Goal: Transaction & Acquisition: Purchase product/service

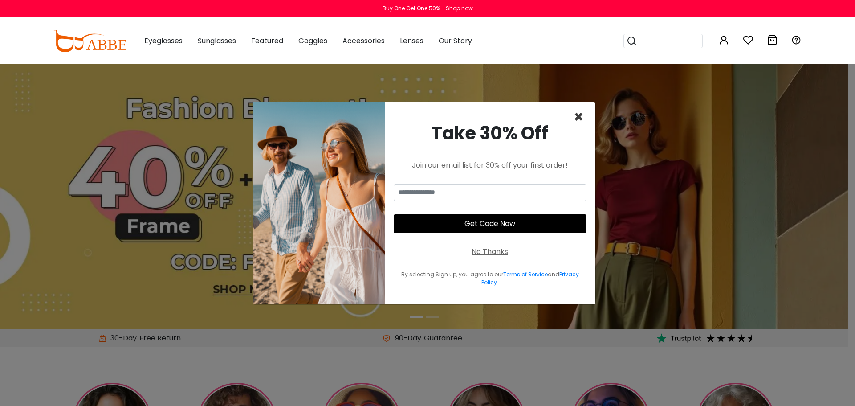
type input "**********"
click at [580, 118] on span "×" at bounding box center [579, 117] width 10 height 23
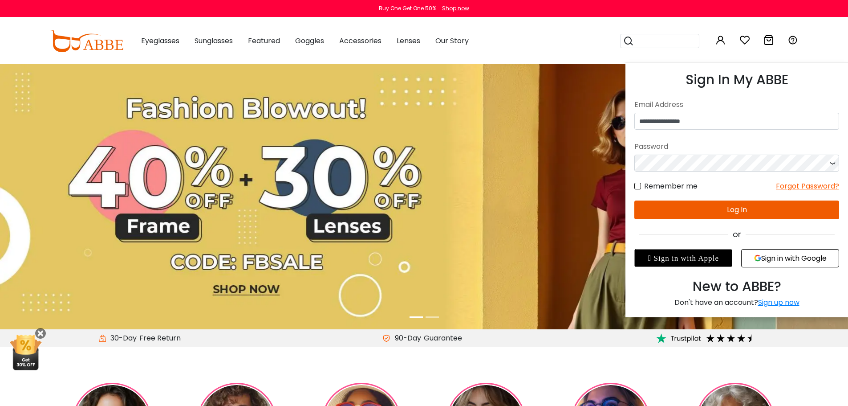
click at [706, 210] on button "Log In" at bounding box center [737, 209] width 205 height 19
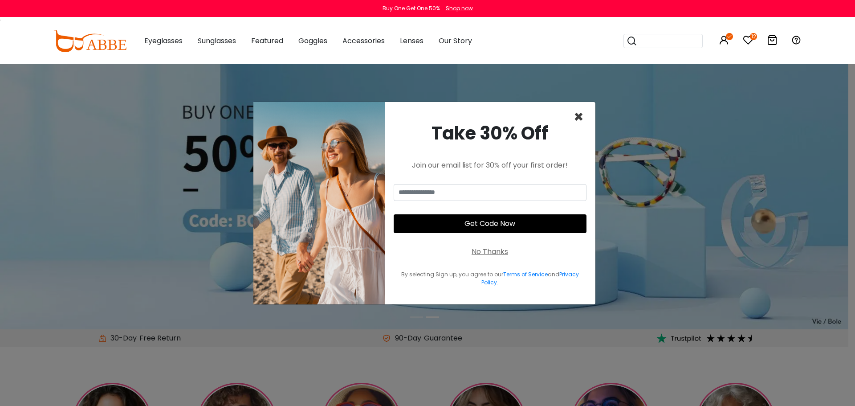
click at [579, 119] on span "×" at bounding box center [579, 117] width 10 height 23
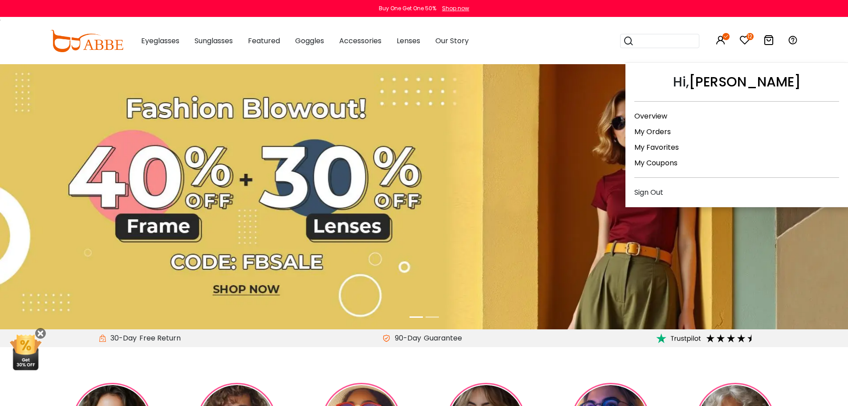
click at [651, 114] on link "Overview" at bounding box center [651, 116] width 33 height 10
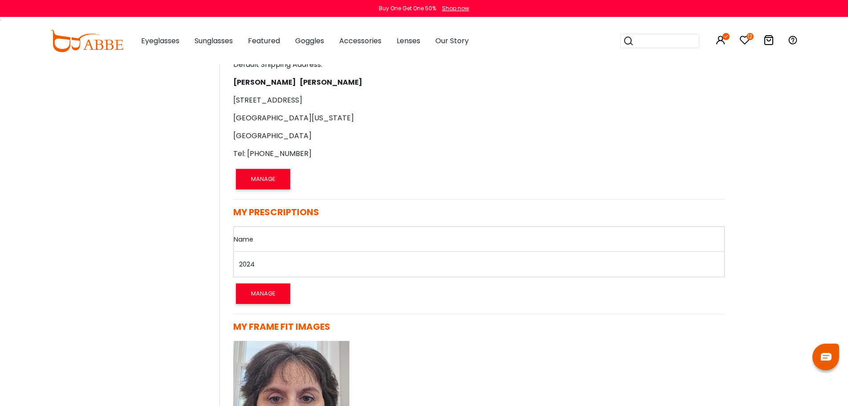
scroll to position [490, 0]
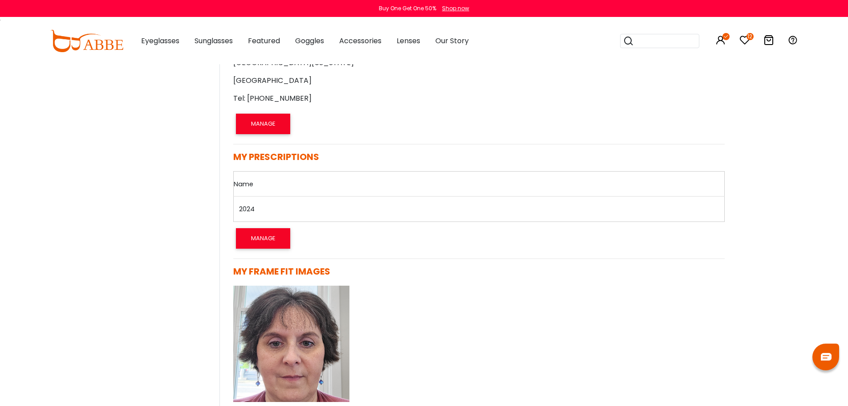
click at [242, 206] on link "2024" at bounding box center [247, 208] width 16 height 9
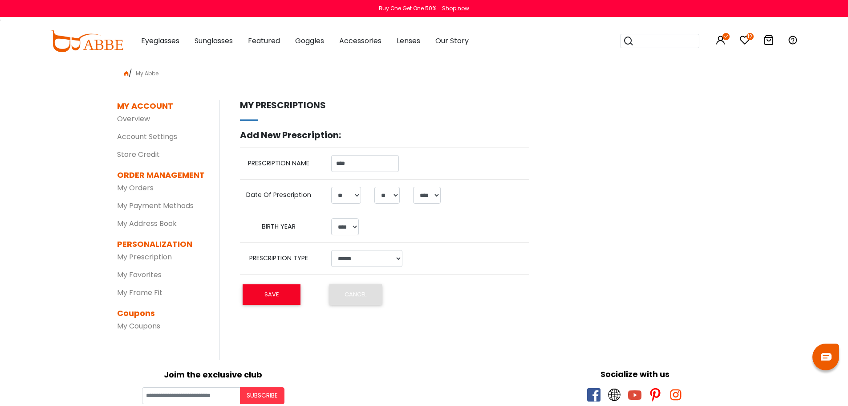
select select "**"
select select "****"
click at [394, 262] on select "**********" at bounding box center [366, 258] width 71 height 17
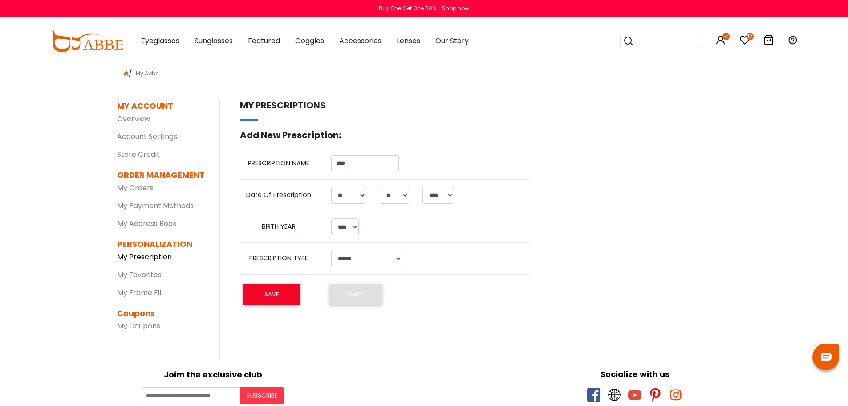
click at [134, 254] on link "My Prescription" at bounding box center [144, 257] width 55 height 10
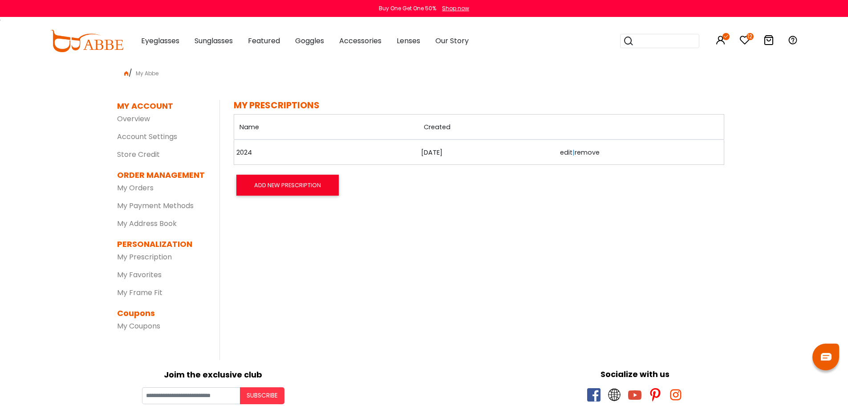
click at [563, 152] on link "edit" at bounding box center [566, 152] width 12 height 9
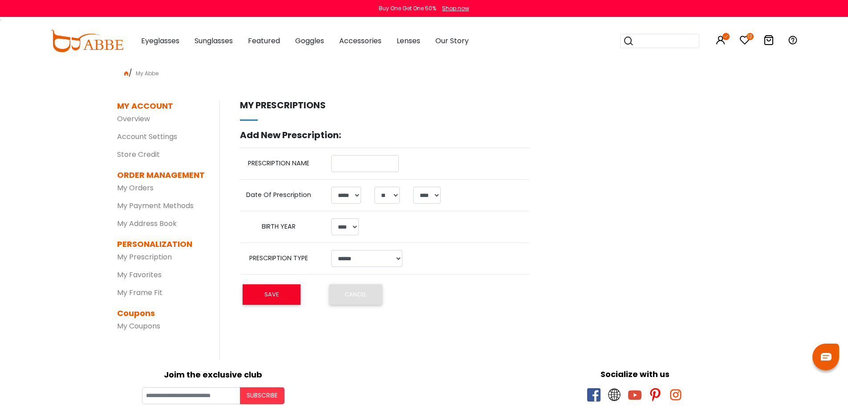
select select "*"
select select "**"
select select "****"
type input "****"
select select "**"
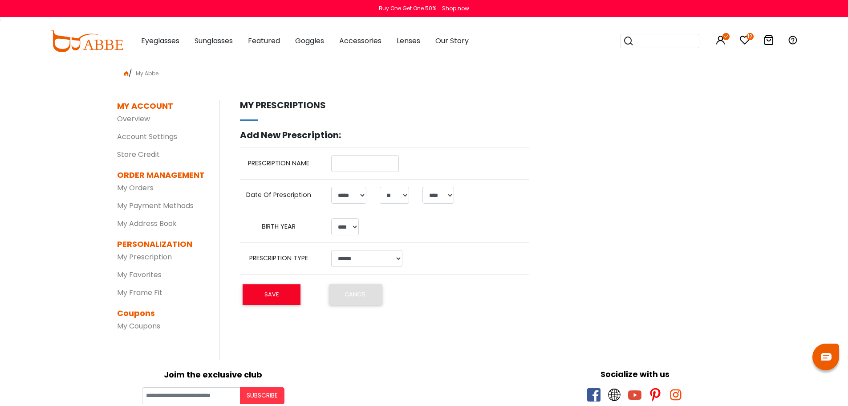
select select "**"
select select "****"
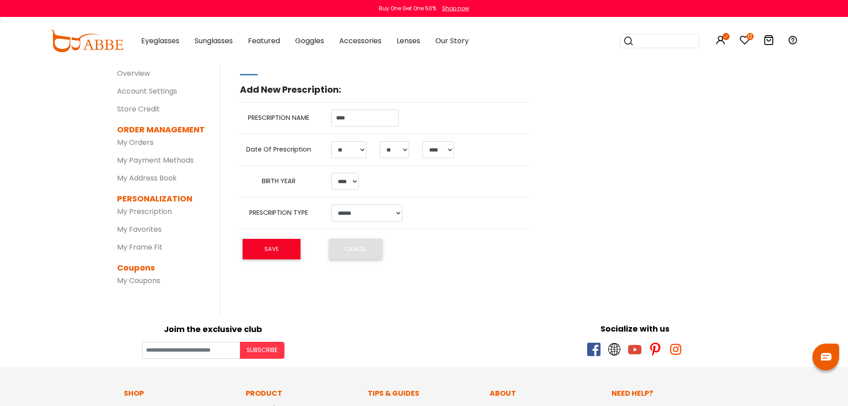
scroll to position [45, 0]
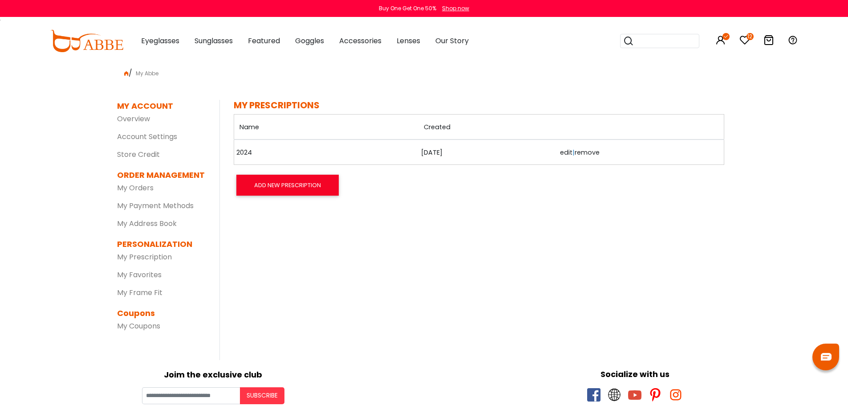
click at [437, 151] on td "[DATE]" at bounding box center [488, 151] width 139 height 25
click at [742, 42] on icon at bounding box center [745, 40] width 11 height 11
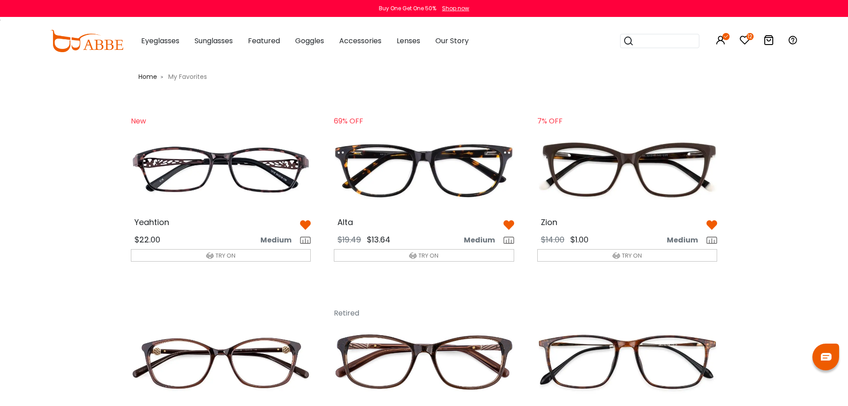
click at [217, 255] on span "TRY ON" at bounding box center [226, 255] width 20 height 8
click at [213, 165] on img at bounding box center [221, 169] width 195 height 97
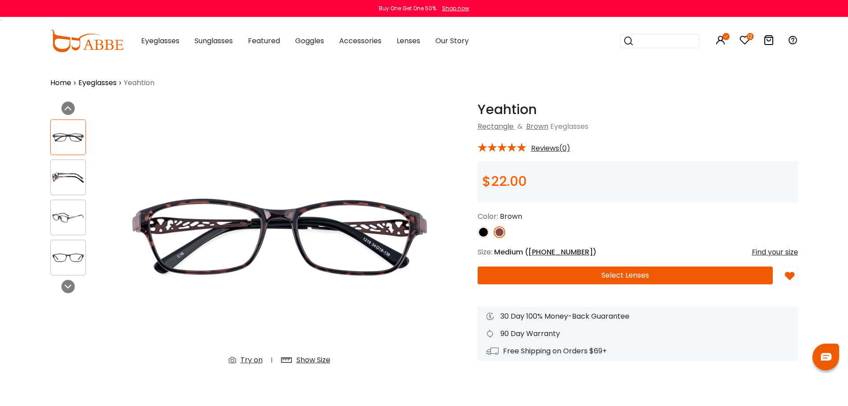
click at [611, 273] on button "Select Lenses" at bounding box center [625, 275] width 295 height 18
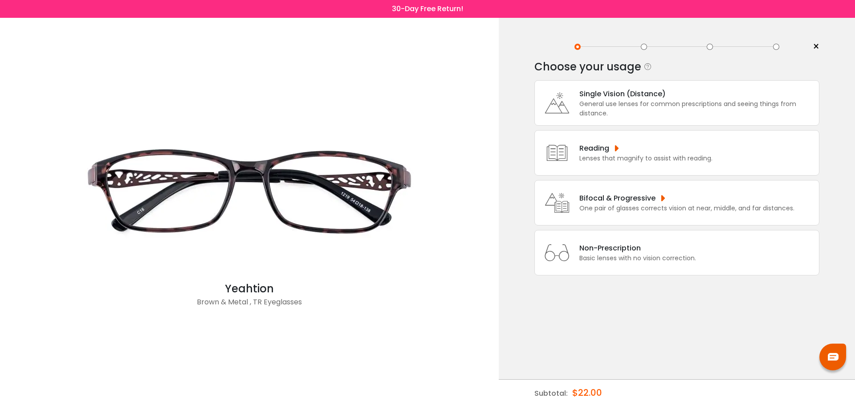
click at [603, 205] on div "One pair of glasses corrects vision at near, middle, and far distances." at bounding box center [686, 208] width 215 height 9
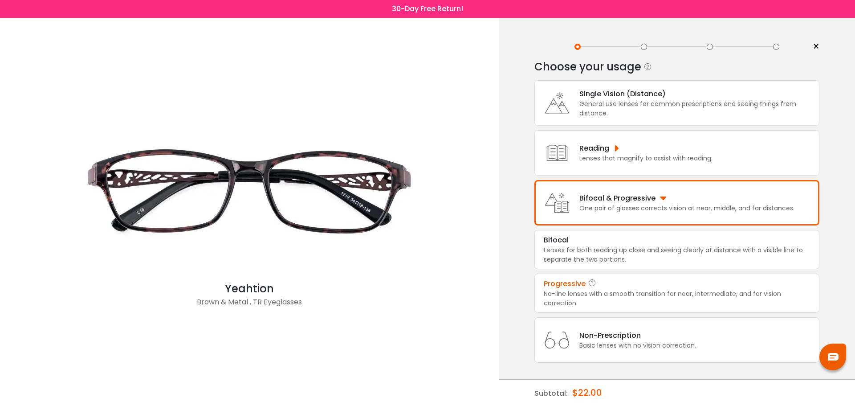
click at [567, 291] on div "No-line lenses with a smooth transition for near, intermediate, and far vision …" at bounding box center [677, 298] width 266 height 19
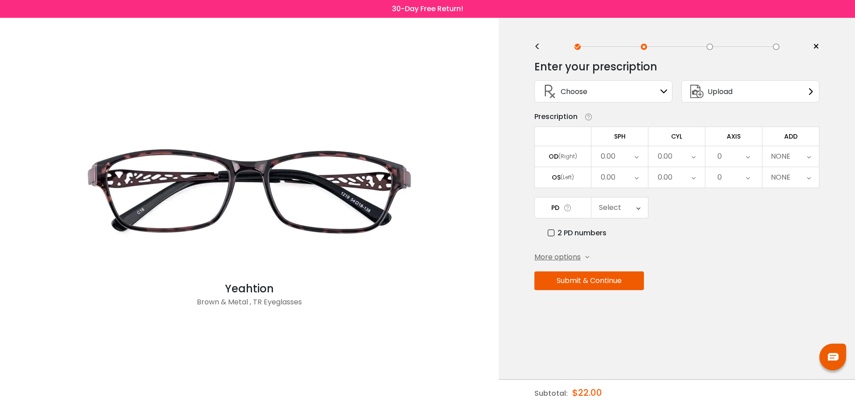
click at [596, 95] on div "Choose Sign In" at bounding box center [603, 91] width 128 height 21
click at [662, 93] on icon at bounding box center [664, 91] width 7 height 7
click at [665, 90] on icon at bounding box center [664, 91] width 7 height 7
click at [730, 91] on span "Upload" at bounding box center [720, 91] width 25 height 11
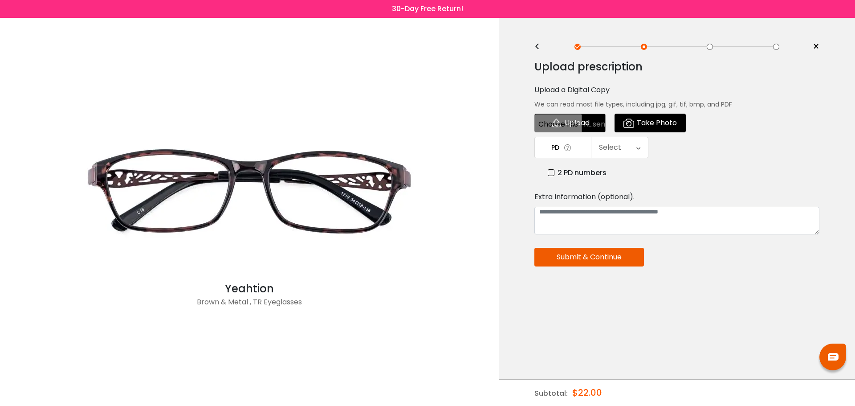
click at [538, 45] on div "<" at bounding box center [540, 46] width 13 height 7
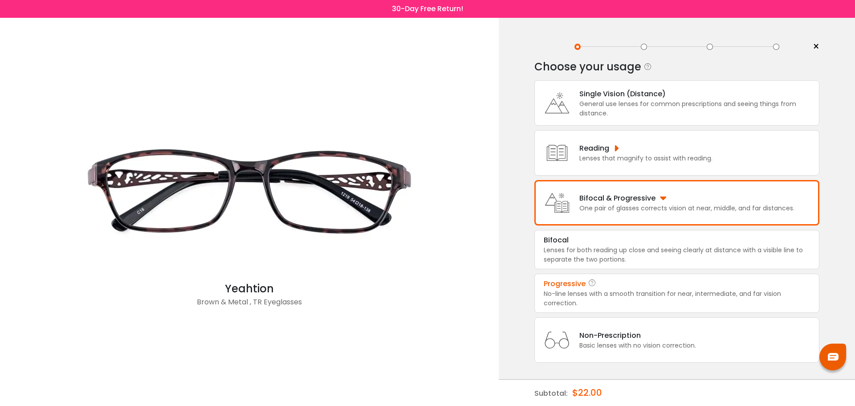
click at [566, 188] on icon at bounding box center [557, 203] width 36 height 36
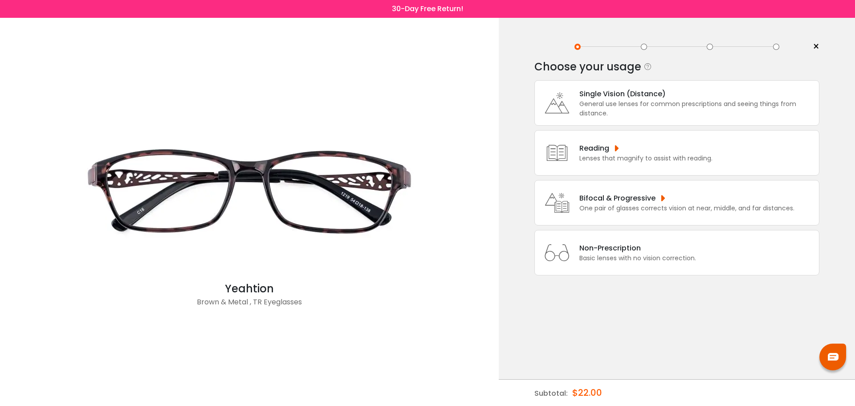
click at [570, 185] on icon at bounding box center [557, 203] width 36 height 36
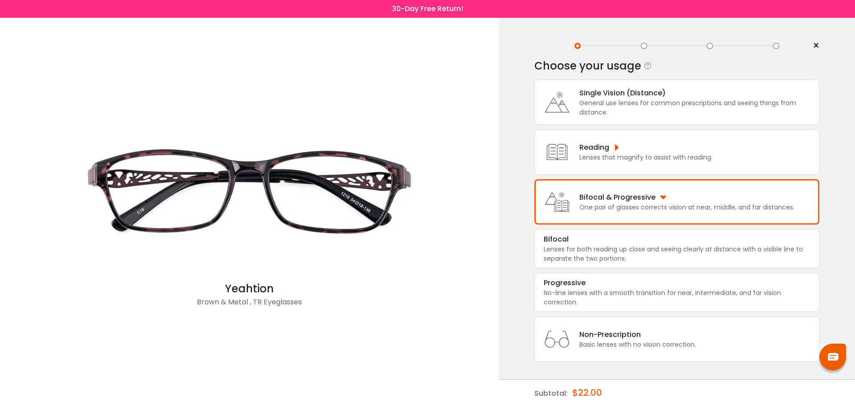
scroll to position [1, 0]
click at [601, 199] on div "Bifocal & Progressive" at bounding box center [686, 196] width 215 height 11
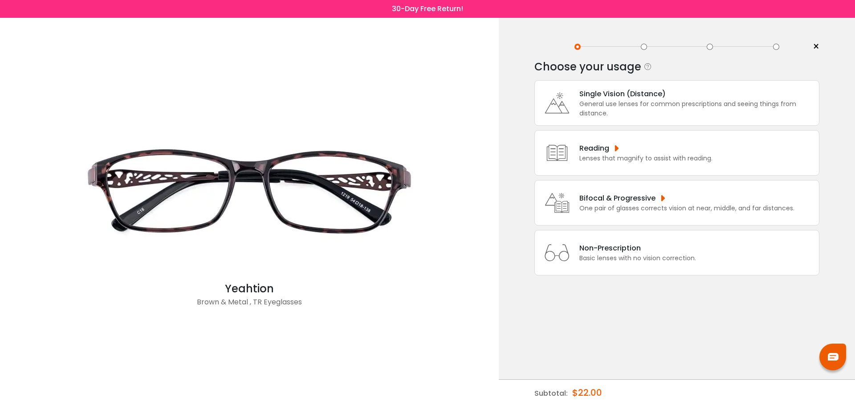
click at [601, 199] on div "Bifocal & Progressive" at bounding box center [686, 197] width 215 height 11
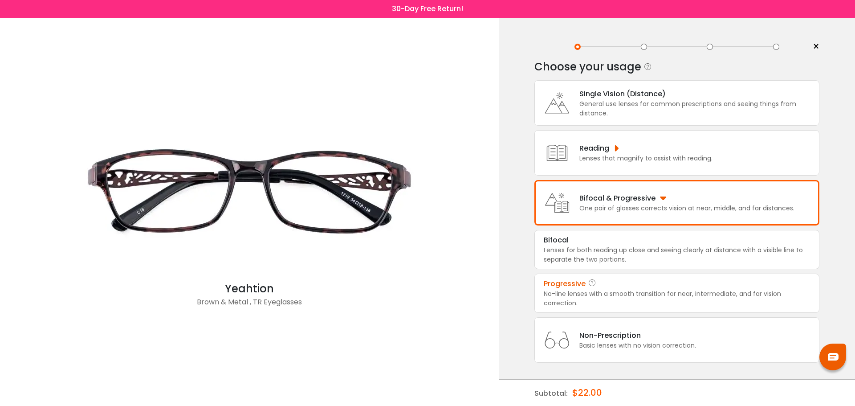
click at [577, 287] on div "Progressive" at bounding box center [565, 283] width 42 height 11
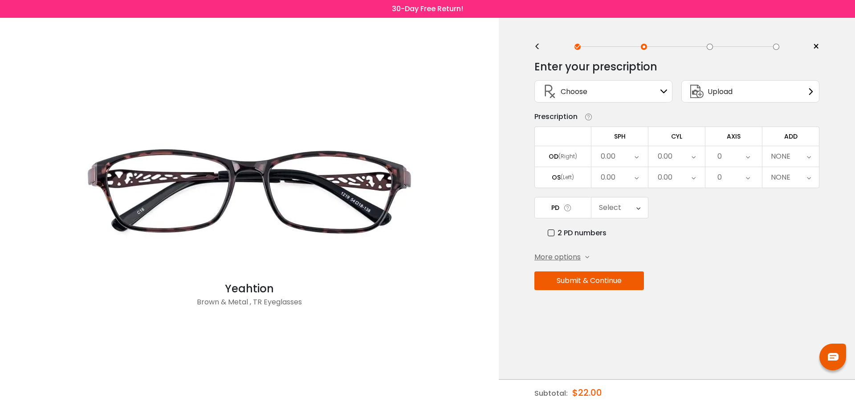
click at [556, 257] on span "More options" at bounding box center [557, 257] width 46 height 11
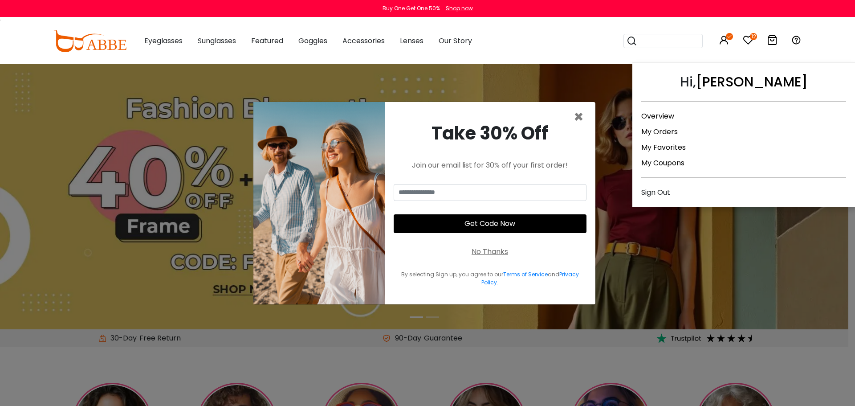
click at [721, 44] on icon at bounding box center [724, 40] width 11 height 11
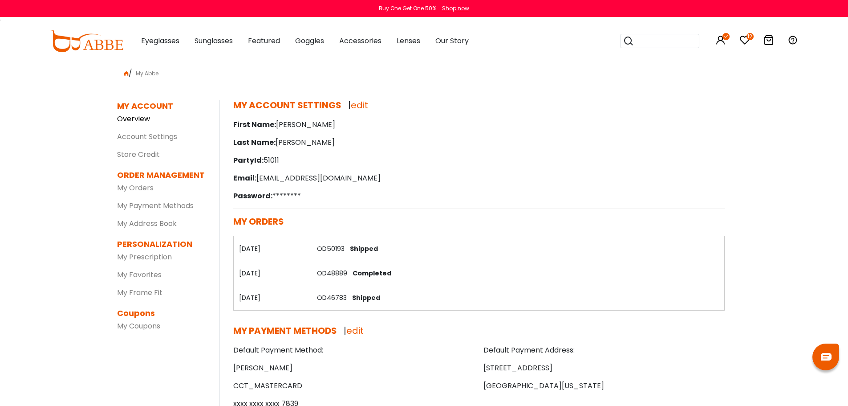
click at [133, 120] on link "Overview" at bounding box center [133, 119] width 33 height 10
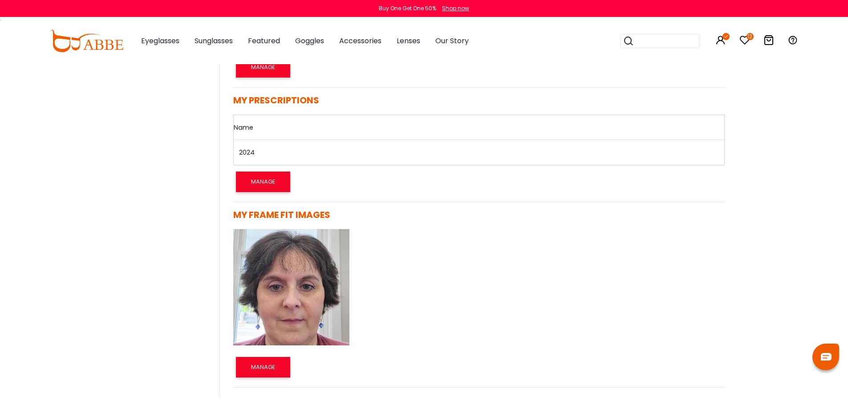
scroll to position [534, 0]
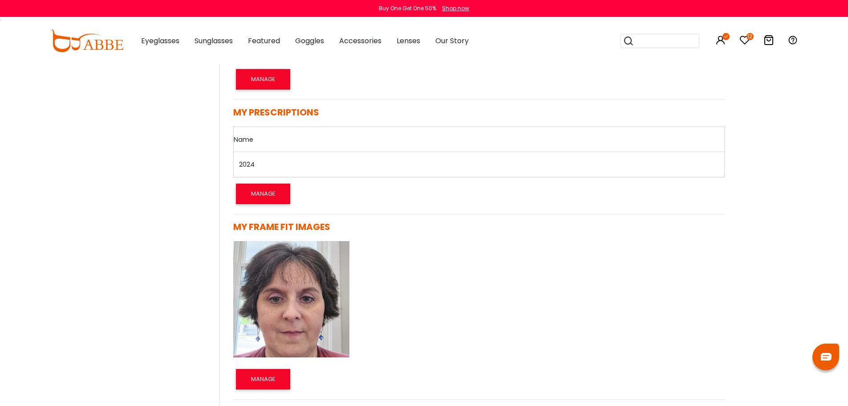
click at [242, 165] on link "2024" at bounding box center [247, 164] width 16 height 9
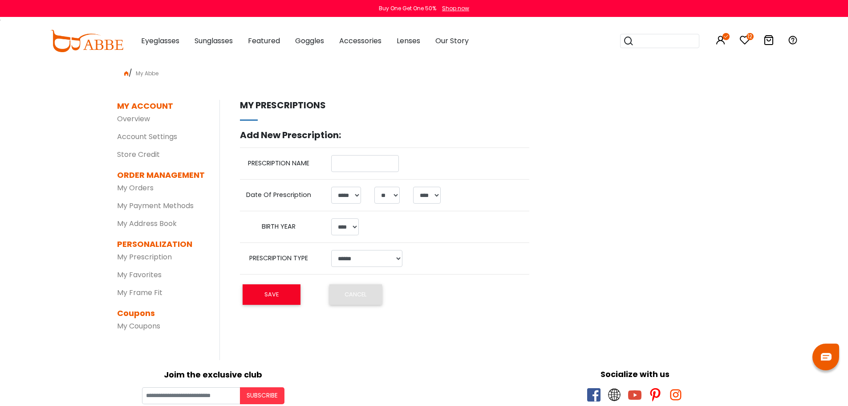
select select "*"
select select "**"
select select "****"
type input "****"
select select "**"
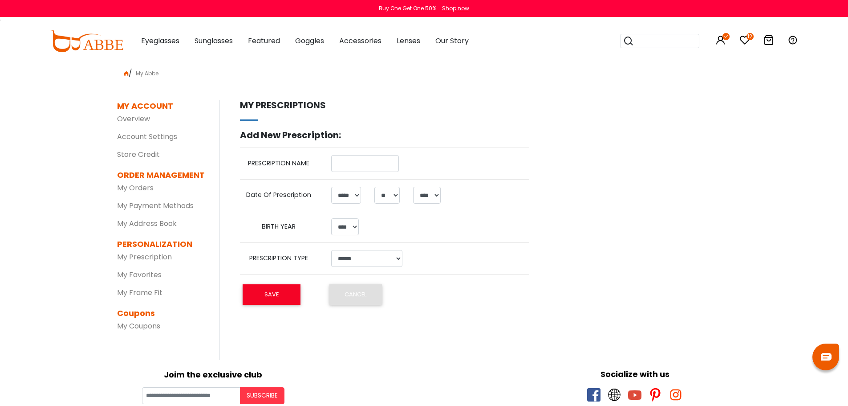
select select "**"
select select "****"
click at [697, 254] on div "MY ACCOUNT SETTINGS | edit First Name: TINA Last Name: HADLEY PartyId: 51011 Em…" at bounding box center [476, 230] width 512 height 260
click at [367, 258] on select "**********" at bounding box center [366, 258] width 71 height 17
select select "**********"
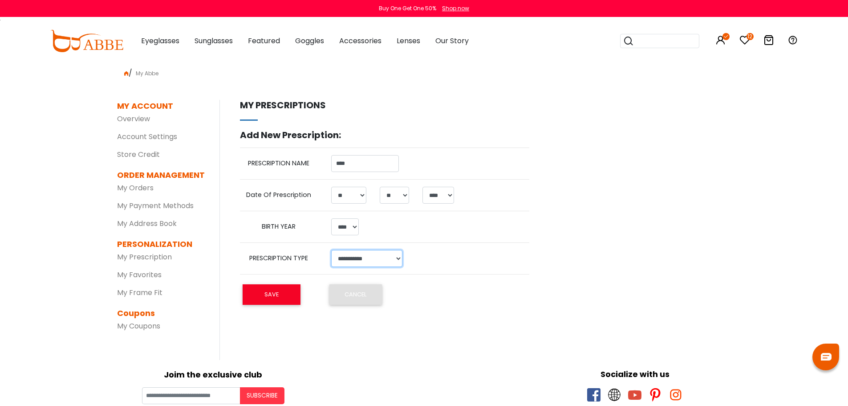
click at [331, 250] on select "**********" at bounding box center [366, 258] width 71 height 17
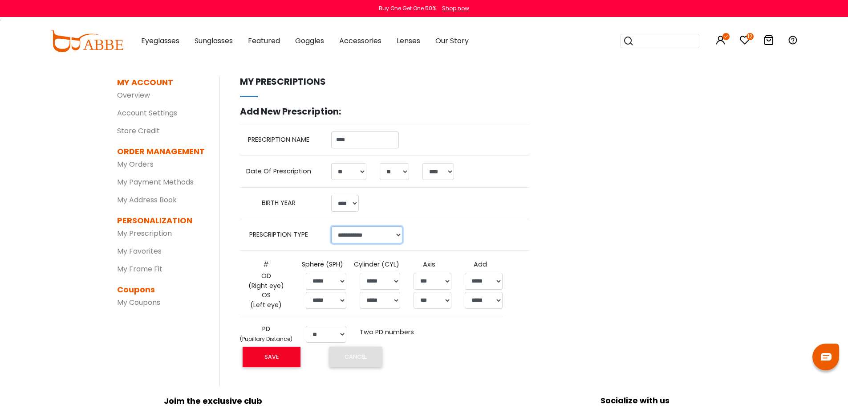
scroll to position [45, 0]
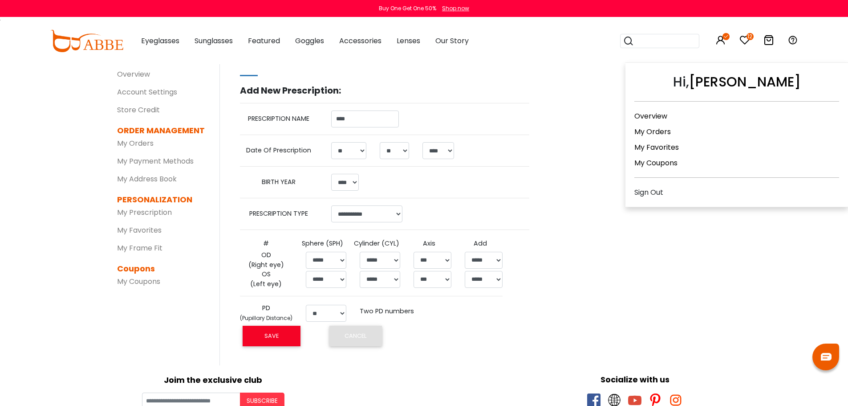
click at [729, 38] on icon at bounding box center [726, 36] width 7 height 7
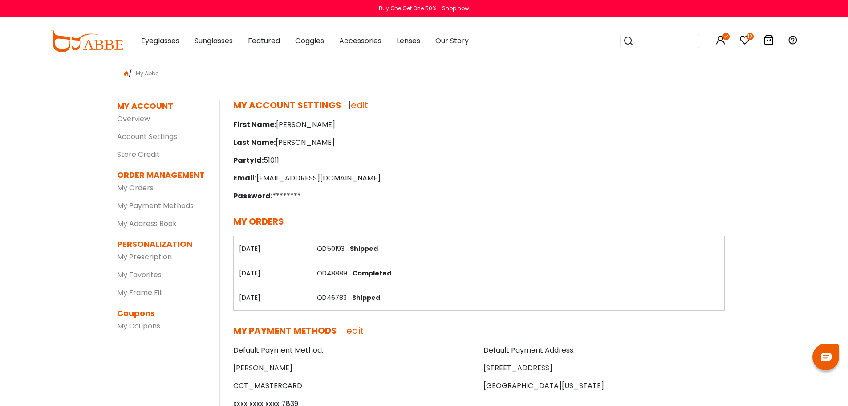
click at [744, 41] on icon at bounding box center [745, 40] width 11 height 11
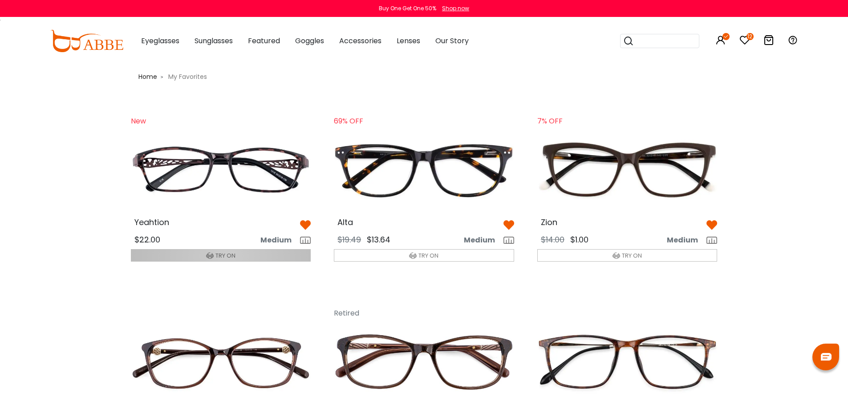
click at [227, 254] on span "TRY ON" at bounding box center [226, 255] width 20 height 8
click at [214, 251] on button "TRY ON" at bounding box center [221, 255] width 180 height 12
click at [219, 179] on img at bounding box center [221, 169] width 195 height 97
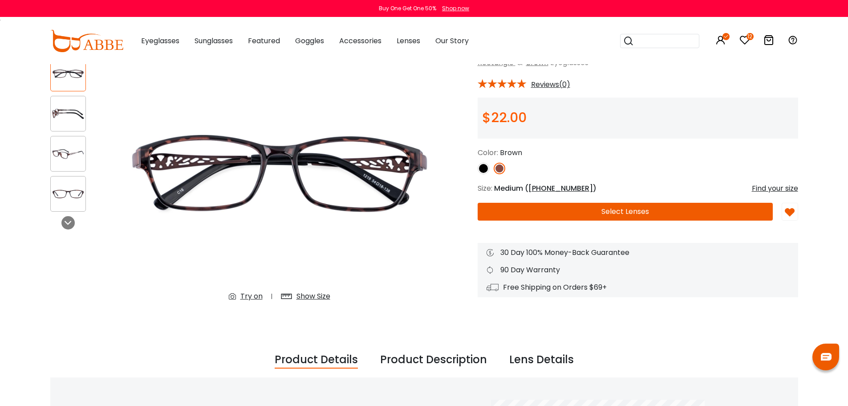
scroll to position [178, 0]
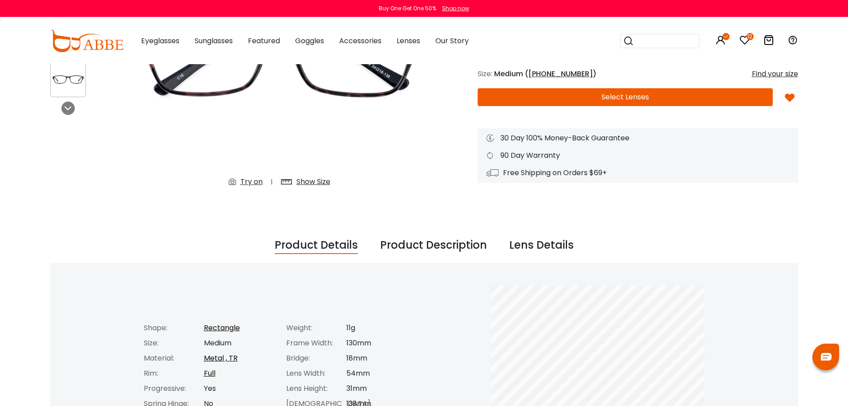
click at [242, 180] on div "Try on" at bounding box center [252, 181] width 22 height 11
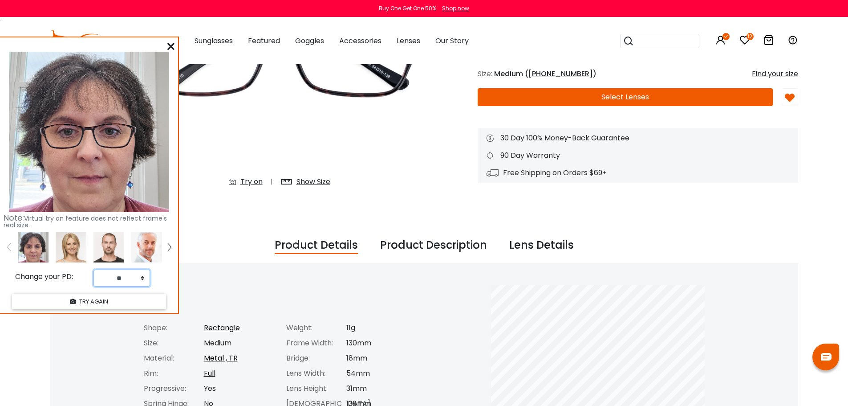
click at [140, 279] on select "** ** ** ** ** ** ** ** ** ** ** ** ** ** ** ** ** ** ** ** ** ** ** ** ** ** *…" at bounding box center [122, 277] width 57 height 17
select select "**"
click at [94, 269] on select "** ** ** ** ** ** ** ** ** ** ** ** ** ** ** ** ** ** ** ** ** ** ** ** ** ** *…" at bounding box center [122, 277] width 57 height 17
click at [59, 282] on div "Change your PD:" at bounding box center [44, 279] width 90 height 13
click at [70, 296] on button "TRY AGAIN" at bounding box center [89, 302] width 154 height 16
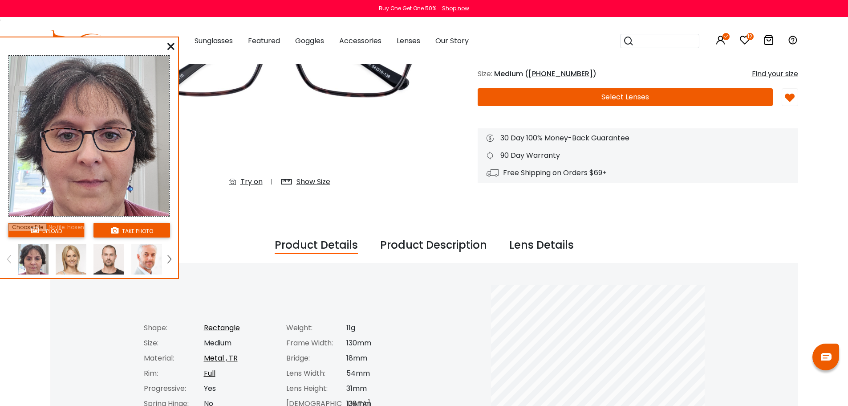
click at [64, 225] on input "file" at bounding box center [46, 230] width 77 height 15
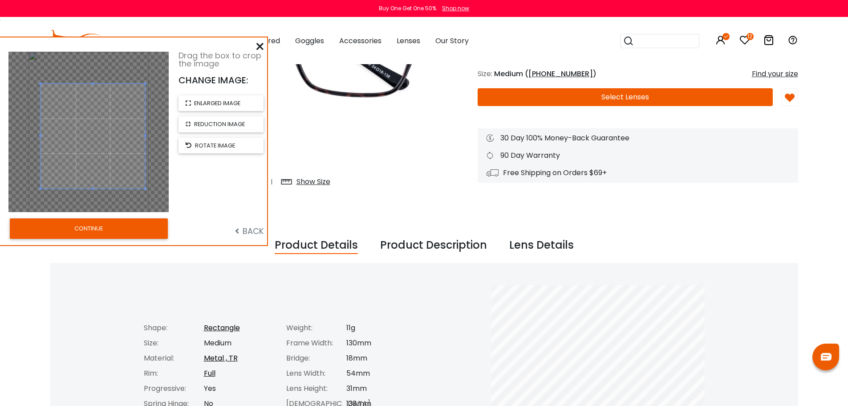
drag, startPoint x: 137, startPoint y: 180, endPoint x: 141, endPoint y: 232, distance: 51.3
click at [144, 231] on div "Drag the box to crop the image CHANGE IMAGE: enlarged image reduction image rot…" at bounding box center [133, 141] width 267 height 208
drag, startPoint x: 41, startPoint y: 188, endPoint x: 33, endPoint y: 236, distance: 49.3
click at [26, 236] on div "Drag the box to crop the image CHANGE IMAGE: enlarged image reduction image rot…" at bounding box center [133, 141] width 267 height 208
drag, startPoint x: 86, startPoint y: 197, endPoint x: 89, endPoint y: 189, distance: 8.2
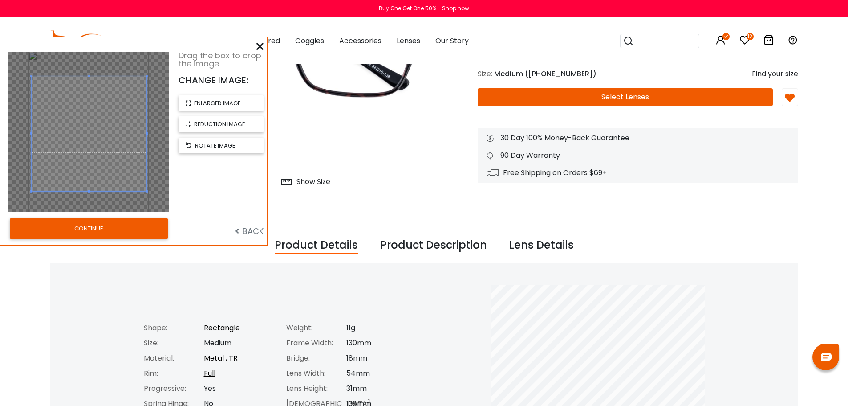
click at [89, 189] on span at bounding box center [89, 133] width 115 height 115
drag, startPoint x: 145, startPoint y: 190, endPoint x: 157, endPoint y: 268, distance: 78.9
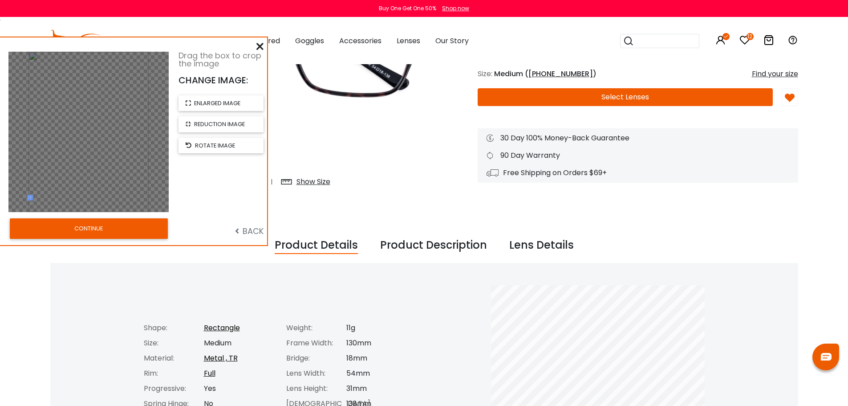
drag, startPoint x: 31, startPoint y: 195, endPoint x: 13, endPoint y: 204, distance: 20.3
click at [13, 206] on div at bounding box center [88, 132] width 160 height 160
click at [58, 171] on div at bounding box center [88, 132] width 160 height 160
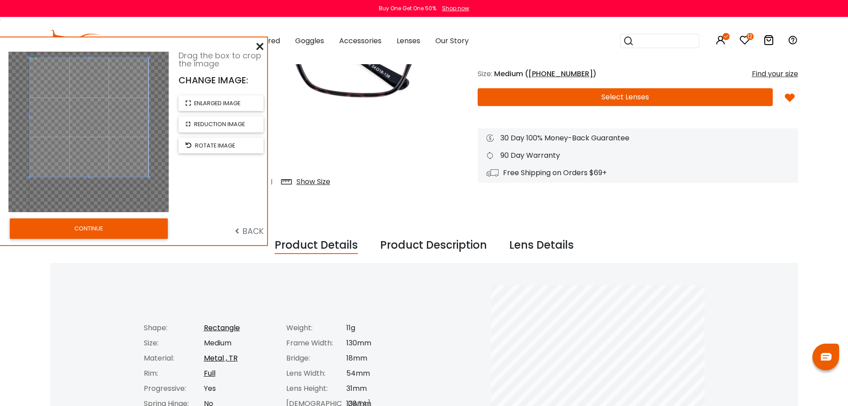
drag, startPoint x: 30, startPoint y: 58, endPoint x: 160, endPoint y: 309, distance: 282.5
drag, startPoint x: 87, startPoint y: 177, endPoint x: 88, endPoint y: 209, distance: 32.1
click at [88, 209] on div at bounding box center [88, 132] width 160 height 160
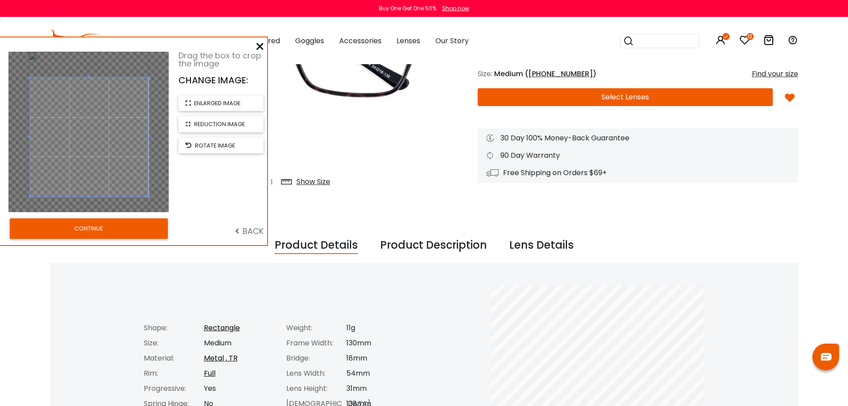
drag, startPoint x: 103, startPoint y: 107, endPoint x: 106, endPoint y: 127, distance: 19.7
click at [106, 127] on span at bounding box center [89, 136] width 119 height 119
click at [223, 125] on span "reduction image" at bounding box center [219, 124] width 51 height 8
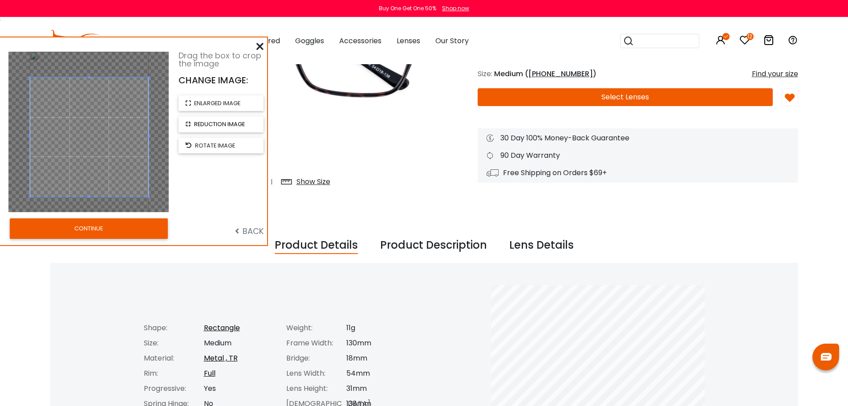
click at [223, 125] on span "reduction image" at bounding box center [219, 124] width 51 height 8
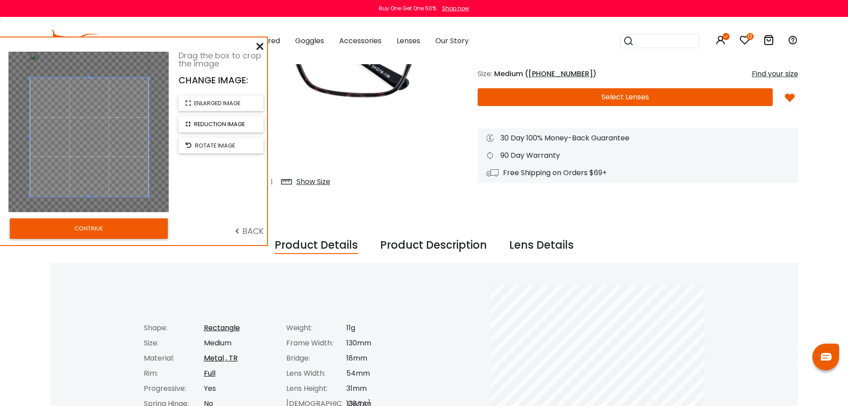
click at [223, 125] on span "reduction image" at bounding box center [219, 124] width 51 height 8
drag, startPoint x: 149, startPoint y: 197, endPoint x: 151, endPoint y: 236, distance: 38.8
click at [151, 235] on div "Drag the box to crop the image CHANGE IMAGE: enlarged image reduction image rot…" at bounding box center [133, 141] width 267 height 208
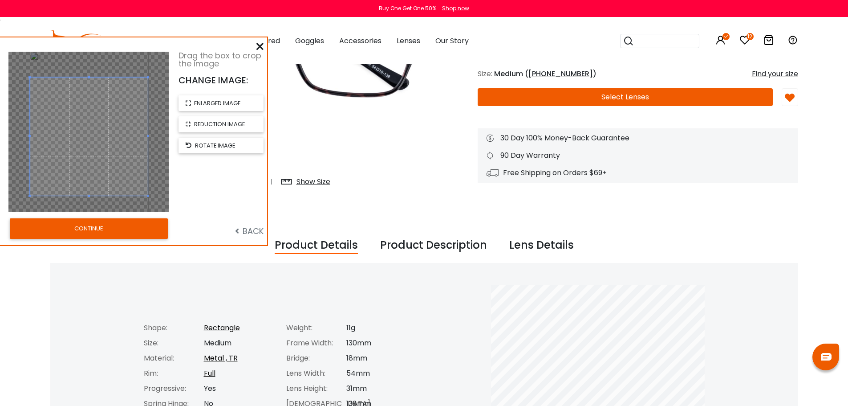
click at [101, 229] on button "CONTINUE" at bounding box center [89, 228] width 158 height 20
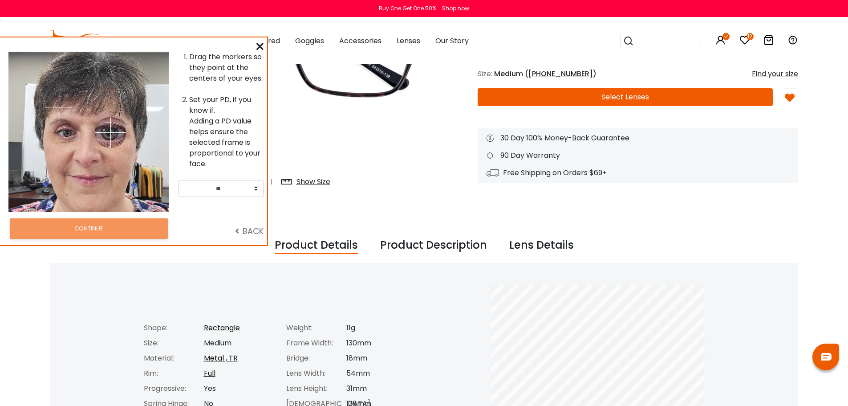
drag, startPoint x: 107, startPoint y: 103, endPoint x: 110, endPoint y: 132, distance: 29.1
click at [110, 132] on img at bounding box center [110, 132] width 31 height 31
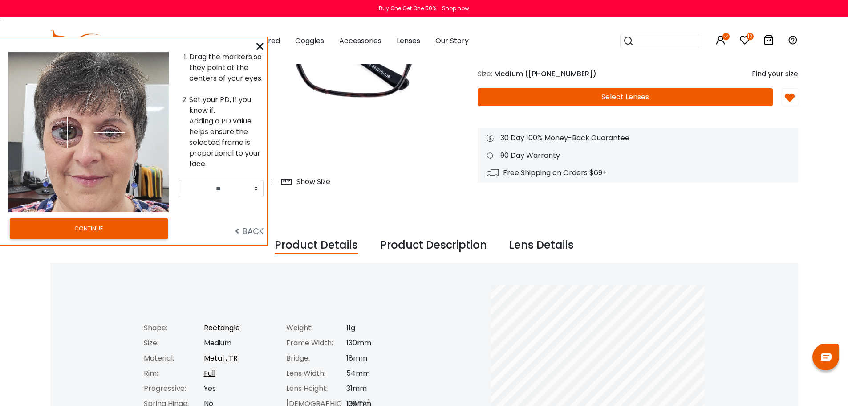
drag, startPoint x: 60, startPoint y: 104, endPoint x: 67, endPoint y: 132, distance: 28.5
click at [67, 132] on img at bounding box center [67, 132] width 31 height 31
click at [256, 190] on select "** ** ** ** ** ** ** ** ** ** ** ** ** ** ** ** ** ** ** ** ** ** ** ** ** ** *…" at bounding box center [221, 188] width 85 height 17
click at [223, 188] on select "** ** ** ** ** ** ** ** ** ** ** ** ** ** ** ** ** ** ** ** ** ** ** ** ** ** *…" at bounding box center [221, 188] width 85 height 17
click at [255, 188] on select "** ** ** ** ** ** ** ** ** ** ** ** ** ** ** ** ** ** ** ** ** ** ** ** ** ** *…" at bounding box center [221, 188] width 85 height 17
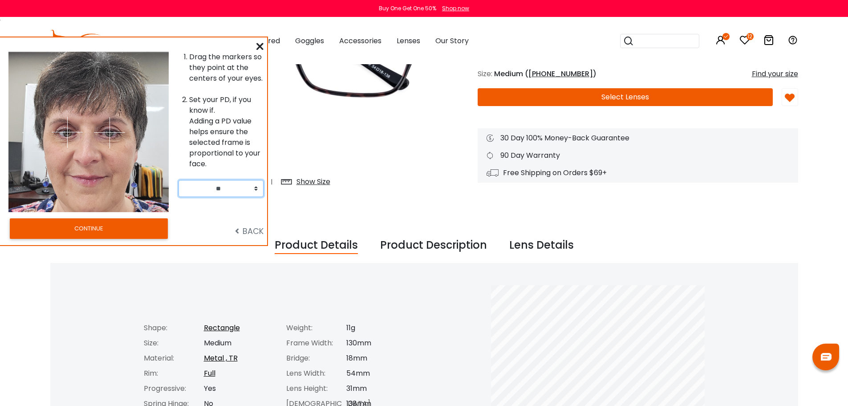
click at [109, 136] on img at bounding box center [109, 132] width 31 height 31
click at [260, 186] on select "** ** ** ** ** ** ** ** ** ** ** ** ** ** ** ** ** ** ** ** ** ** ** ** ** ** *…" at bounding box center [221, 188] width 85 height 17
select select "**"
click at [179, 180] on select "** ** ** ** ** ** ** ** ** ** ** ** ** ** ** ** ** ** ** ** ** ** ** ** ** ** *…" at bounding box center [221, 188] width 85 height 17
click at [196, 223] on div "BACK" at bounding box center [224, 229] width 90 height 26
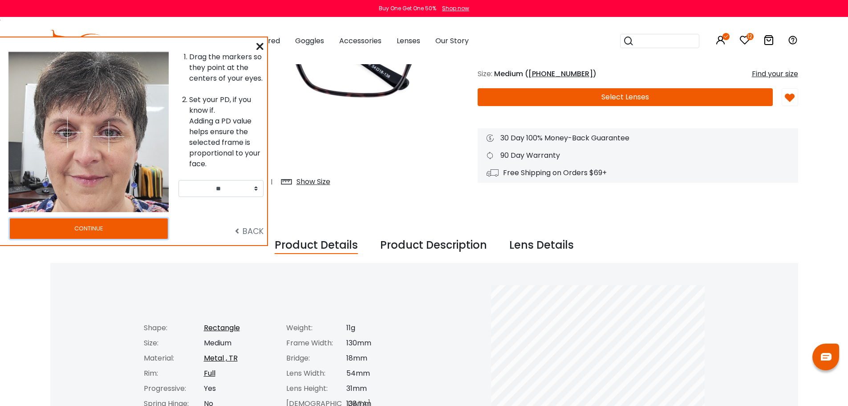
click at [121, 230] on button "CONTINUE" at bounding box center [89, 228] width 158 height 20
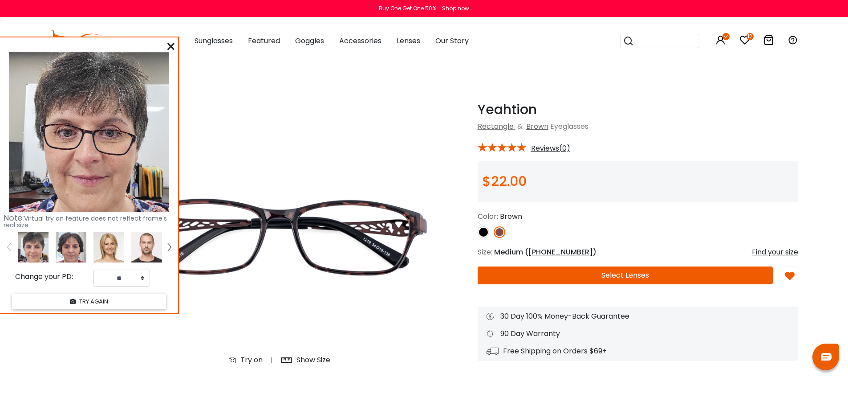
select select "**"
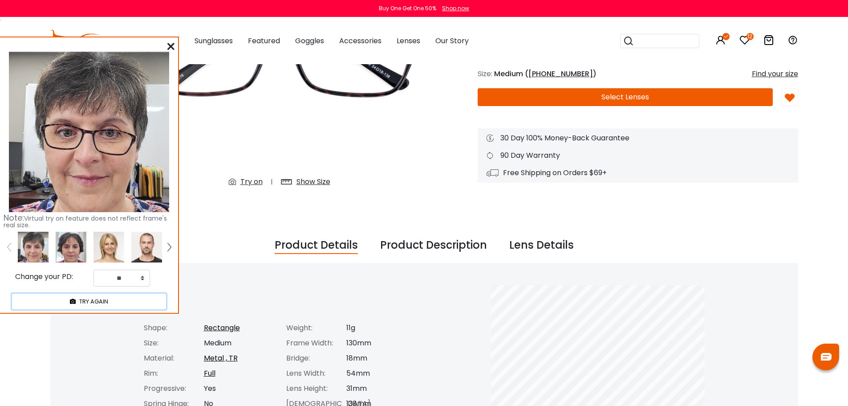
click at [109, 306] on button "TRY AGAIN" at bounding box center [89, 302] width 154 height 16
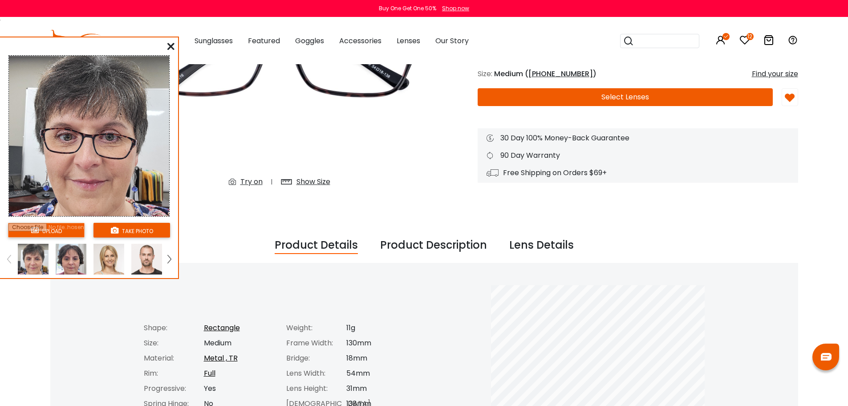
click at [33, 259] on img at bounding box center [33, 259] width 31 height 31
click at [53, 225] on input "file" at bounding box center [46, 230] width 77 height 15
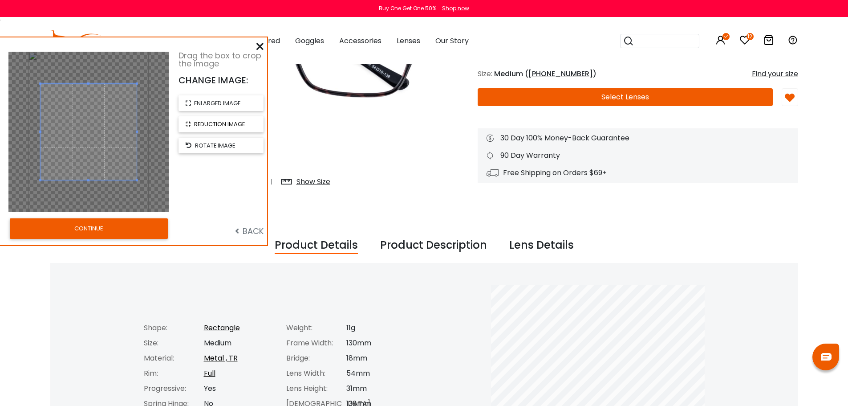
click at [191, 121] on button "reduction image" at bounding box center [221, 124] width 85 height 16
click at [192, 121] on button "reduction image" at bounding box center [221, 124] width 85 height 16
drag, startPoint x: 136, startPoint y: 180, endPoint x: 134, endPoint y: 149, distance: 30.8
click at [137, 206] on div at bounding box center [88, 132] width 160 height 160
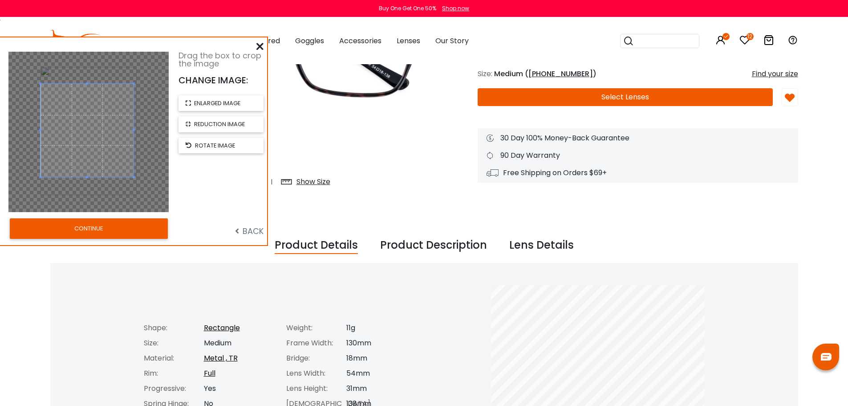
click at [133, 176] on span at bounding box center [134, 177] width 2 height 2
drag, startPoint x: 86, startPoint y: 184, endPoint x: 99, endPoint y: 119, distance: 65.8
click at [86, 184] on span at bounding box center [87, 144] width 93 height 93
click at [99, 119] on span at bounding box center [89, 113] width 93 height 93
drag, startPoint x: 98, startPoint y: 148, endPoint x: 99, endPoint y: 171, distance: 22.3
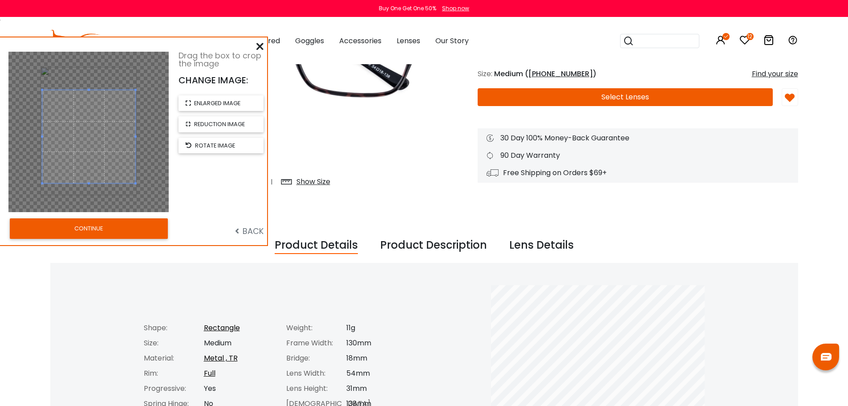
click at [99, 171] on span at bounding box center [88, 136] width 93 height 93
drag, startPoint x: 136, startPoint y: 183, endPoint x: 150, endPoint y: 203, distance: 23.7
click at [150, 200] on div at bounding box center [88, 132] width 160 height 160
click at [100, 230] on button "CONTINUE" at bounding box center [89, 228] width 158 height 20
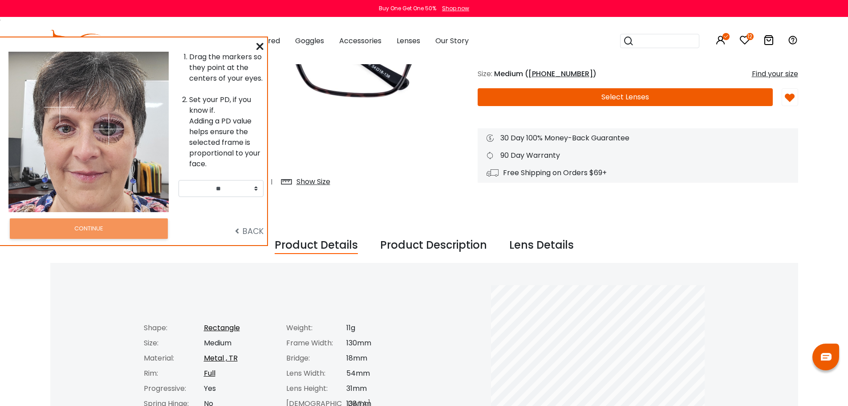
drag, startPoint x: 105, startPoint y: 106, endPoint x: 109, endPoint y: 129, distance: 23.1
click at [109, 129] on img at bounding box center [108, 129] width 31 height 31
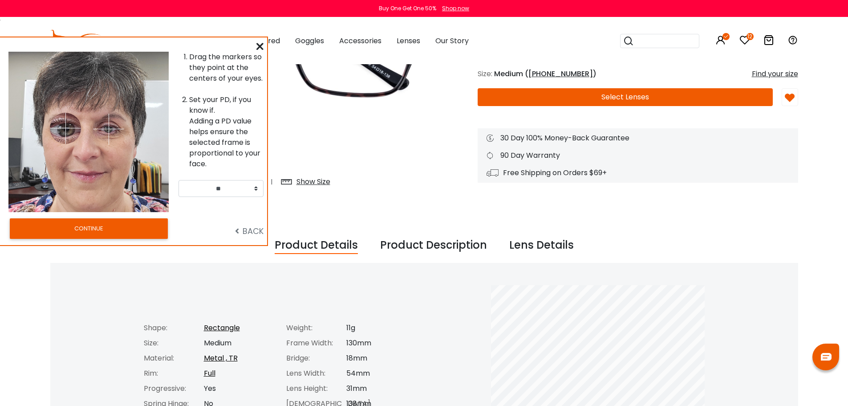
drag, startPoint x: 60, startPoint y: 105, endPoint x: 65, endPoint y: 128, distance: 23.9
click at [65, 128] on img at bounding box center [65, 128] width 31 height 31
click at [95, 229] on button "CONTINUE" at bounding box center [89, 228] width 158 height 20
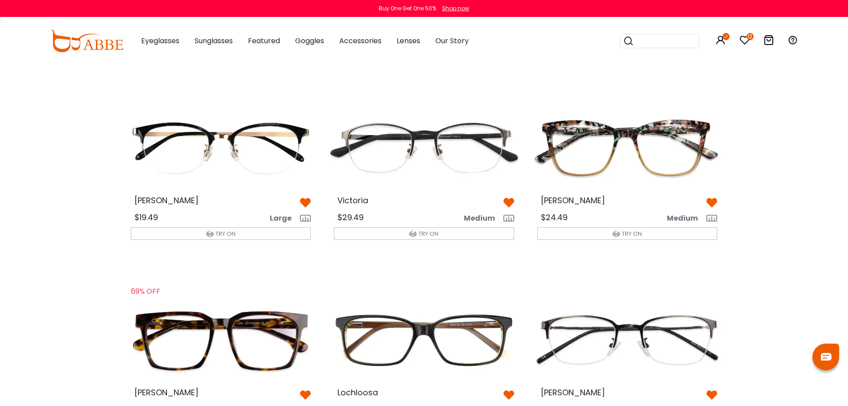
scroll to position [401, 0]
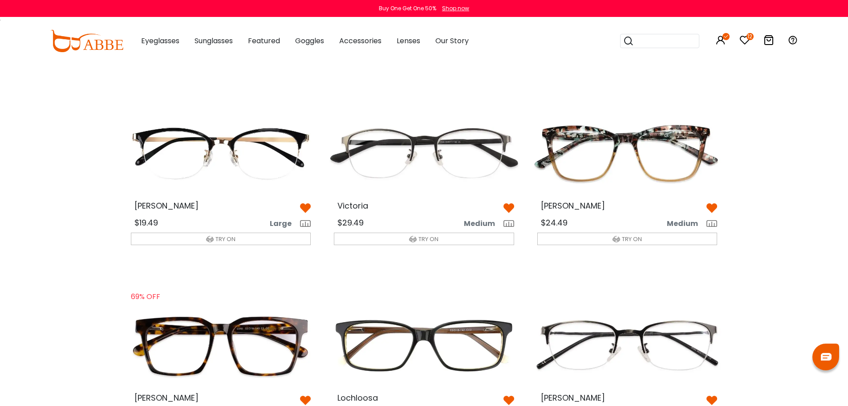
click at [366, 180] on img at bounding box center [424, 152] width 195 height 97
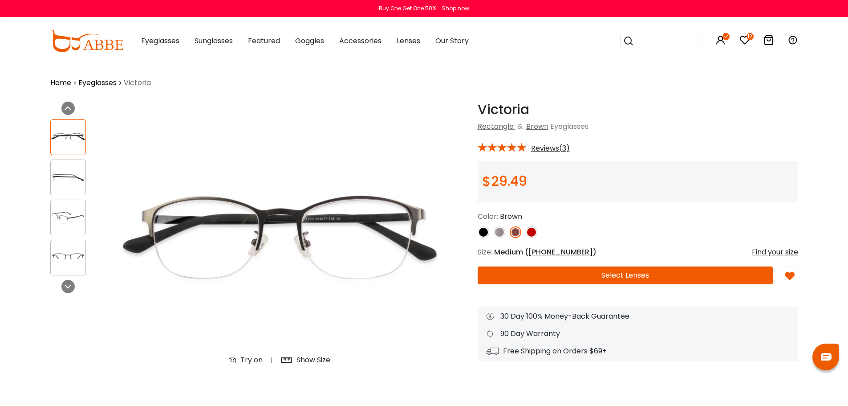
click at [245, 359] on div "Try on" at bounding box center [252, 360] width 22 height 11
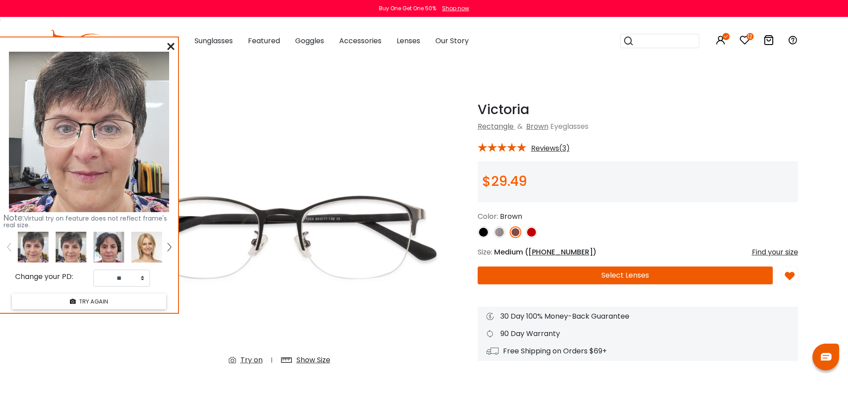
click at [33, 244] on img at bounding box center [33, 247] width 31 height 31
click at [140, 277] on select "** ** ** ** ** ** ** ** ** ** ** ** ** ** ** ** ** ** ** ** ** ** ** ** ** ** *…" at bounding box center [122, 277] width 57 height 17
select select "**"
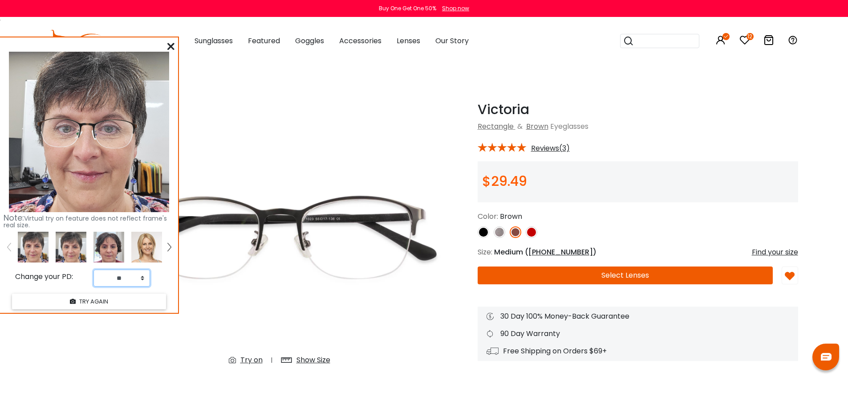
click at [94, 269] on select "** ** ** ** ** ** ** ** ** ** ** ** ** ** ** ** ** ** ** ** ** ** ** ** ** ** *…" at bounding box center [122, 277] width 57 height 17
click at [63, 279] on div "Change your PD:" at bounding box center [44, 279] width 90 height 13
click at [29, 249] on img at bounding box center [33, 247] width 31 height 31
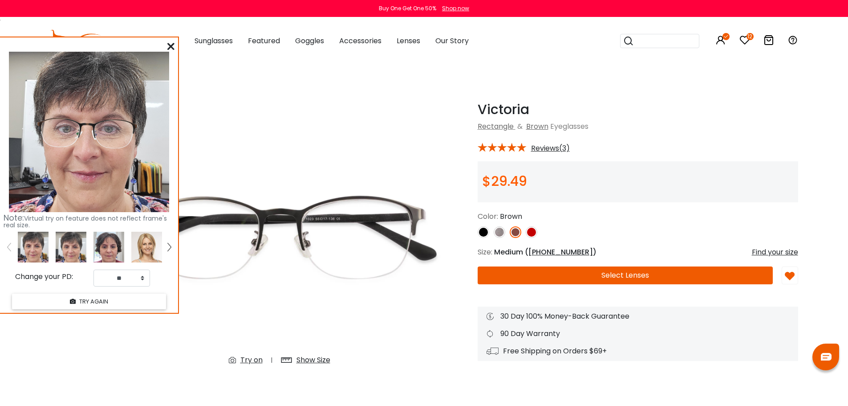
click at [29, 249] on img at bounding box center [33, 247] width 31 height 31
click at [173, 47] on icon at bounding box center [170, 46] width 7 height 7
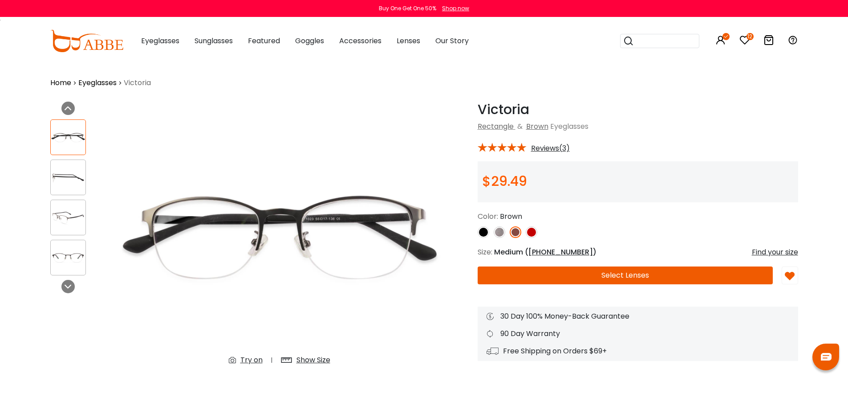
click at [481, 233] on img at bounding box center [484, 232] width 12 height 12
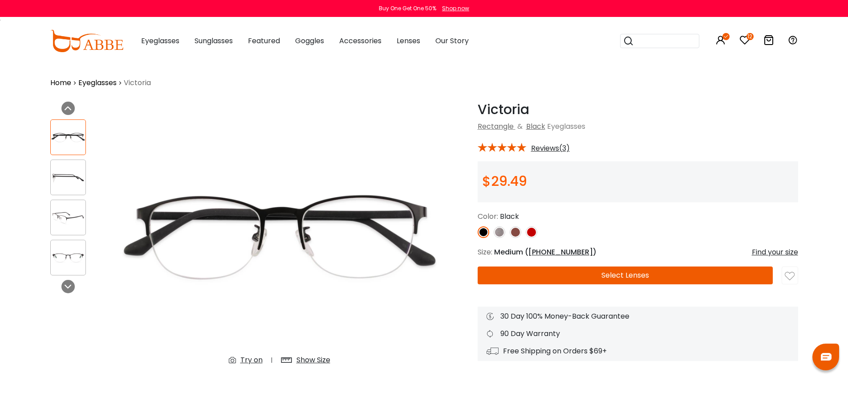
click at [534, 232] on img at bounding box center [532, 232] width 12 height 12
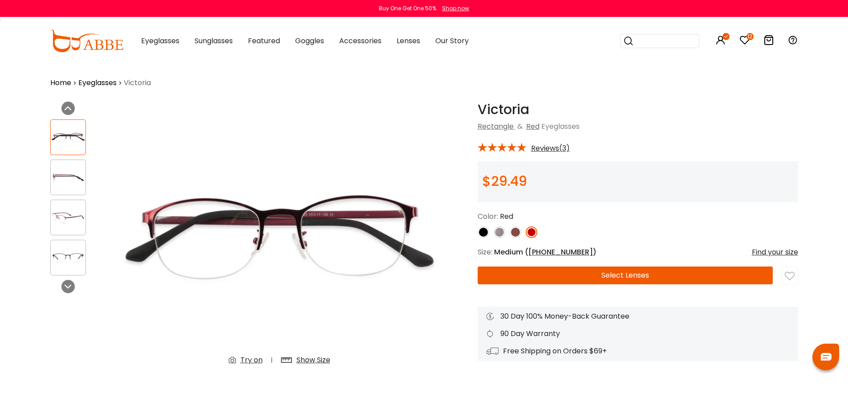
click at [747, 31] on div "12" at bounding box center [745, 41] width 11 height 46
click at [747, 37] on icon "12" at bounding box center [750, 36] width 7 height 7
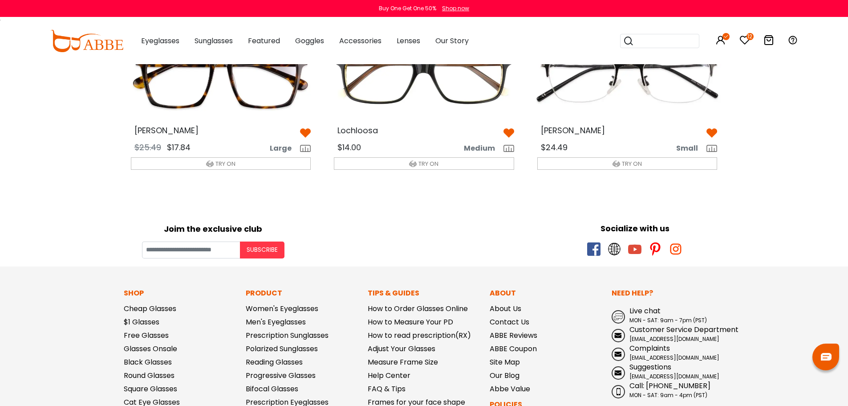
scroll to position [579, 0]
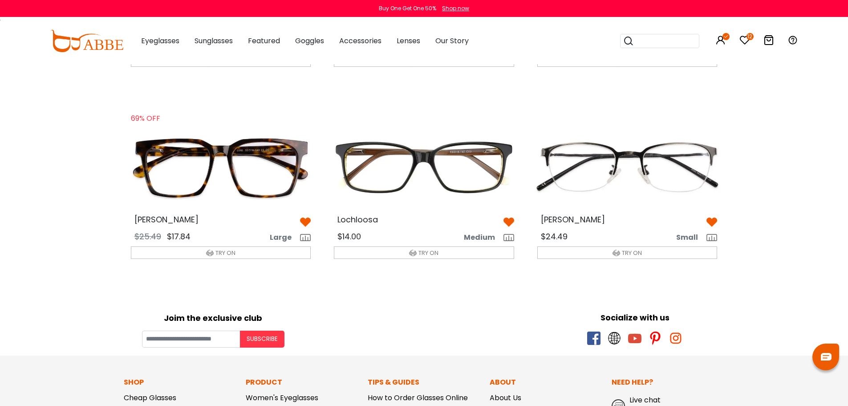
click at [587, 184] on img at bounding box center [627, 166] width 195 height 97
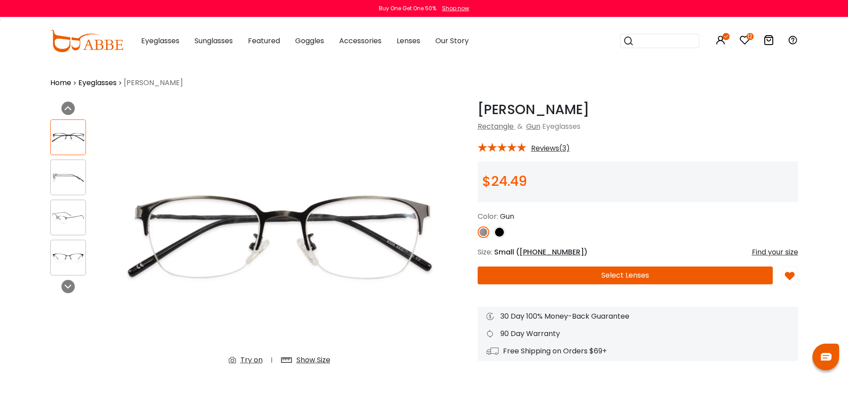
click at [248, 359] on div "Try on" at bounding box center [252, 360] width 22 height 11
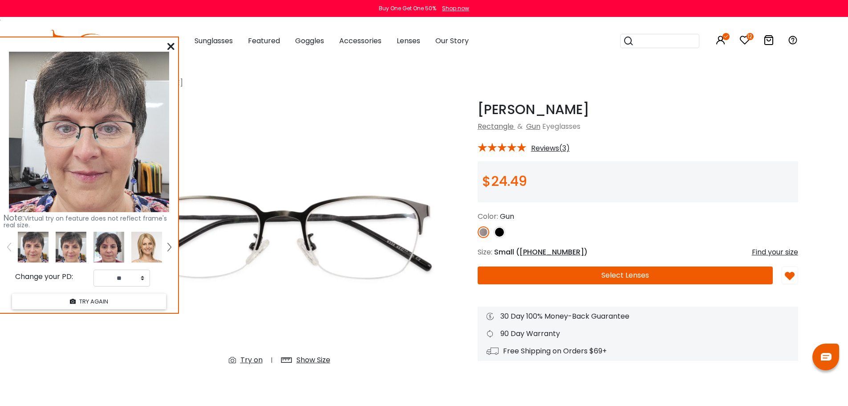
click at [502, 233] on img at bounding box center [500, 232] width 12 height 12
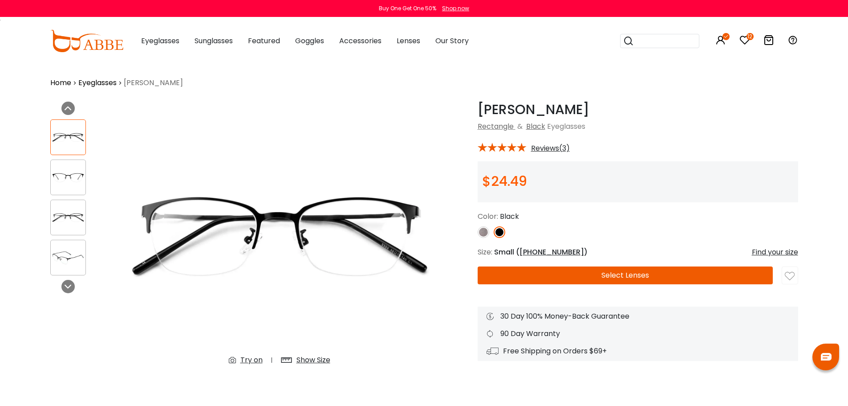
click at [255, 360] on div "Try on" at bounding box center [252, 360] width 22 height 11
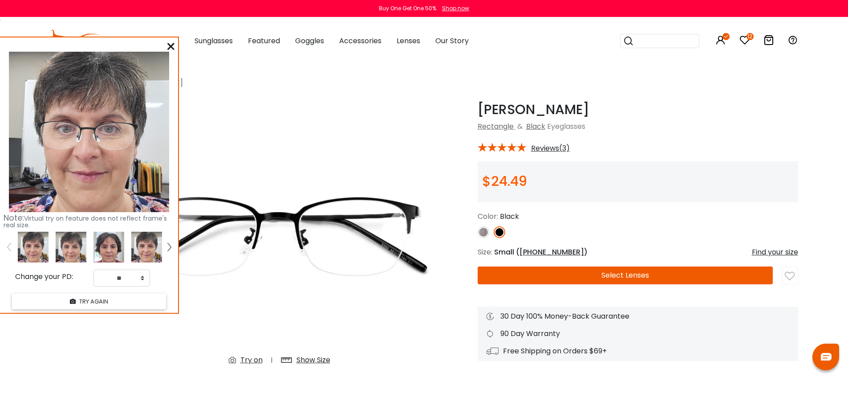
click at [171, 45] on icon at bounding box center [170, 46] width 7 height 7
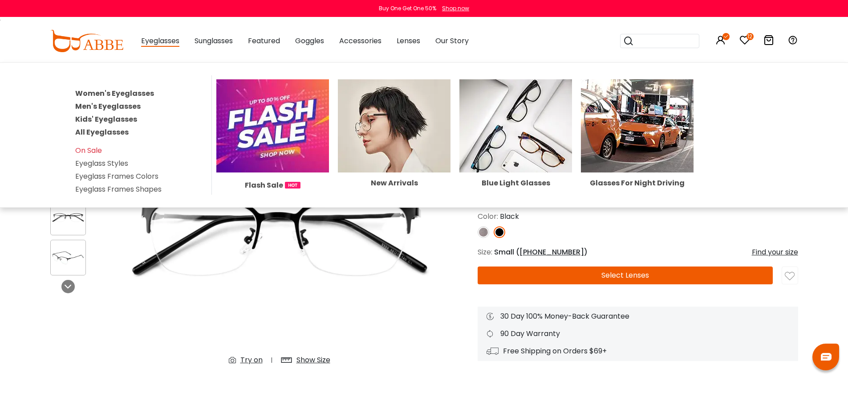
click at [130, 93] on link "Women's Eyeglasses" at bounding box center [114, 93] width 79 height 10
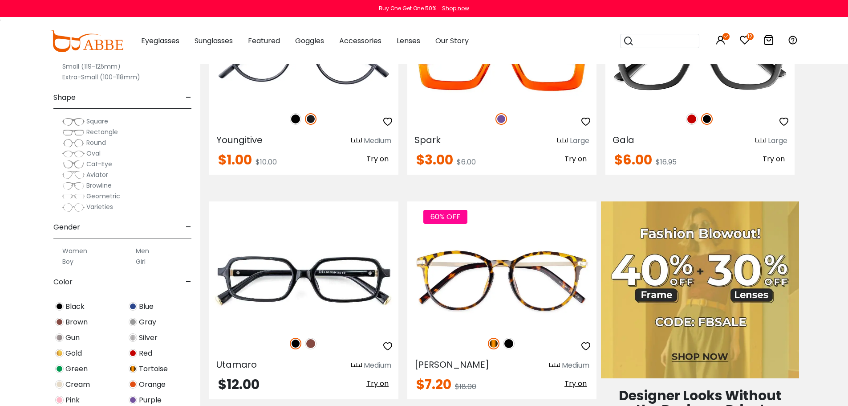
scroll to position [312, 0]
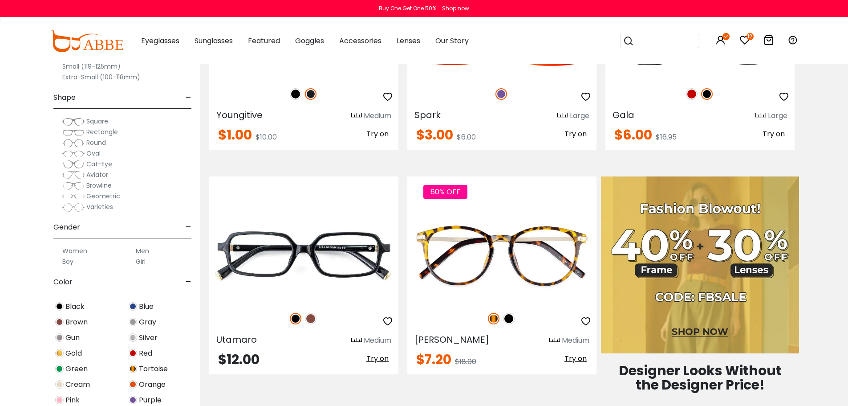
click at [73, 252] on label "Women" at bounding box center [74, 250] width 25 height 11
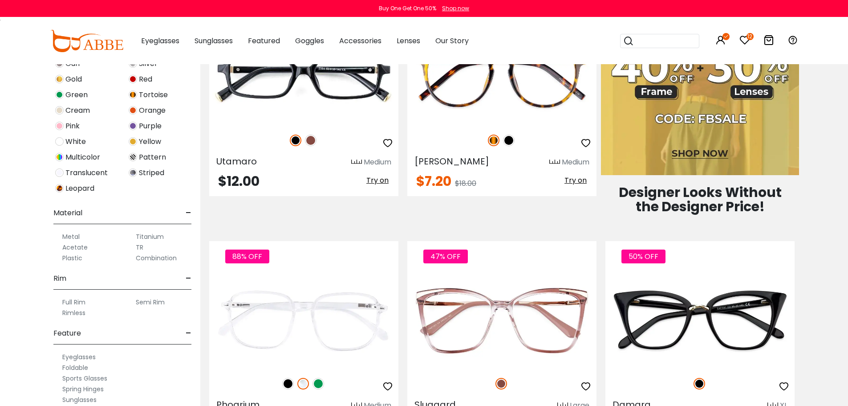
scroll to position [312, 0]
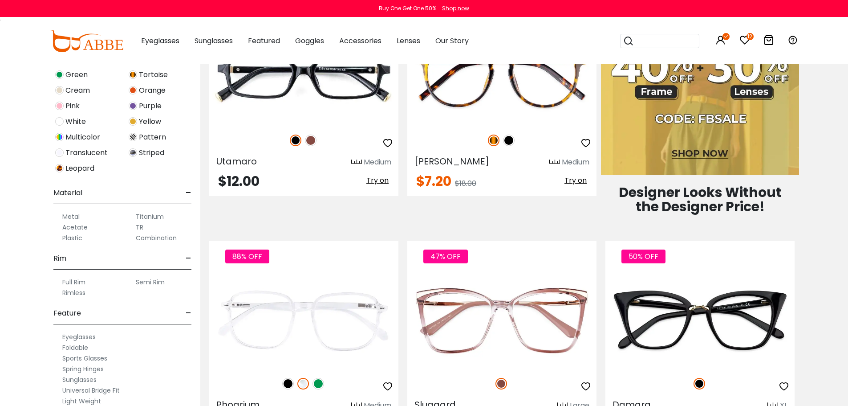
click at [78, 293] on label "Rimless" at bounding box center [73, 292] width 23 height 11
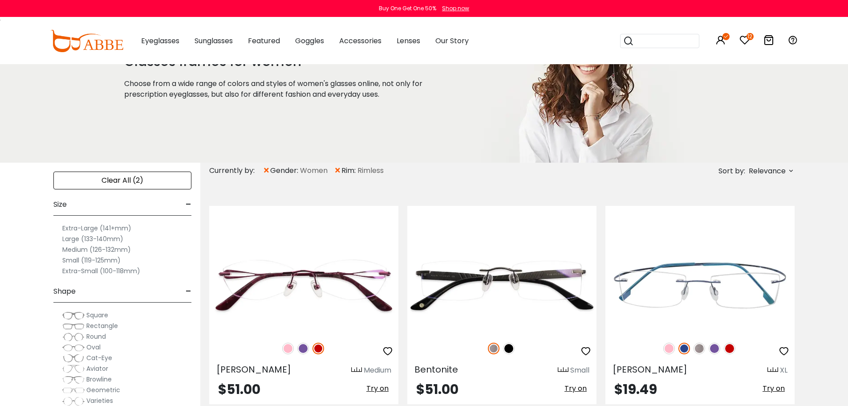
scroll to position [134, 0]
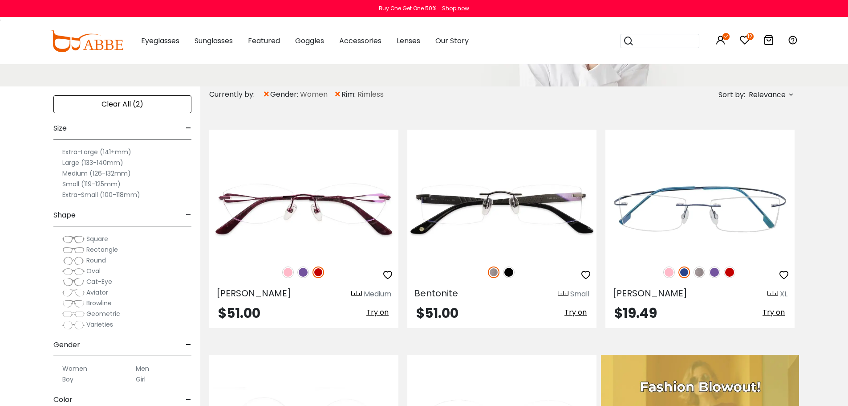
click at [778, 94] on span "Relevance" at bounding box center [767, 95] width 37 height 16
click at [726, 151] on label "Prices Low To High" at bounding box center [758, 152] width 64 height 11
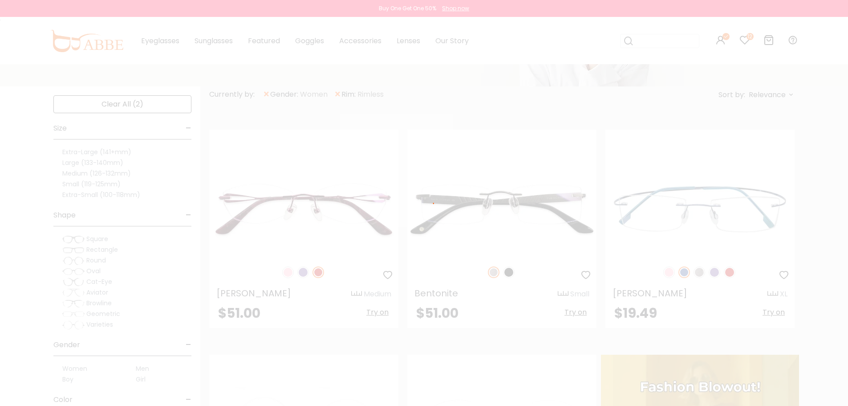
scroll to position [46, 0]
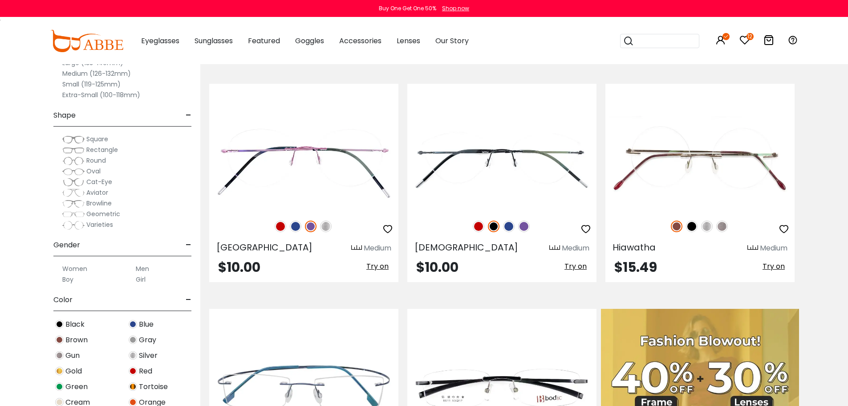
scroll to position [312, 0]
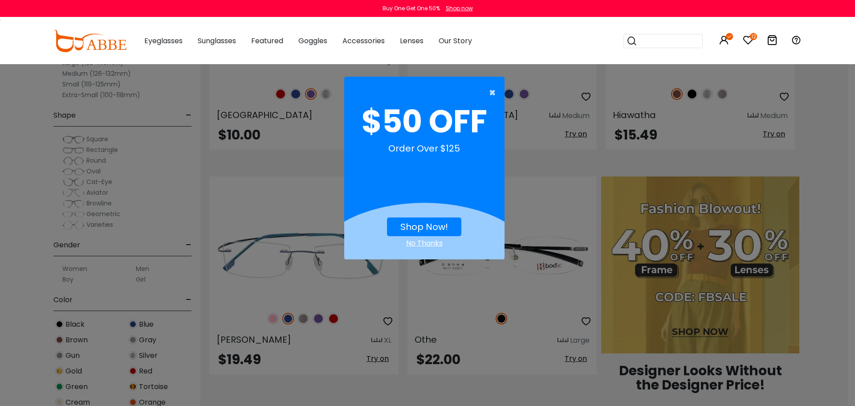
click at [493, 94] on span "×" at bounding box center [494, 93] width 11 height 18
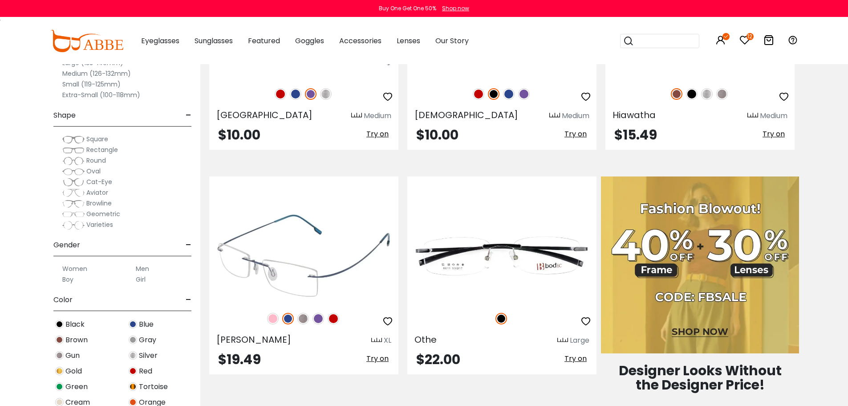
click at [300, 319] on img at bounding box center [304, 319] width 12 height 12
click at [329, 319] on img at bounding box center [334, 319] width 12 height 12
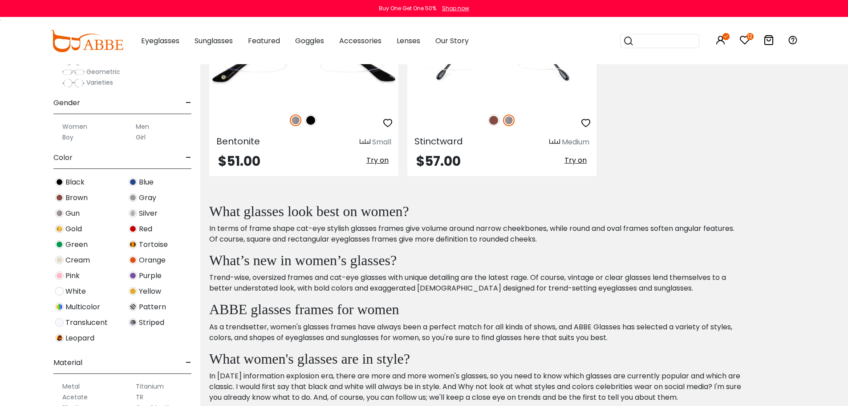
scroll to position [267, 0]
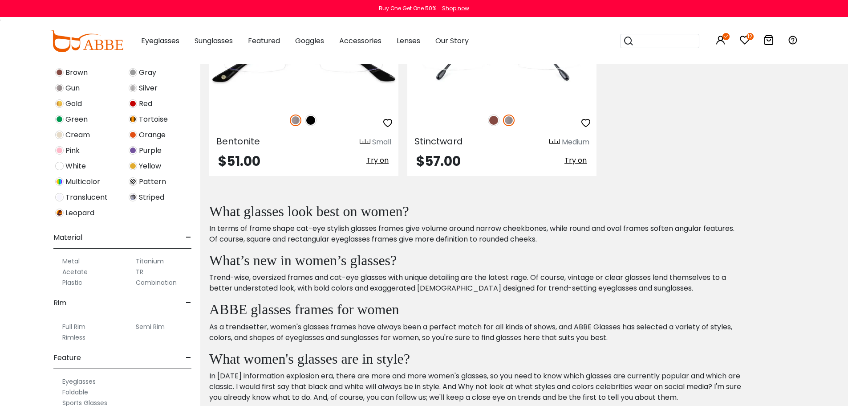
click at [147, 323] on label "Semi Rim" at bounding box center [150, 326] width 29 height 11
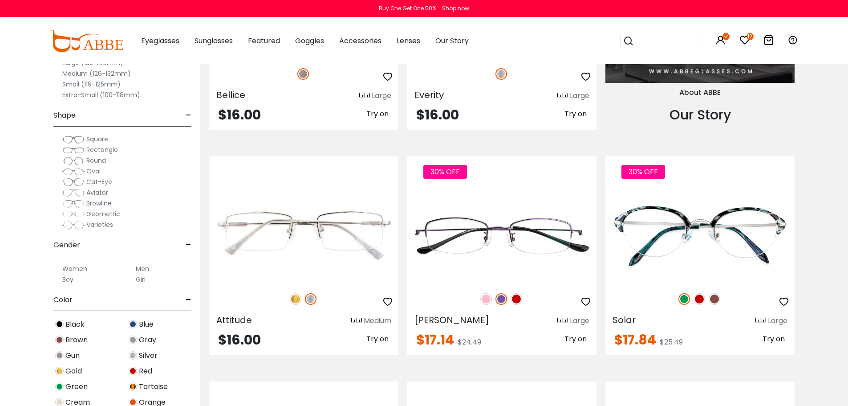
scroll to position [1024, 0]
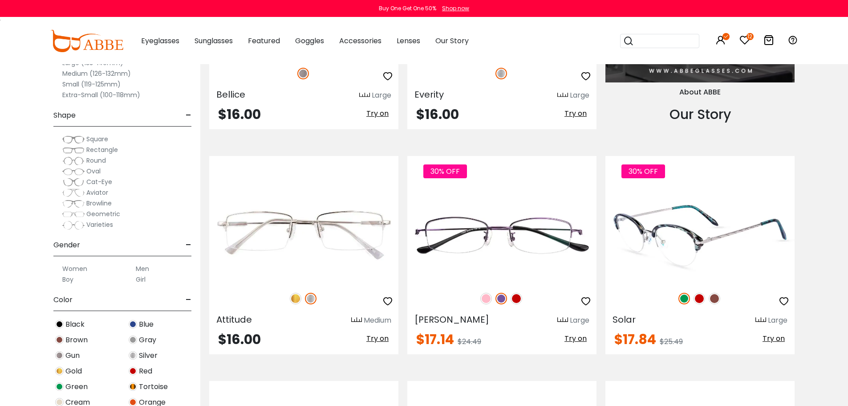
click at [701, 299] on img at bounding box center [700, 299] width 12 height 12
click at [714, 297] on img at bounding box center [715, 299] width 12 height 12
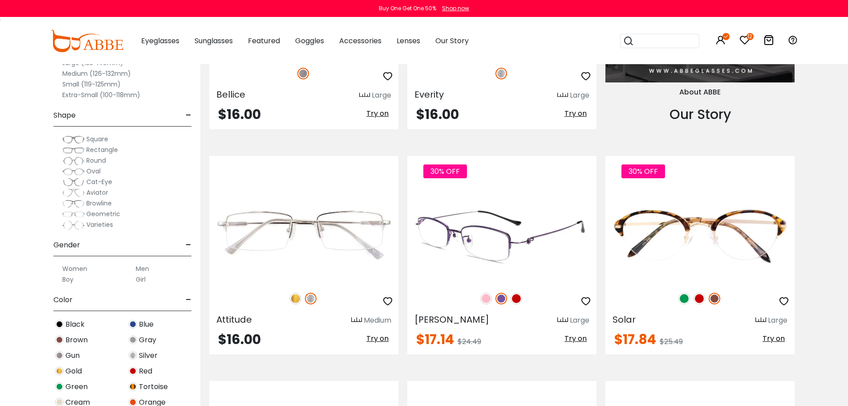
click at [518, 300] on img at bounding box center [517, 299] width 12 height 12
click at [482, 298] on img at bounding box center [487, 299] width 12 height 12
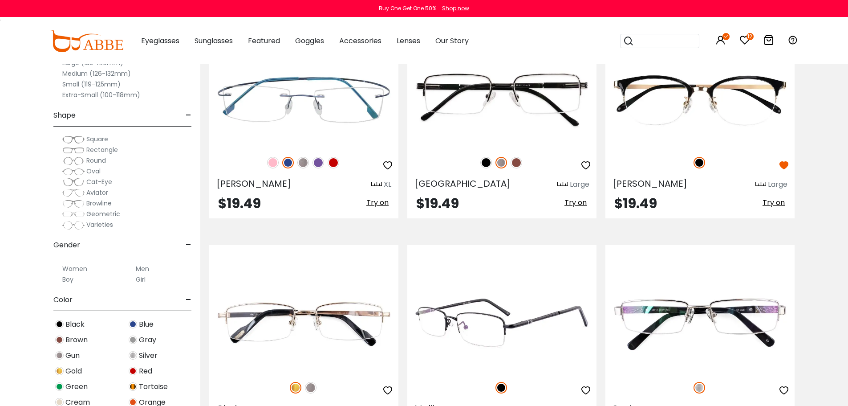
scroll to position [1336, 0]
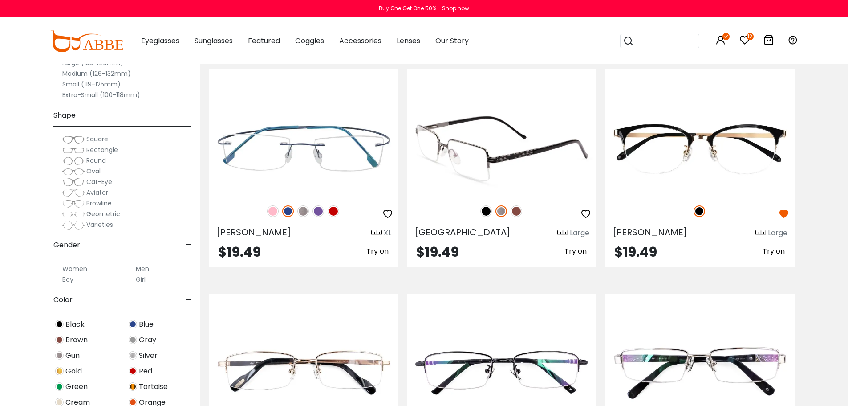
click at [514, 209] on img at bounding box center [517, 211] width 12 height 12
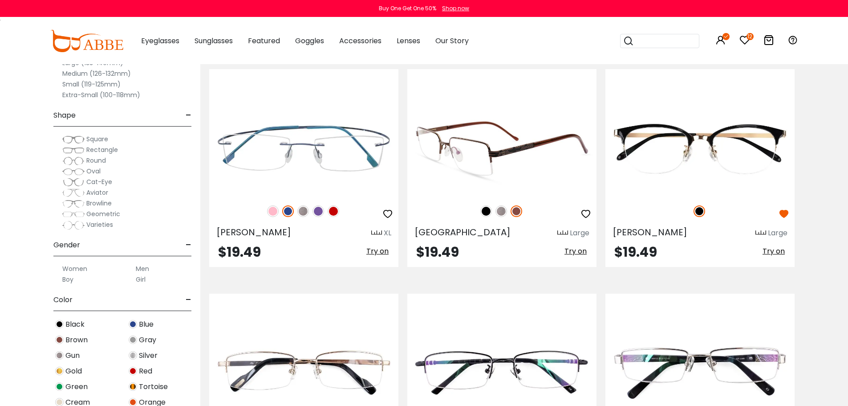
click at [498, 211] on img at bounding box center [502, 211] width 12 height 12
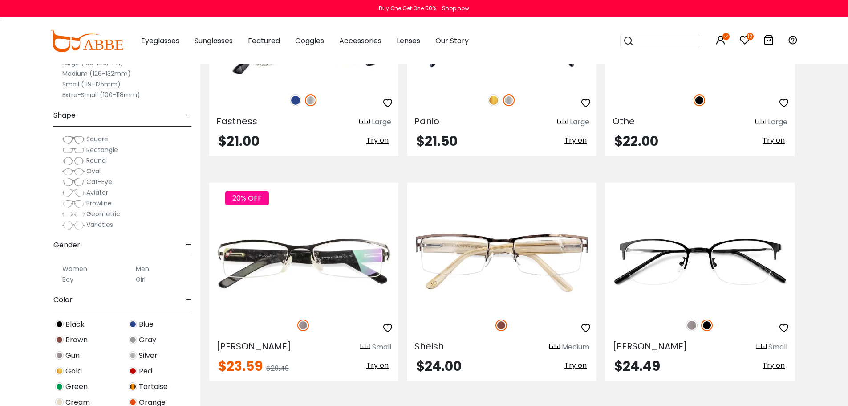
scroll to position [1915, 0]
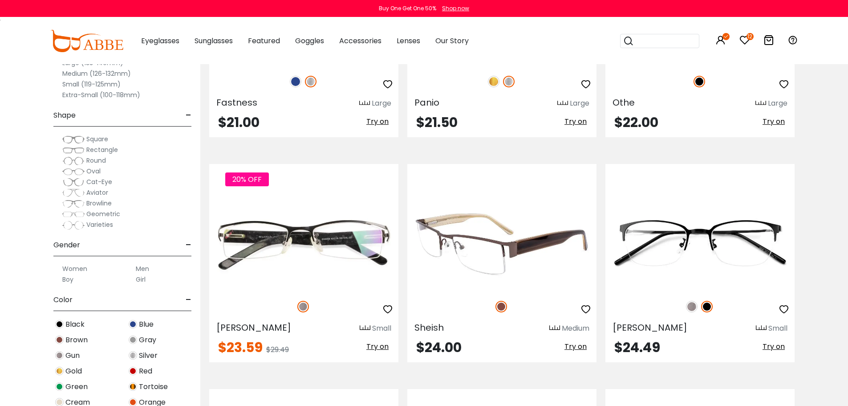
click at [575, 348] on span "Try on" at bounding box center [576, 346] width 22 height 10
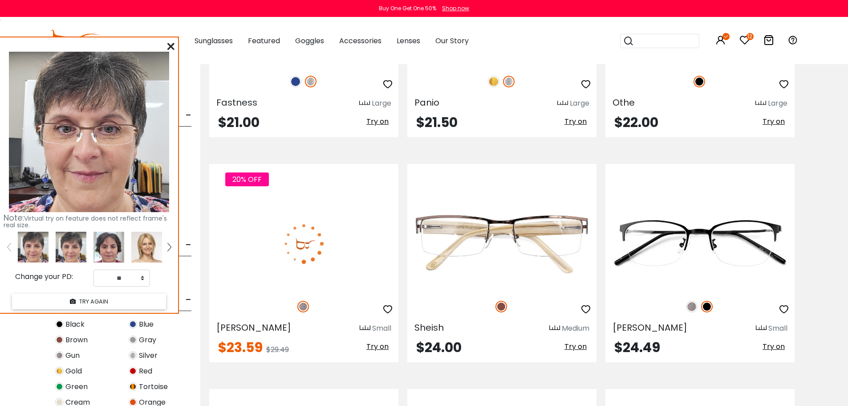
click at [378, 342] on span "Try on" at bounding box center [378, 346] width 22 height 10
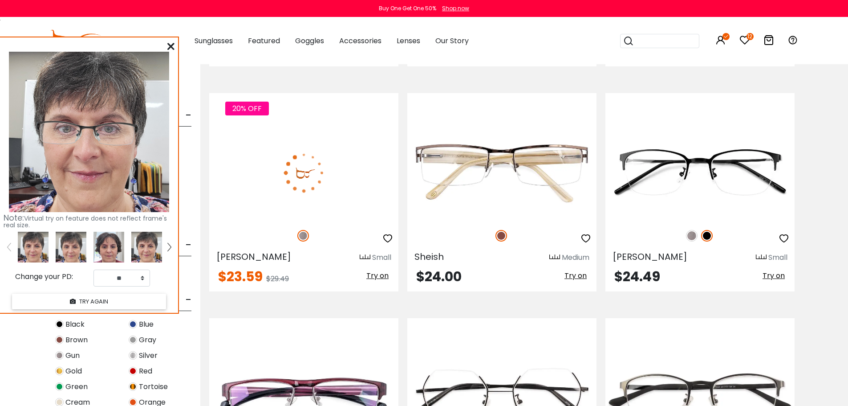
scroll to position [2049, 0]
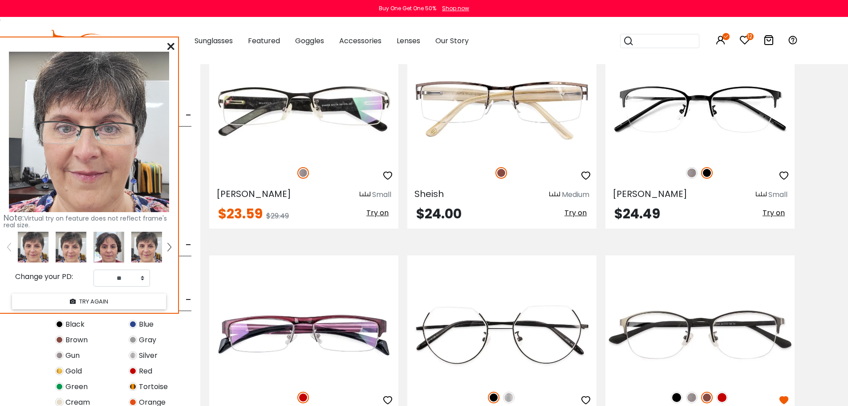
click at [777, 213] on span "Try on" at bounding box center [774, 213] width 22 height 10
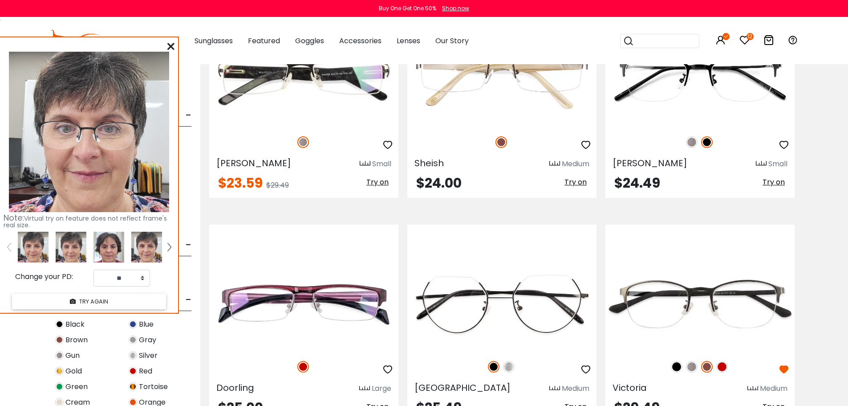
scroll to position [2138, 0]
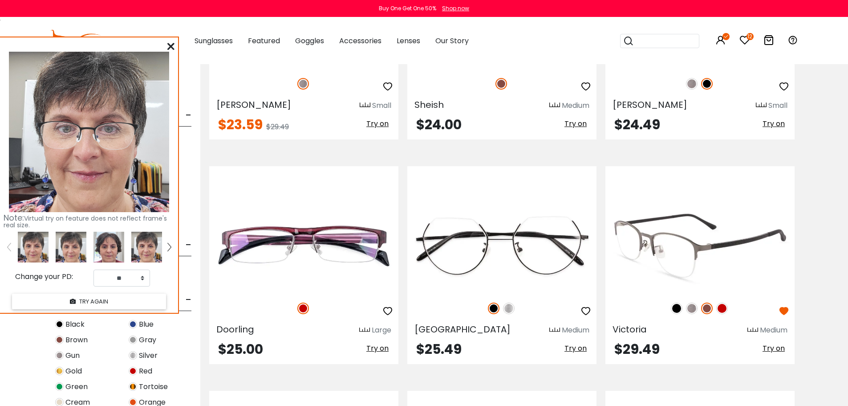
click at [771, 347] on span "Try on" at bounding box center [774, 348] width 22 height 10
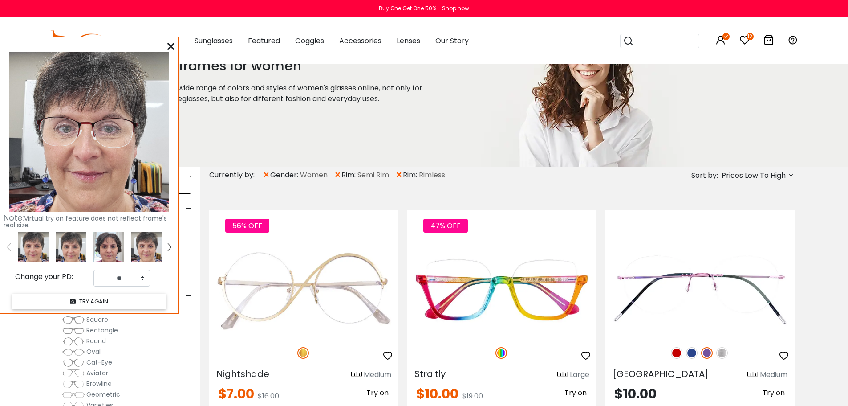
scroll to position [134, 0]
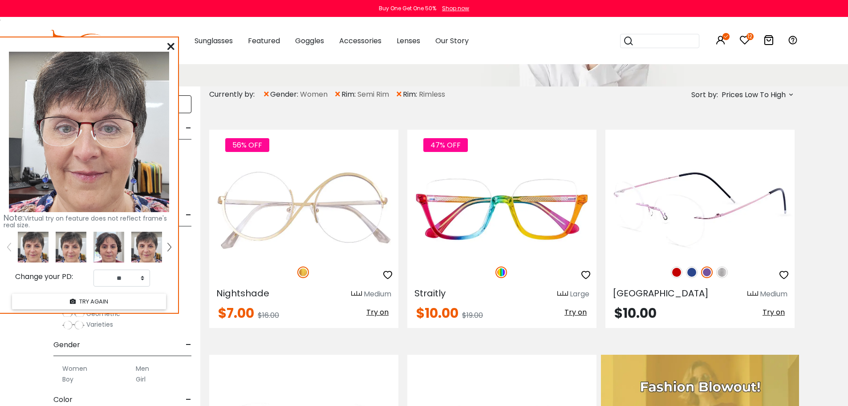
click at [779, 311] on span "Try on" at bounding box center [774, 312] width 22 height 10
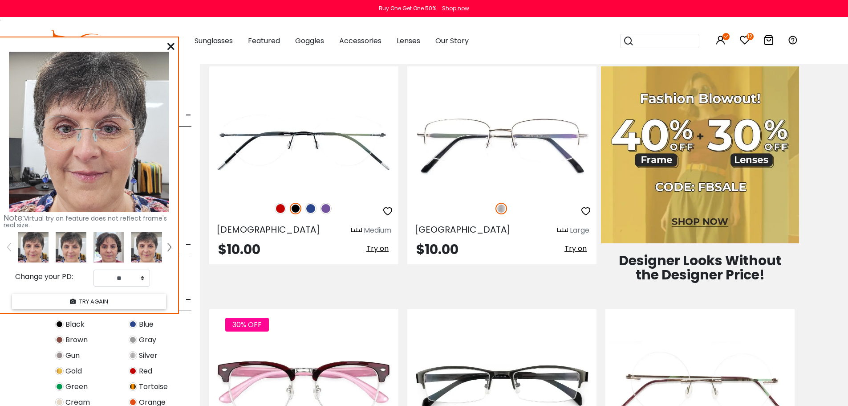
scroll to position [624, 0]
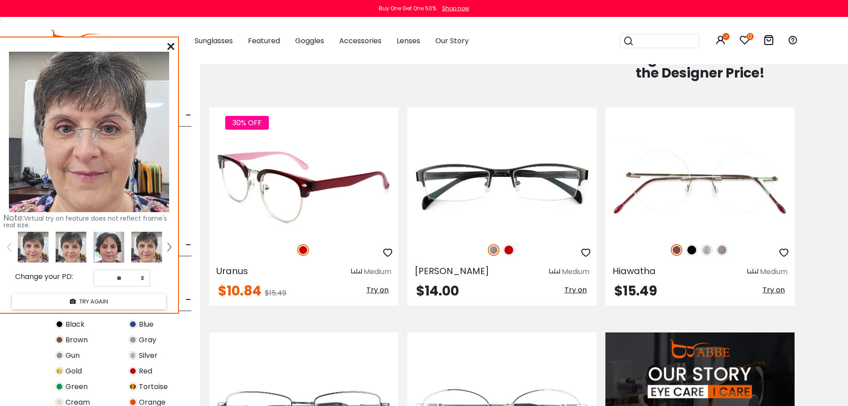
click at [379, 291] on span "Try on" at bounding box center [378, 290] width 22 height 10
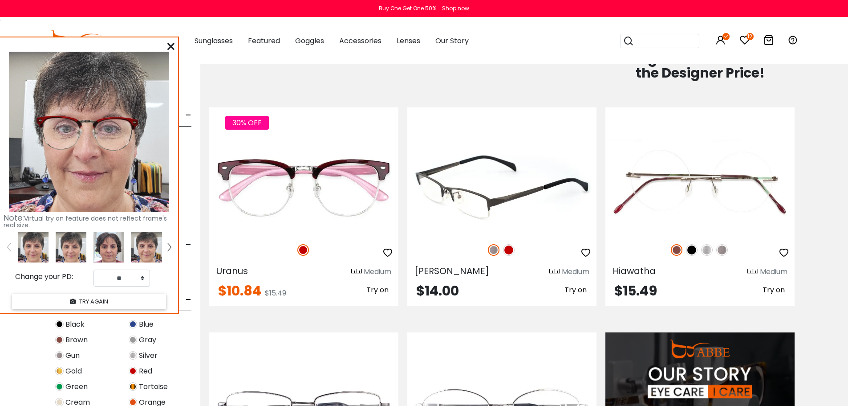
click at [575, 290] on span "Try on" at bounding box center [576, 290] width 22 height 10
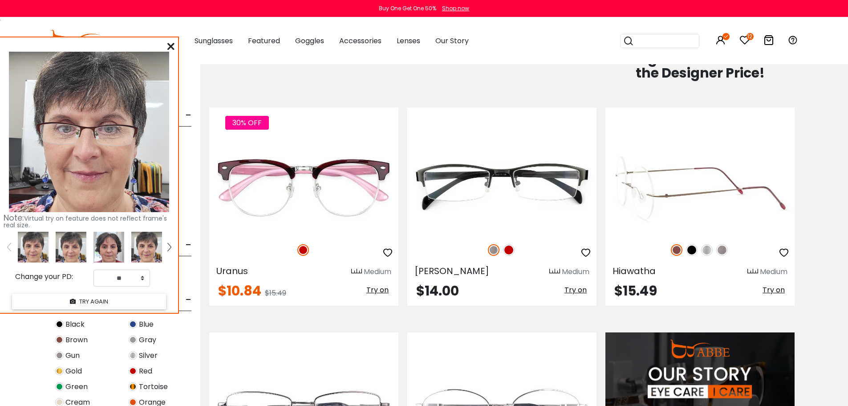
click at [776, 290] on span "Try on" at bounding box center [774, 290] width 22 height 10
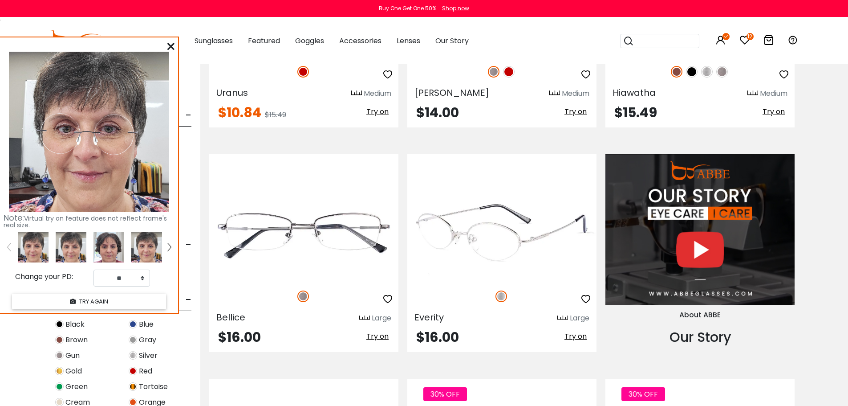
click at [574, 336] on span "Try on" at bounding box center [576, 336] width 22 height 10
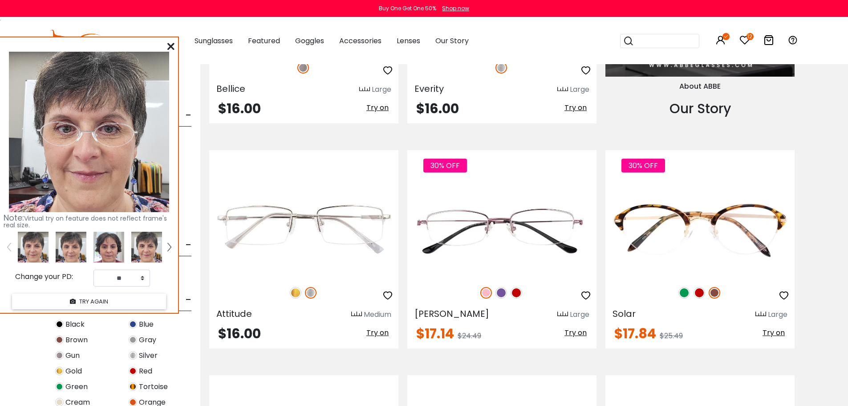
scroll to position [1069, 0]
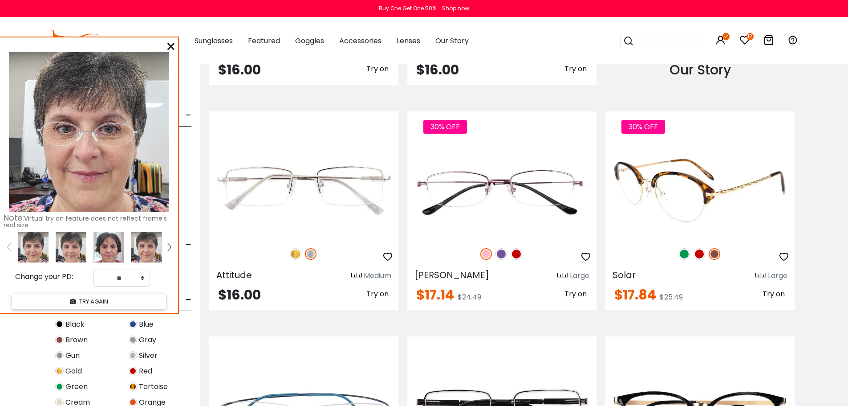
click at [765, 293] on span "Try on" at bounding box center [774, 294] width 22 height 10
click at [701, 254] on img at bounding box center [700, 254] width 12 height 12
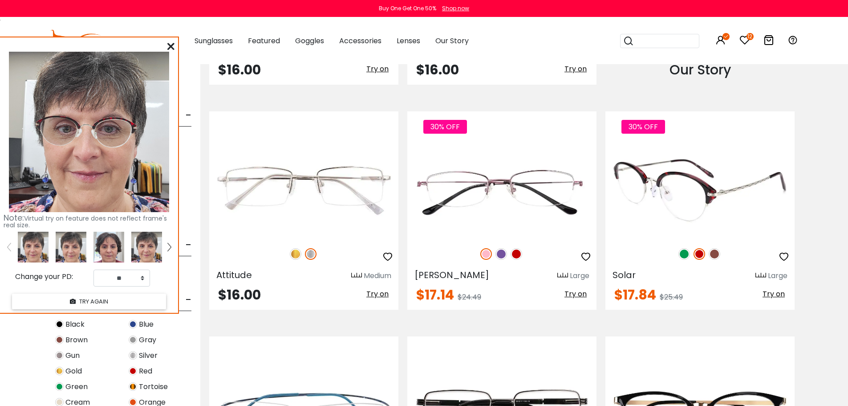
click at [775, 292] on span "Try on" at bounding box center [774, 294] width 22 height 10
click at [682, 254] on img at bounding box center [685, 254] width 12 height 12
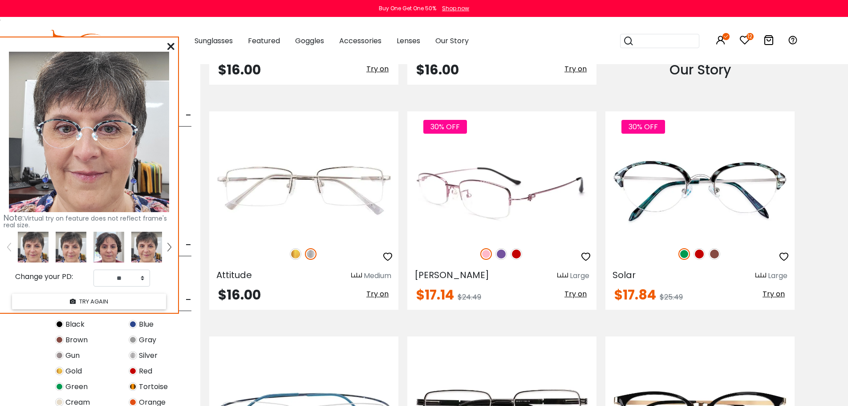
click at [580, 294] on span "Try on" at bounding box center [576, 294] width 22 height 10
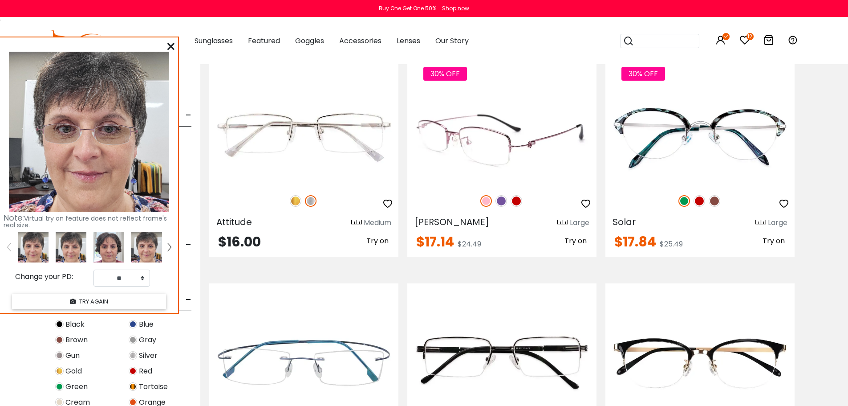
scroll to position [1247, 0]
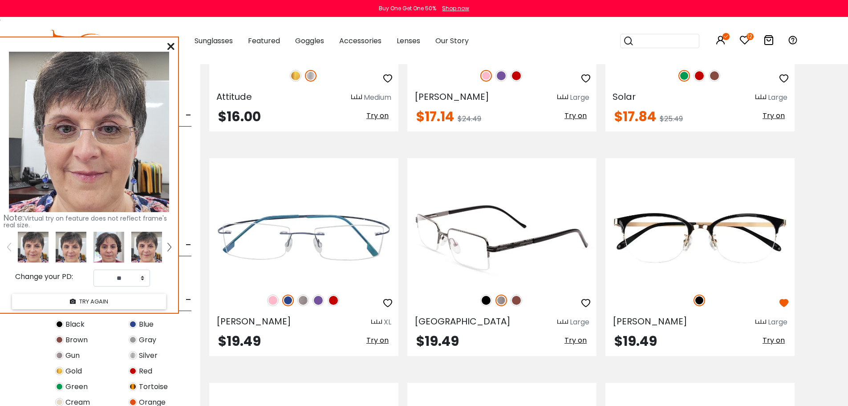
click at [577, 337] on span "Try on" at bounding box center [576, 340] width 22 height 10
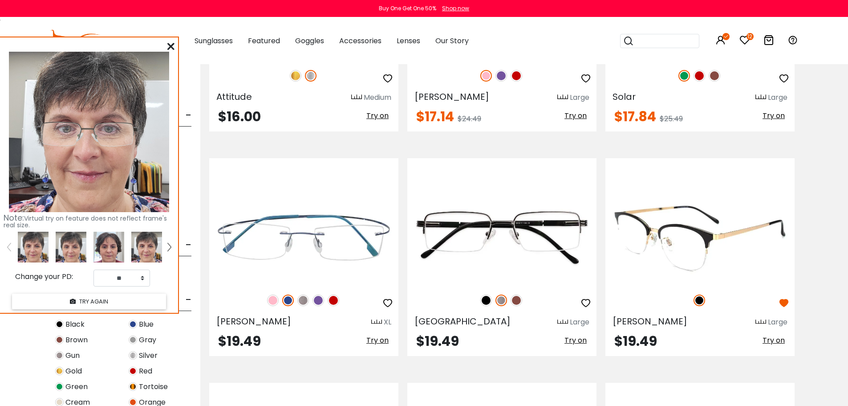
click at [770, 334] on button "Try on" at bounding box center [774, 340] width 28 height 12
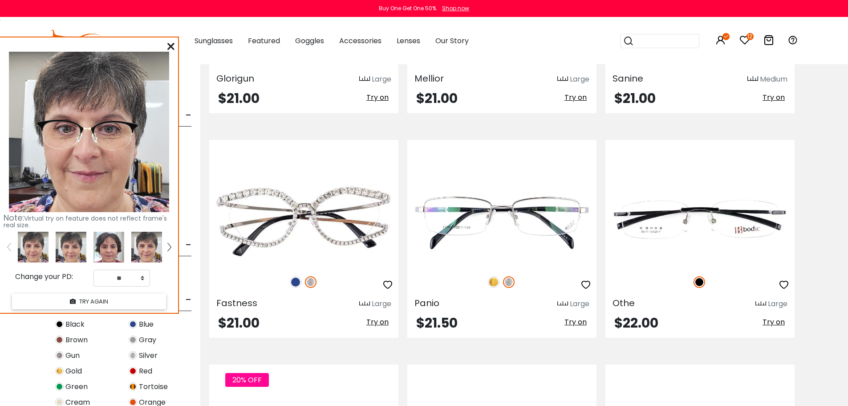
scroll to position [1737, 0]
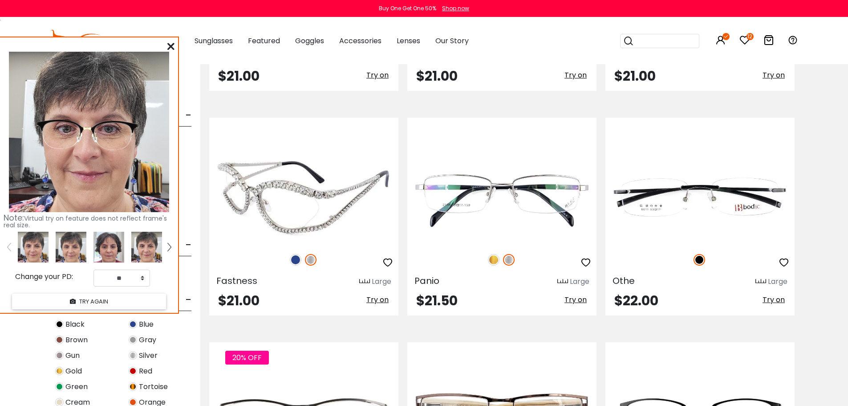
click at [380, 298] on span "Try on" at bounding box center [378, 299] width 22 height 10
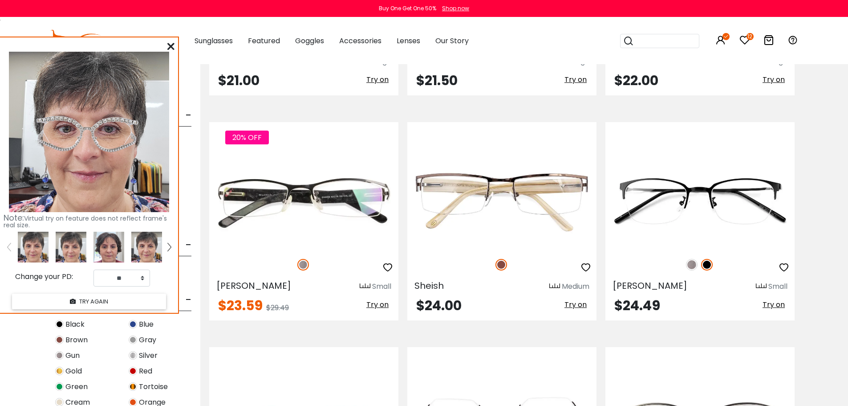
scroll to position [1960, 0]
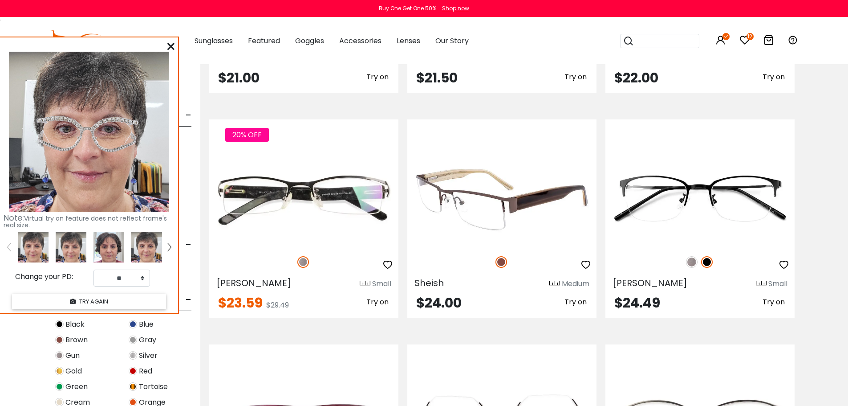
click at [572, 304] on span "Try on" at bounding box center [576, 302] width 22 height 10
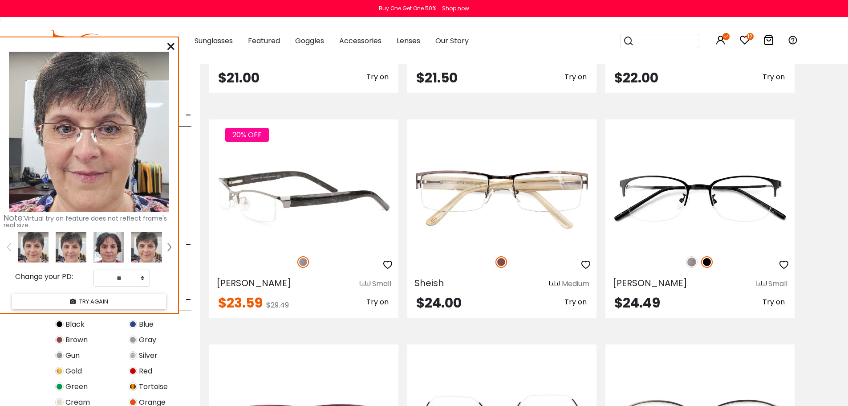
click at [372, 298] on span "Try on" at bounding box center [378, 302] width 22 height 10
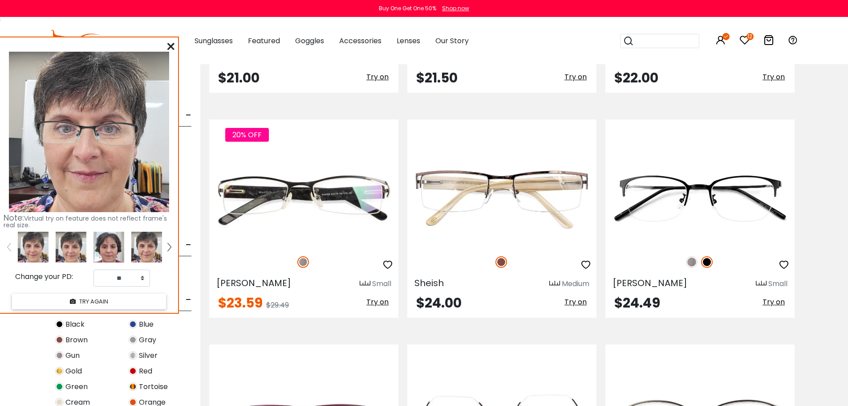
click at [775, 302] on span "Try on" at bounding box center [774, 302] width 22 height 10
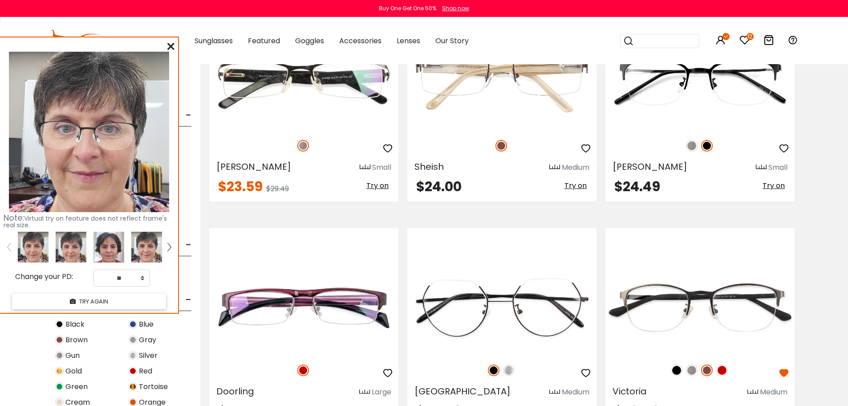
scroll to position [2138, 0]
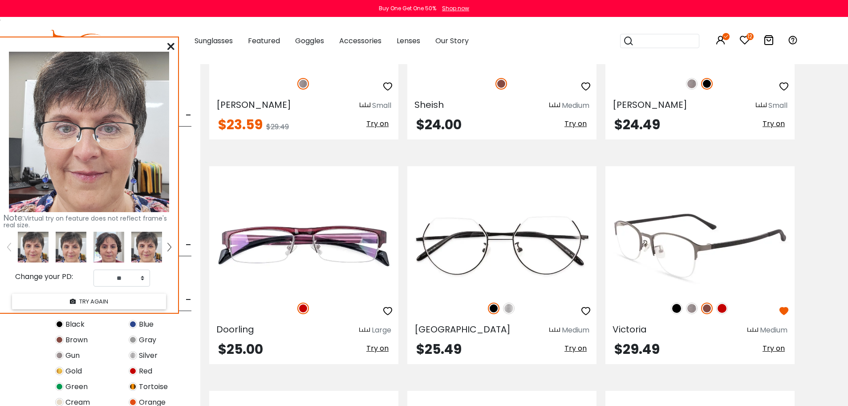
click at [764, 346] on span "Try on" at bounding box center [774, 348] width 22 height 10
click at [724, 307] on img at bounding box center [723, 308] width 12 height 12
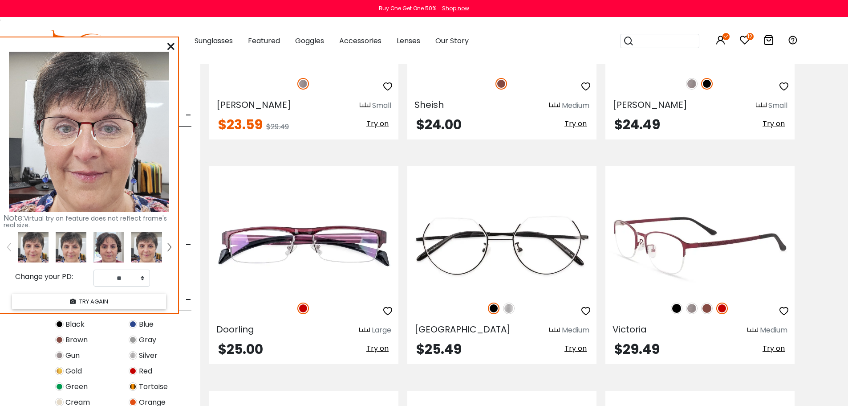
click at [776, 346] on span "Try on" at bounding box center [774, 348] width 22 height 10
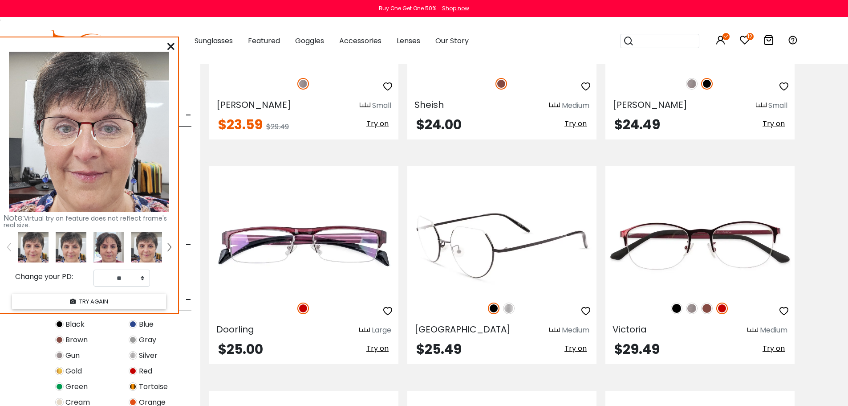
click at [578, 347] on span "Try on" at bounding box center [576, 348] width 22 height 10
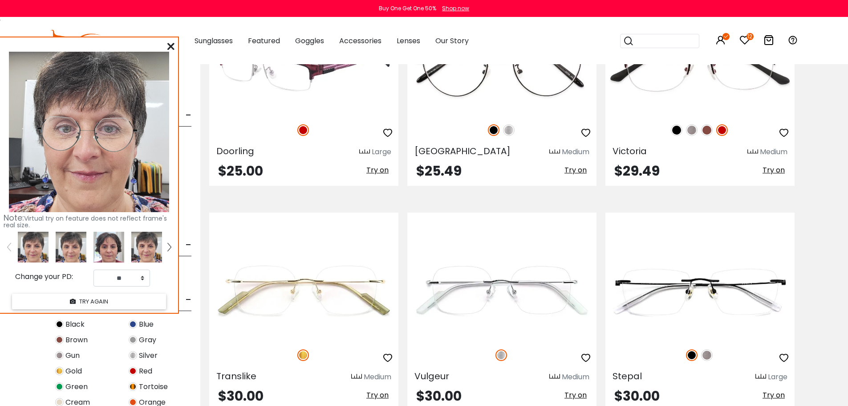
click at [371, 168] on span "Try on" at bounding box center [378, 170] width 22 height 10
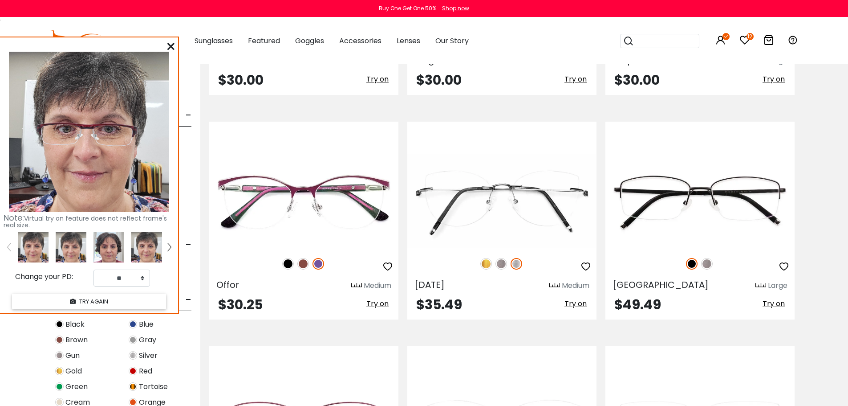
scroll to position [2717, 0]
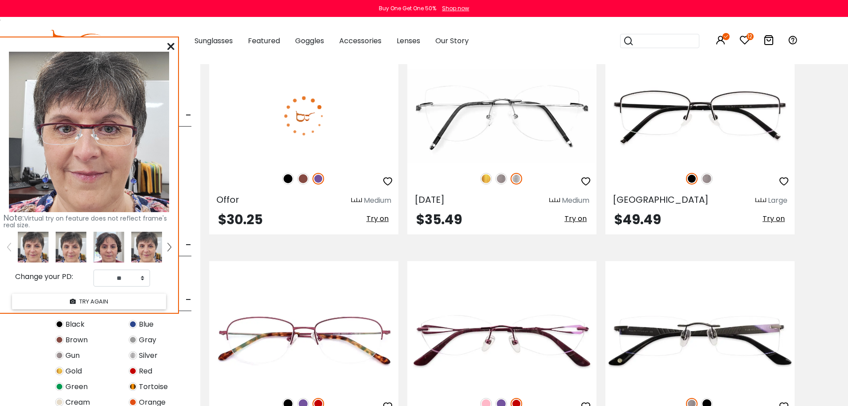
click at [382, 214] on span "Try on" at bounding box center [378, 218] width 22 height 10
click at [300, 175] on img at bounding box center [304, 179] width 12 height 12
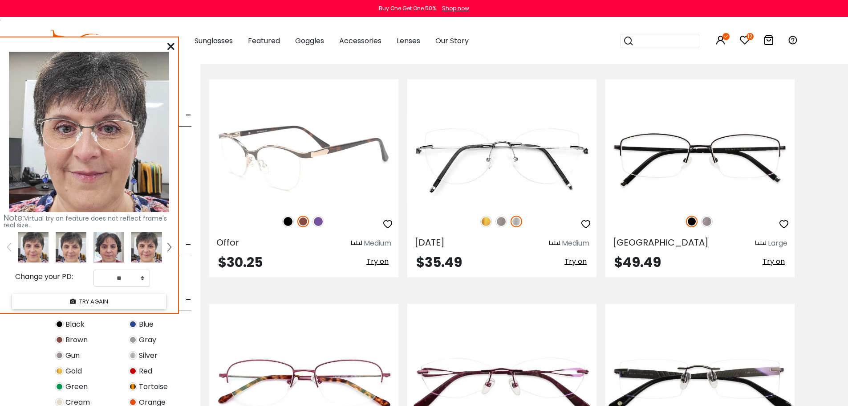
scroll to position [2672, 0]
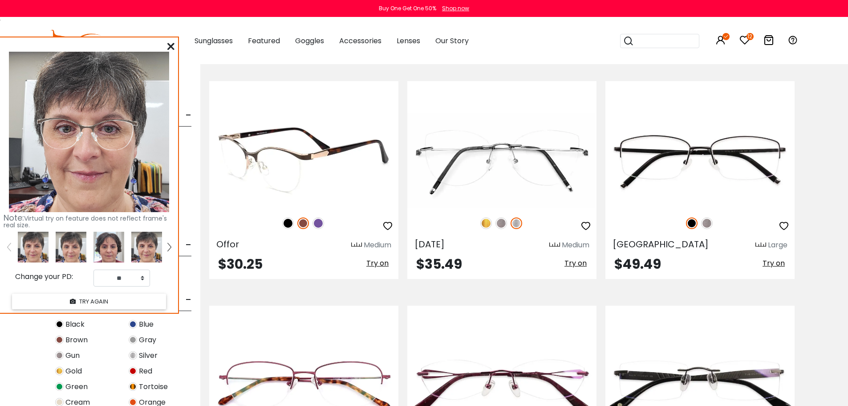
click at [291, 225] on img at bounding box center [288, 223] width 12 height 12
click at [299, 225] on img at bounding box center [304, 223] width 12 height 12
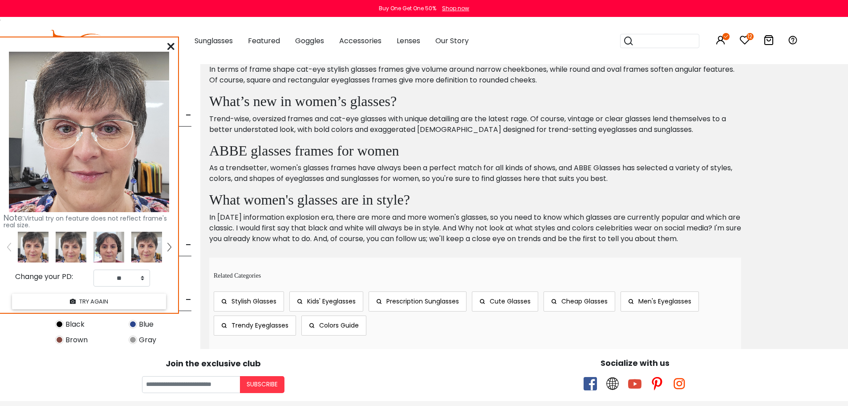
scroll to position [3519, 0]
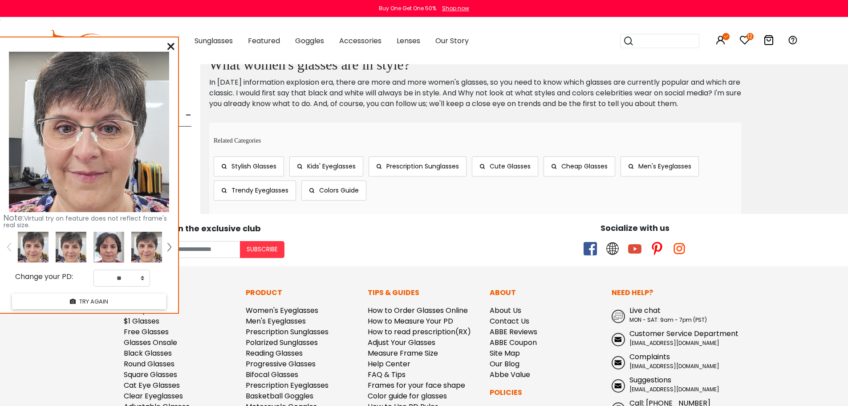
click at [170, 44] on icon at bounding box center [170, 46] width 7 height 7
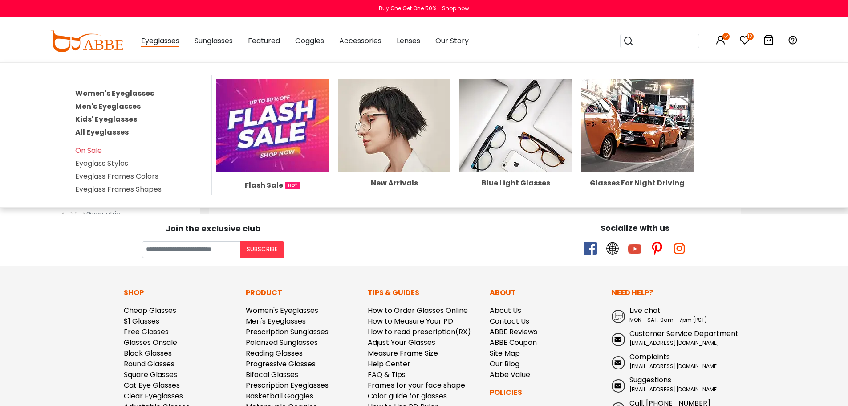
click at [139, 91] on link "Women's Eyeglasses" at bounding box center [114, 93] width 79 height 10
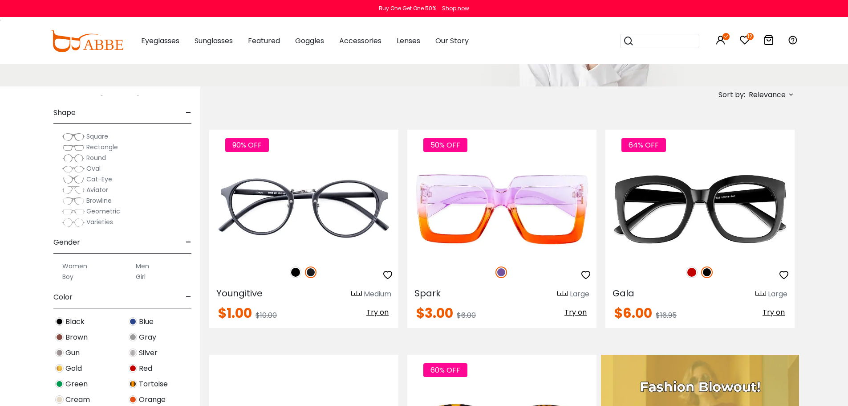
scroll to position [178, 0]
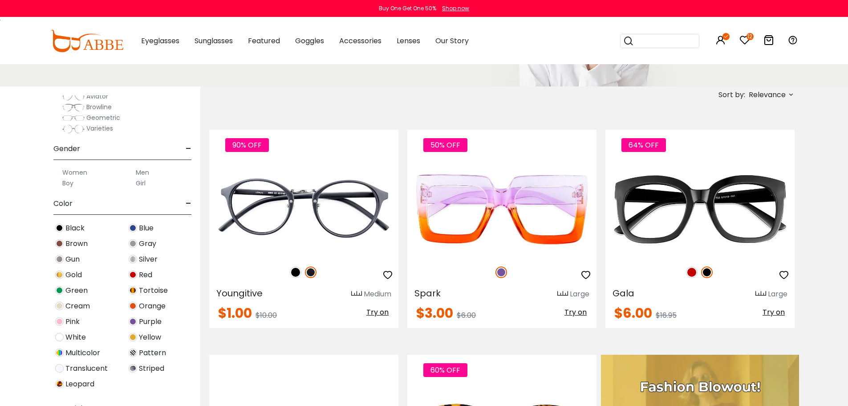
click at [78, 171] on label "Women" at bounding box center [74, 172] width 25 height 11
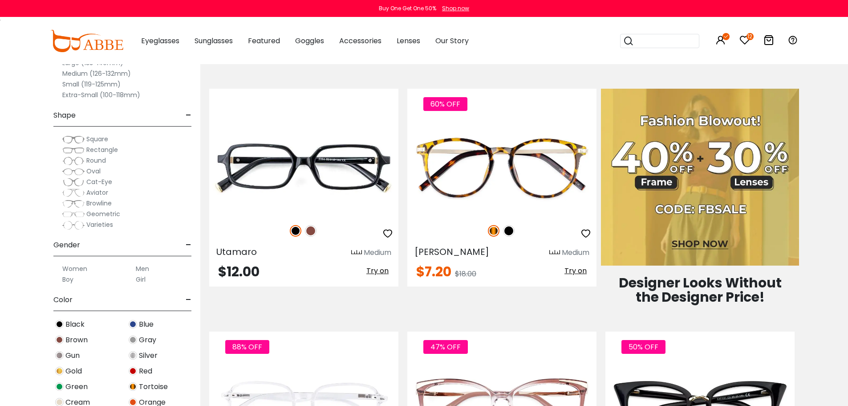
scroll to position [401, 0]
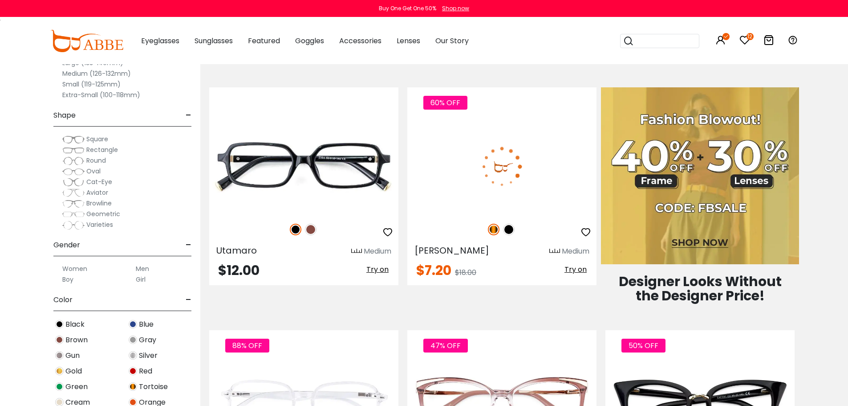
click at [573, 267] on span "Try on" at bounding box center [576, 269] width 22 height 10
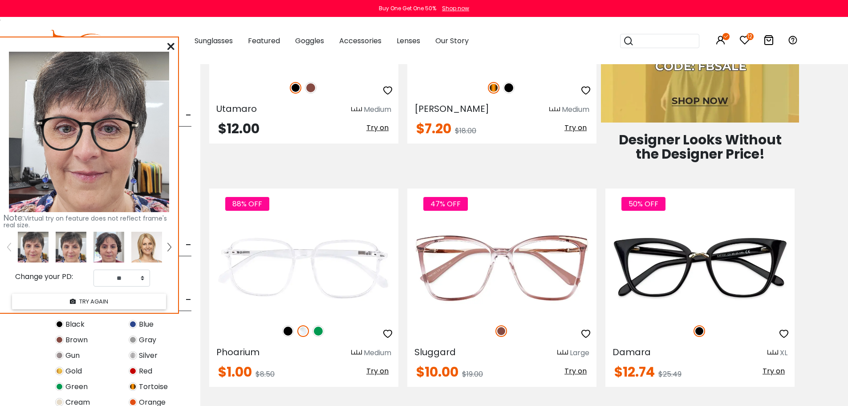
scroll to position [668, 0]
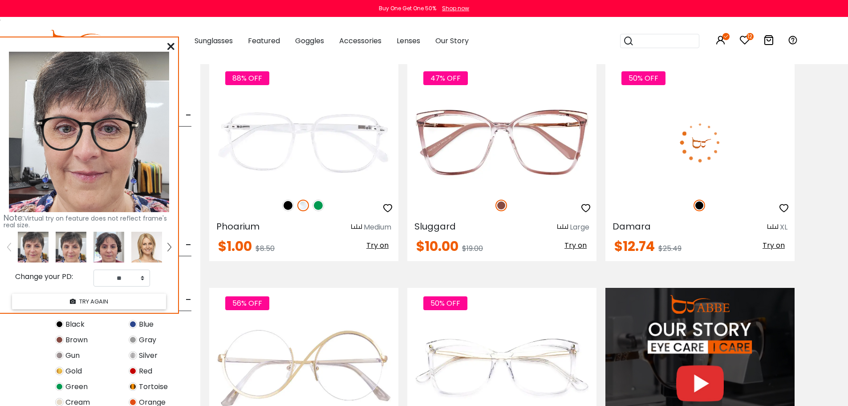
click at [772, 244] on span "Try on" at bounding box center [774, 245] width 22 height 10
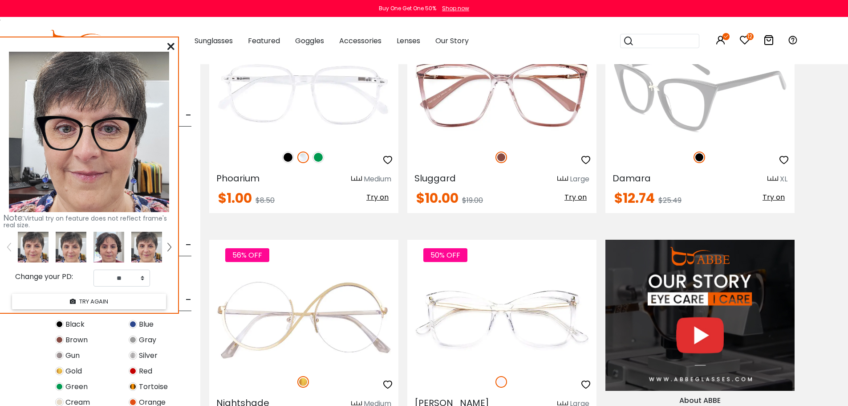
scroll to position [846, 0]
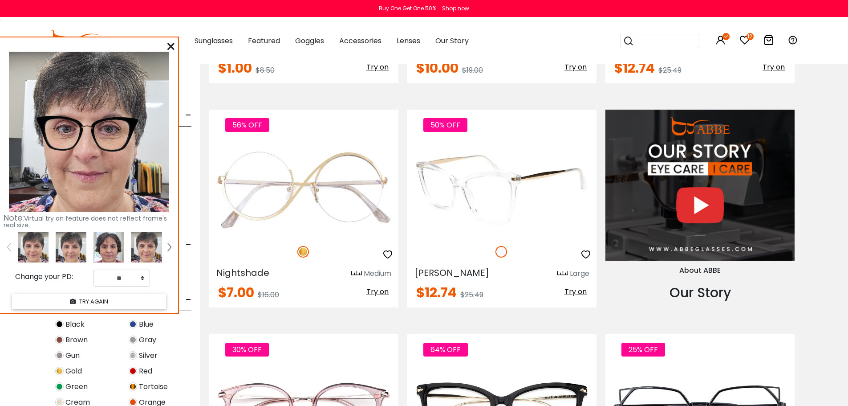
click at [571, 290] on span "Try on" at bounding box center [576, 291] width 22 height 10
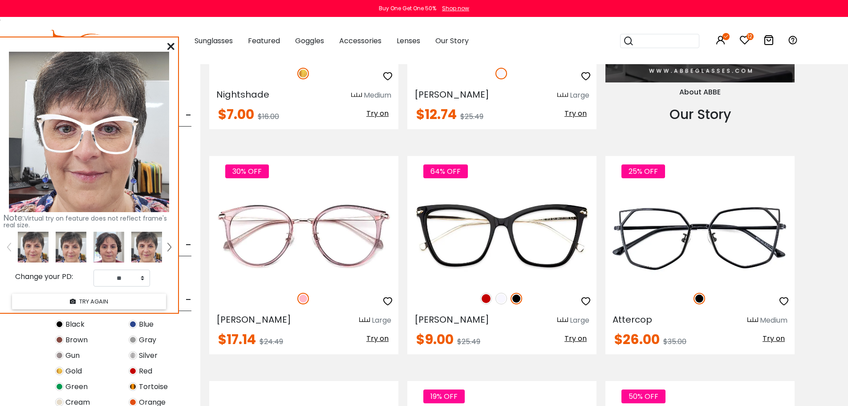
scroll to position [1113, 0]
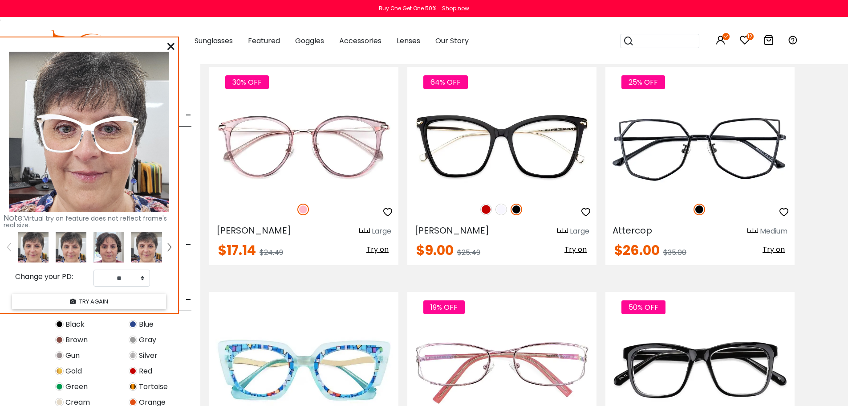
drag, startPoint x: 768, startPoint y: 251, endPoint x: 817, endPoint y: 210, distance: 63.6
click at [768, 251] on span "Try on" at bounding box center [774, 249] width 22 height 10
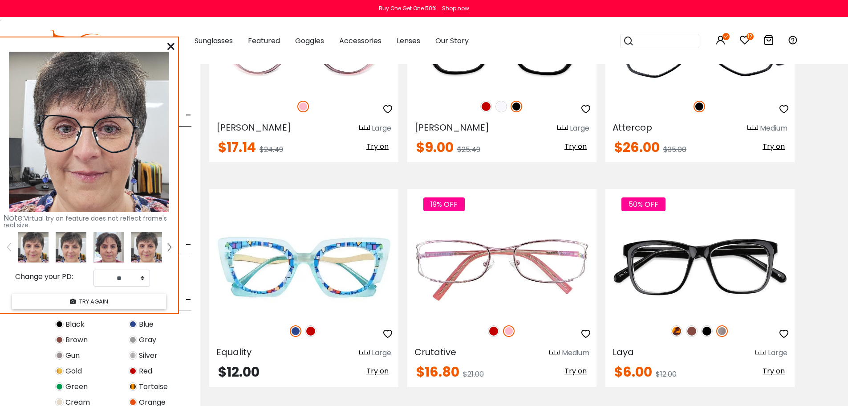
scroll to position [1247, 0]
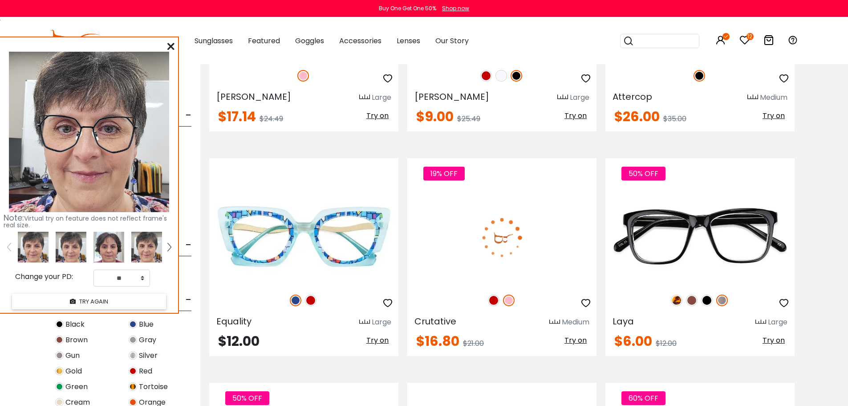
click at [578, 344] on span "Try on" at bounding box center [576, 340] width 22 height 10
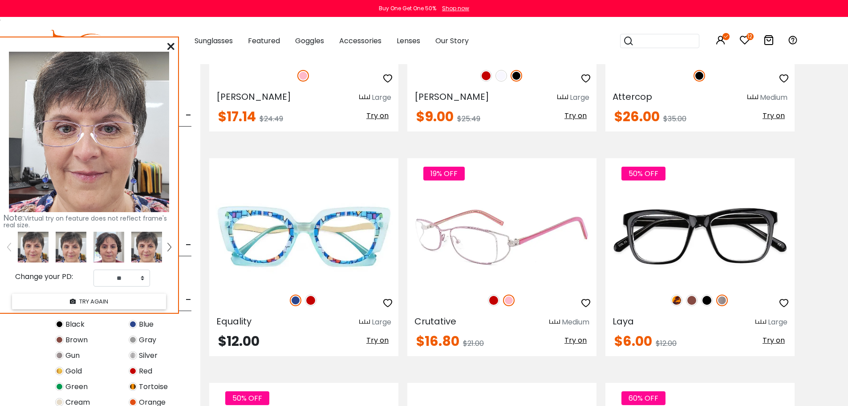
click at [491, 304] on img at bounding box center [494, 300] width 12 height 12
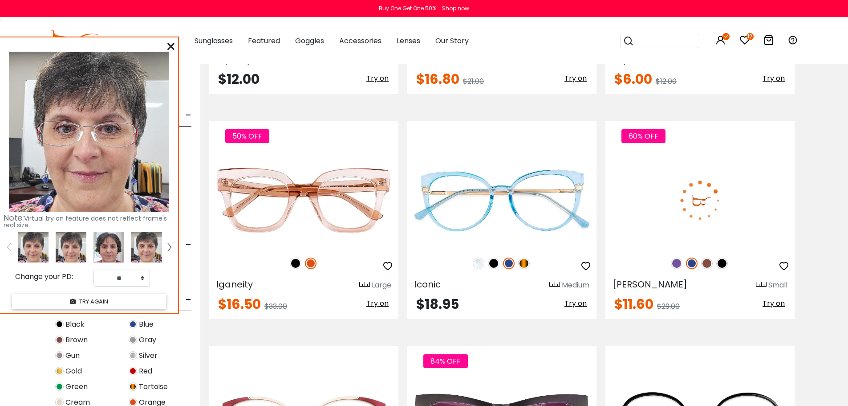
scroll to position [1514, 0]
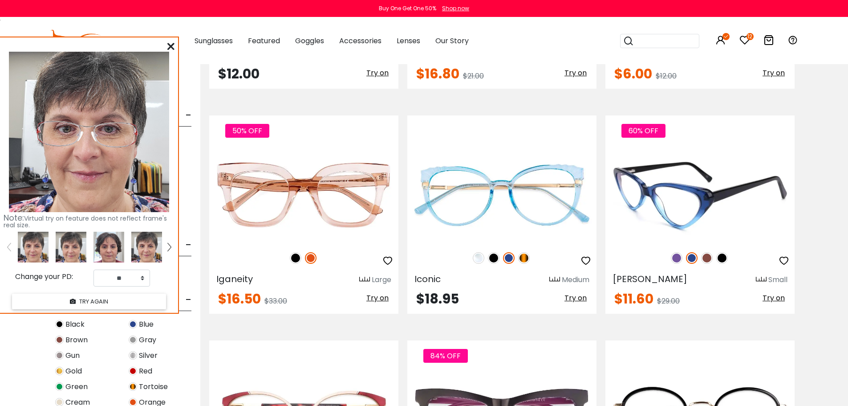
click at [773, 293] on span "Try on" at bounding box center [774, 298] width 22 height 10
click at [704, 257] on img at bounding box center [708, 258] width 12 height 12
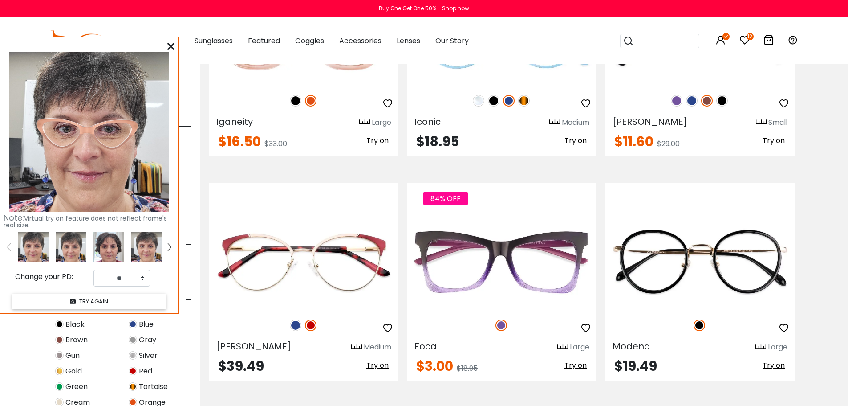
scroll to position [1693, 0]
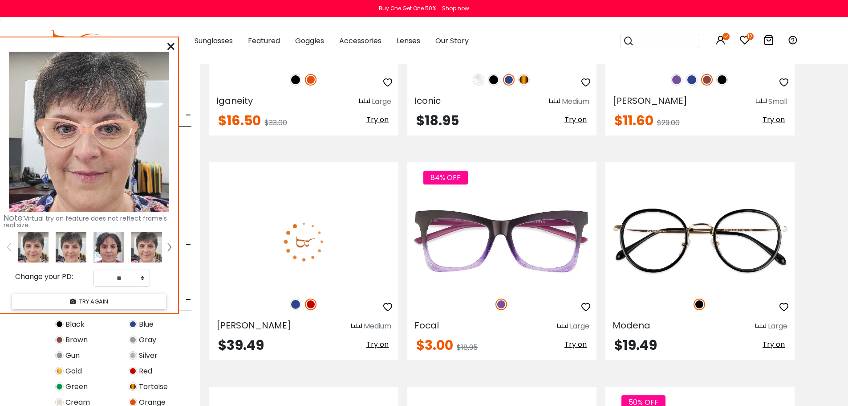
click at [372, 345] on span "Try on" at bounding box center [378, 344] width 22 height 10
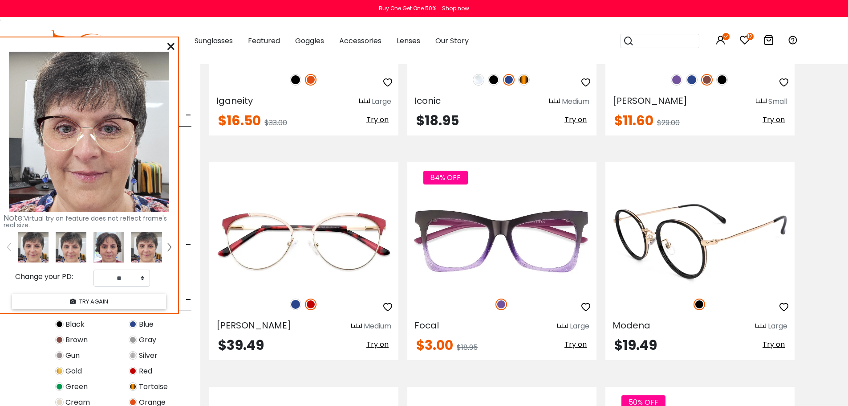
click at [775, 343] on span "Try on" at bounding box center [774, 344] width 22 height 10
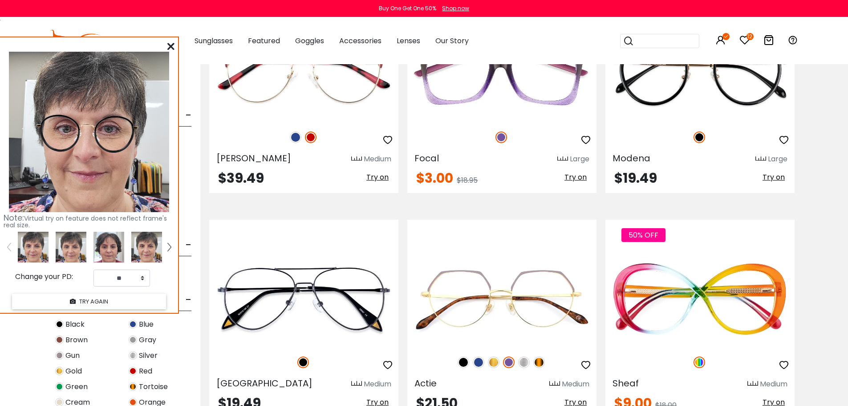
scroll to position [1915, 0]
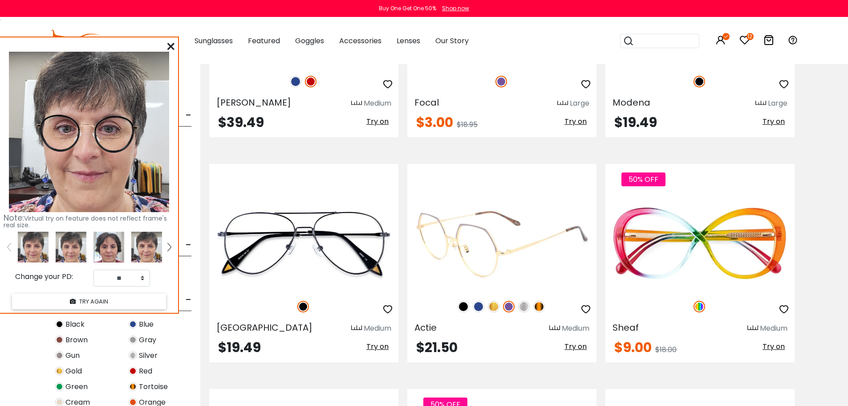
click at [573, 347] on span "Try on" at bounding box center [576, 346] width 22 height 10
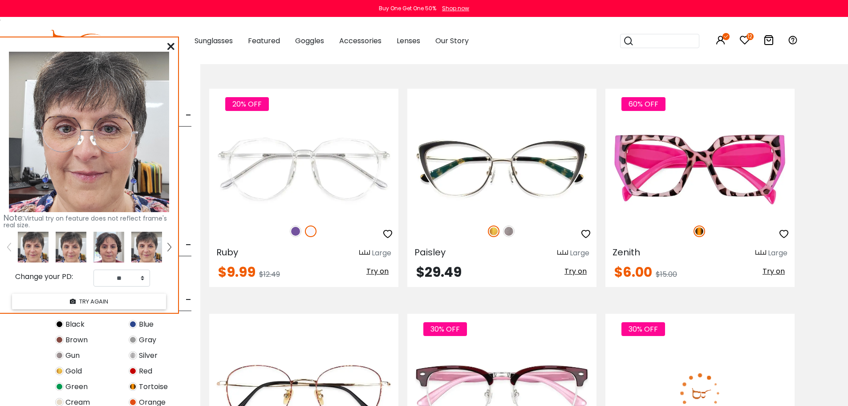
scroll to position [2895, 0]
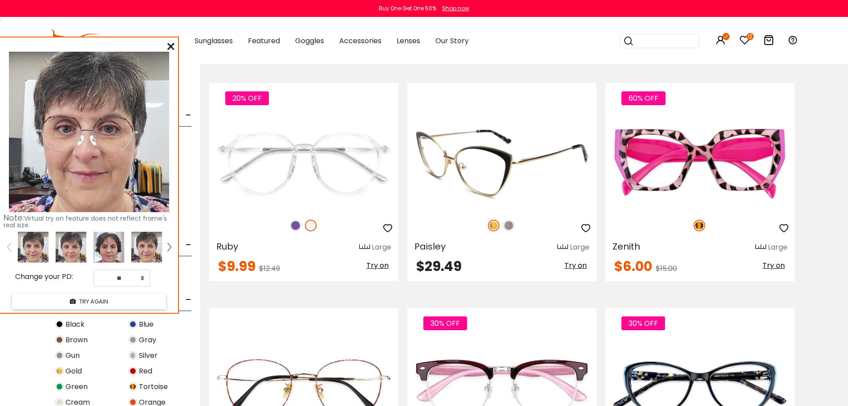
click at [576, 264] on span "Try on" at bounding box center [576, 265] width 22 height 10
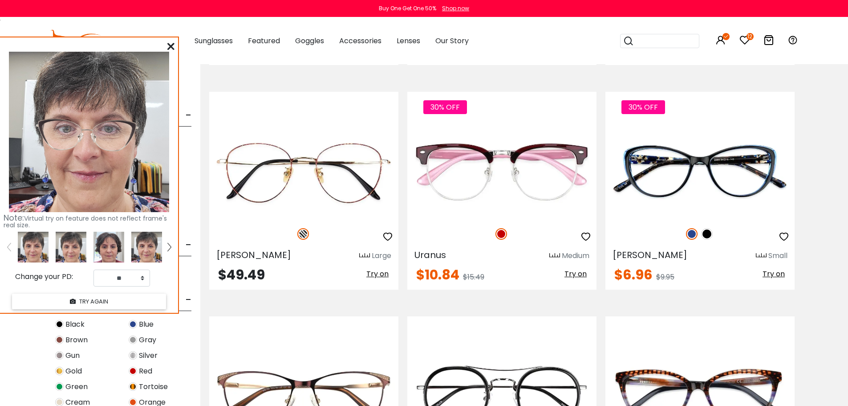
scroll to position [3118, 0]
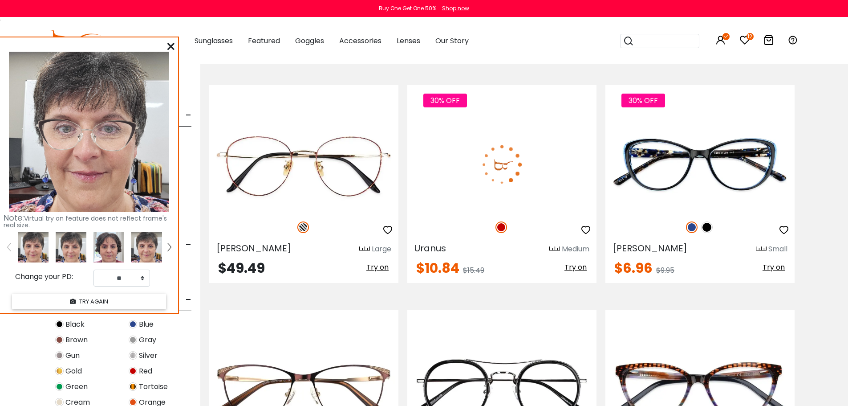
click at [579, 265] on span "Try on" at bounding box center [576, 267] width 22 height 10
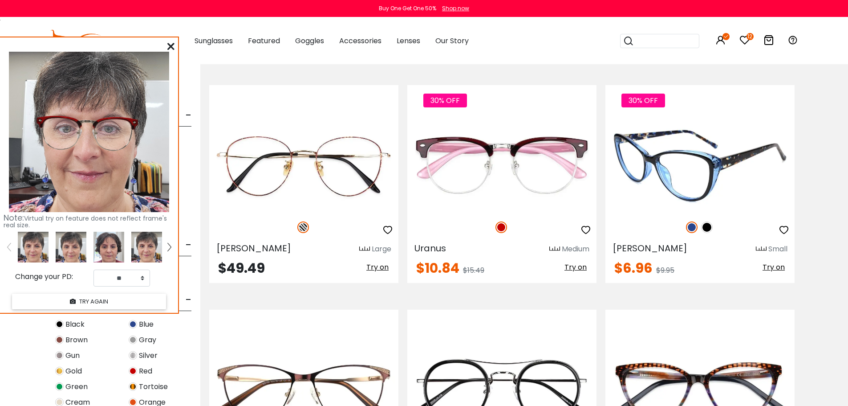
click at [766, 269] on span "Try on" at bounding box center [774, 267] width 22 height 10
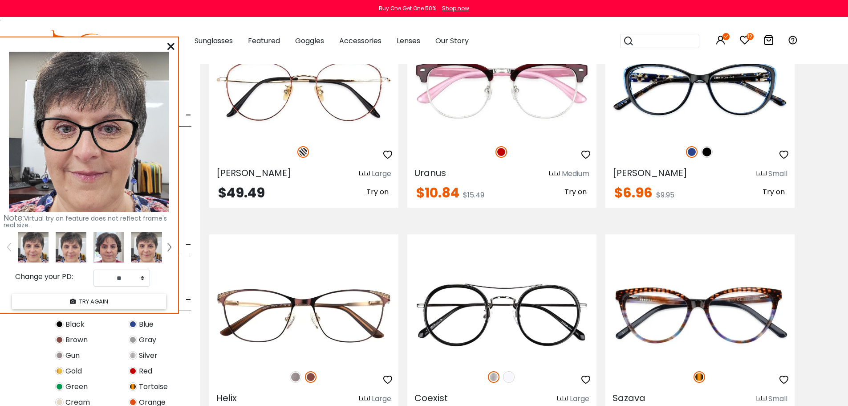
scroll to position [3296, 0]
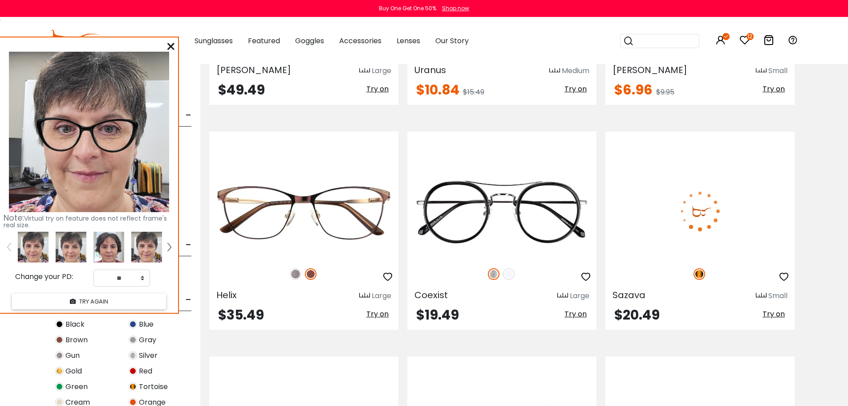
click at [770, 315] on span "Try on" at bounding box center [774, 314] width 22 height 10
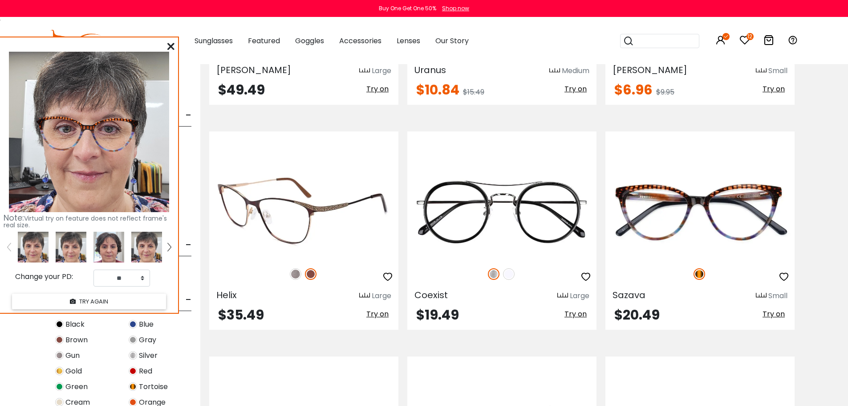
click at [380, 314] on span "Try on" at bounding box center [378, 314] width 22 height 10
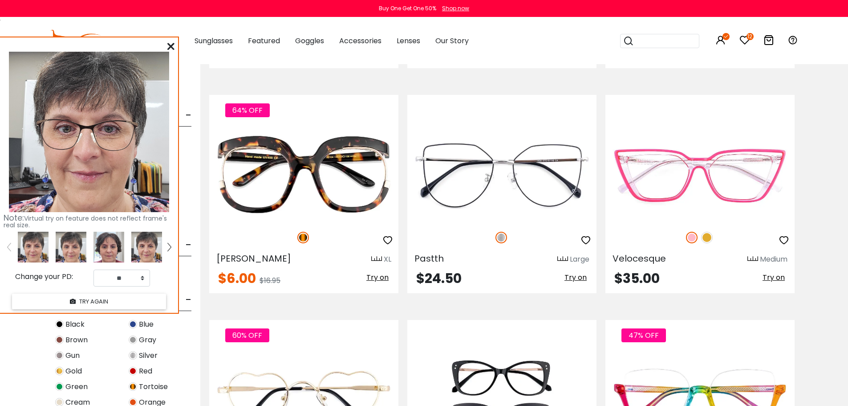
scroll to position [3786, 0]
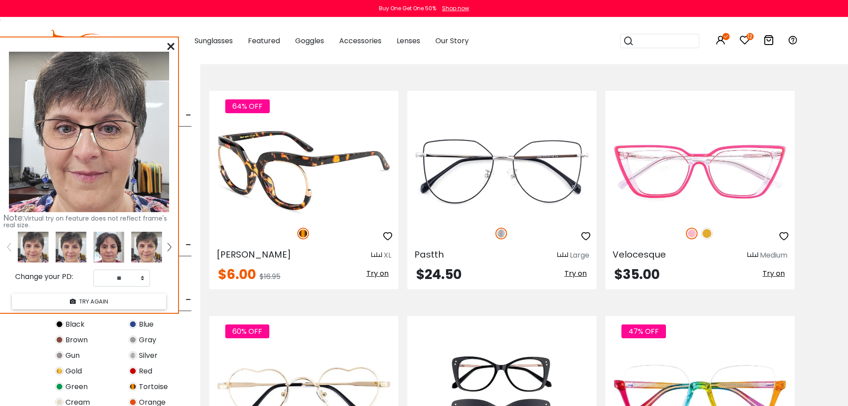
click at [373, 273] on span "Try on" at bounding box center [378, 273] width 22 height 10
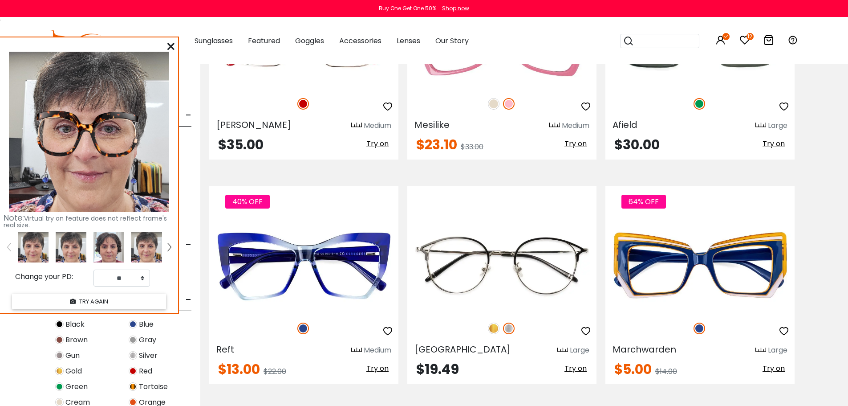
scroll to position [4409, 0]
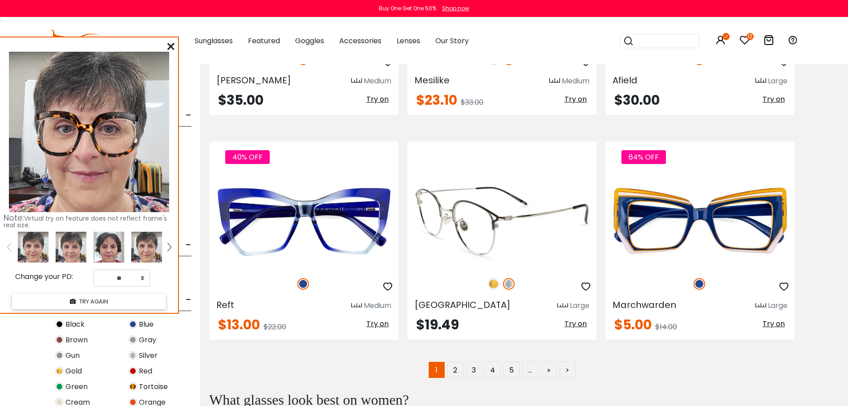
click at [579, 326] on span "Try on" at bounding box center [576, 323] width 22 height 10
click at [490, 282] on img at bounding box center [494, 284] width 12 height 12
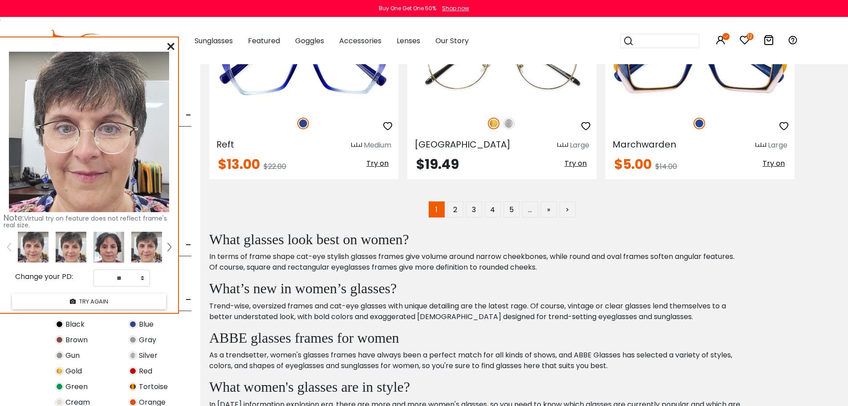
scroll to position [4588, 0]
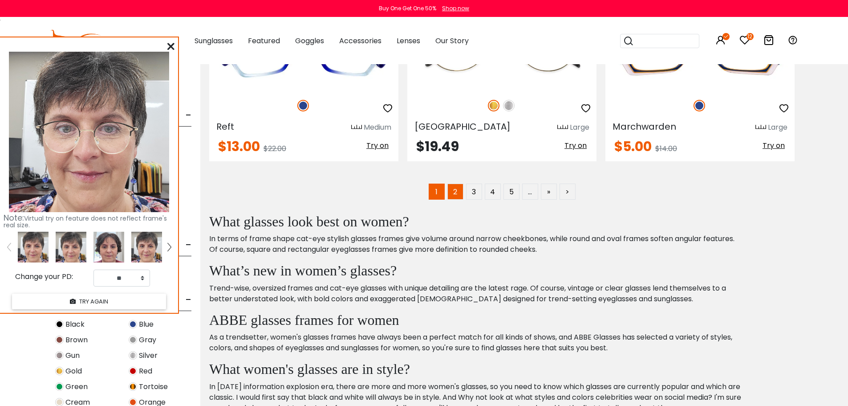
click at [460, 191] on link "2" at bounding box center [456, 192] width 16 height 16
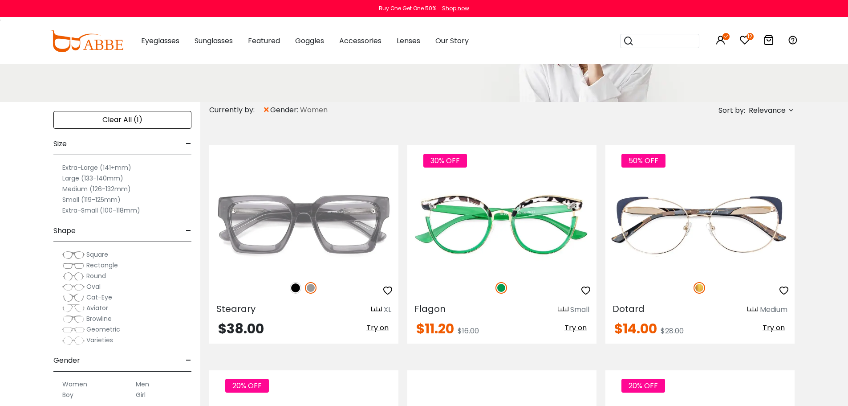
scroll to position [134, 0]
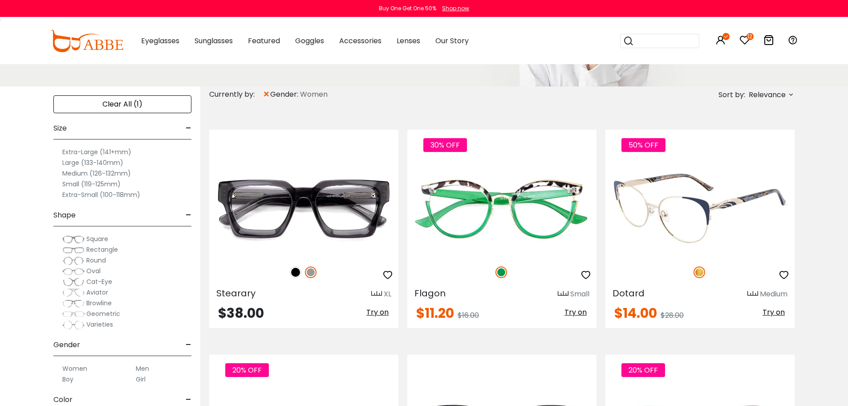
click at [768, 315] on span "Try on" at bounding box center [774, 312] width 22 height 10
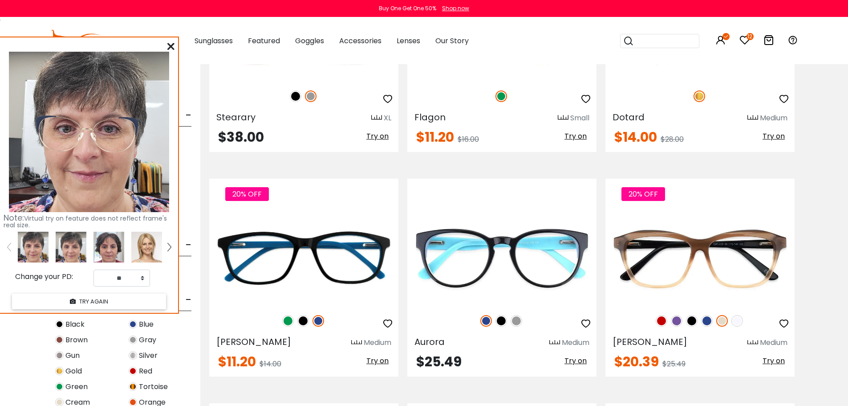
scroll to position [312, 0]
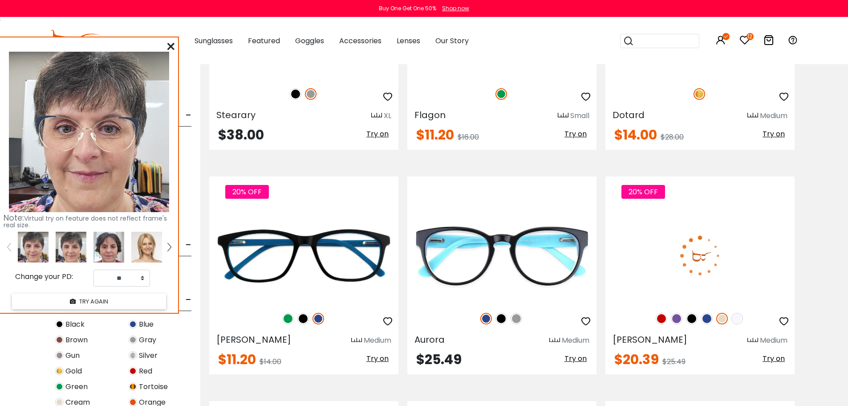
click at [779, 352] on div "20% OFF [PERSON_NAME] Medium $20.39 Try on" at bounding box center [700, 275] width 189 height 198
click at [779, 357] on span "Try on" at bounding box center [774, 358] width 22 height 10
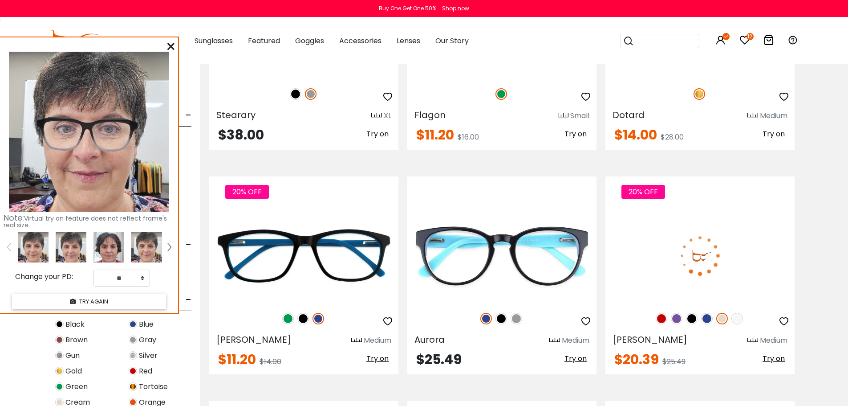
click at [722, 317] on img at bounding box center [723, 319] width 12 height 12
click at [675, 320] on img at bounding box center [677, 319] width 12 height 12
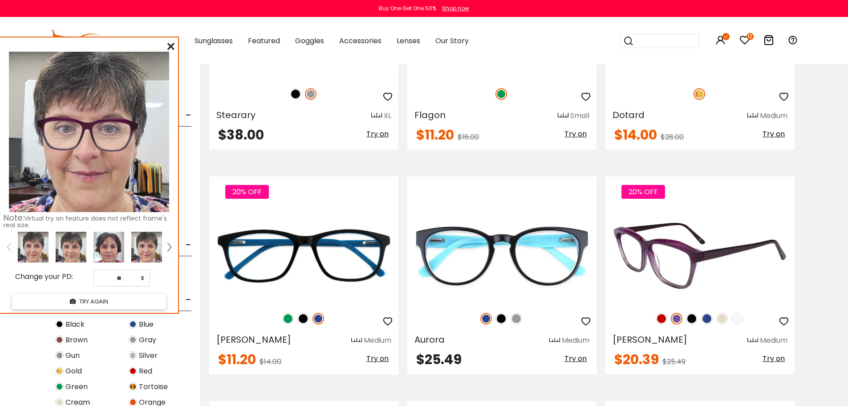
click at [738, 319] on img at bounding box center [738, 319] width 12 height 12
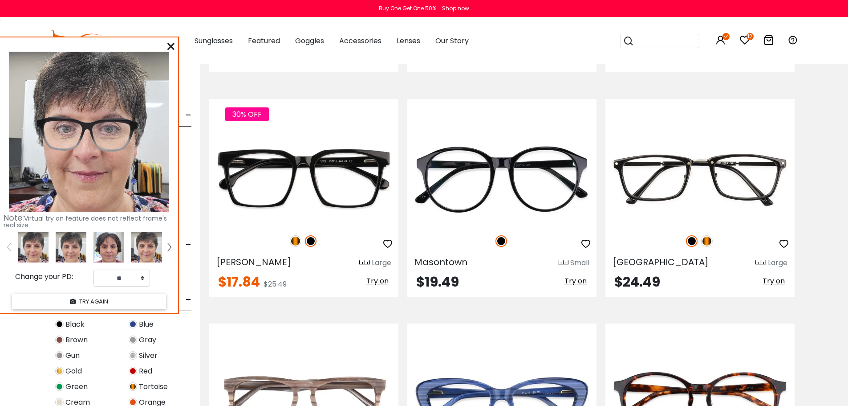
scroll to position [1292, 0]
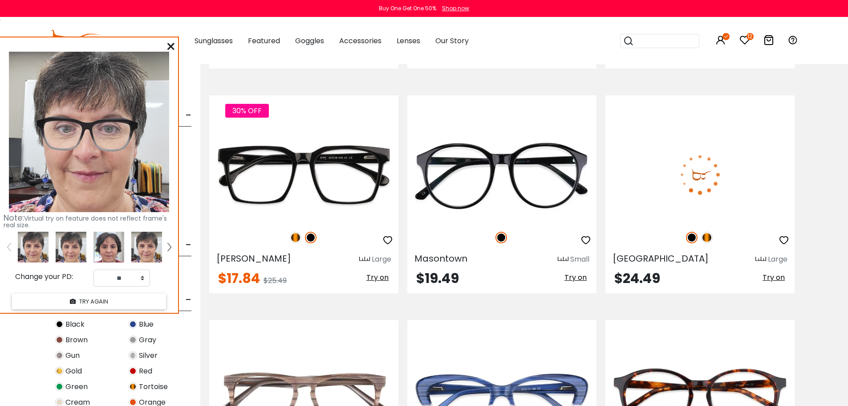
click at [706, 235] on img at bounding box center [708, 238] width 12 height 12
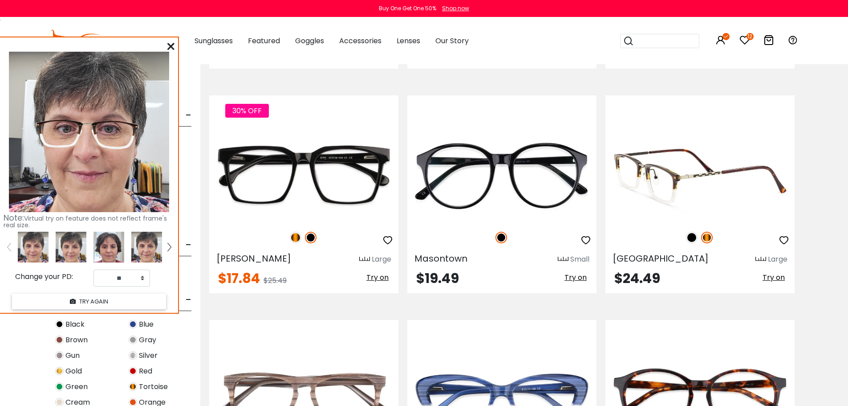
click at [776, 279] on span "Try on" at bounding box center [774, 277] width 22 height 10
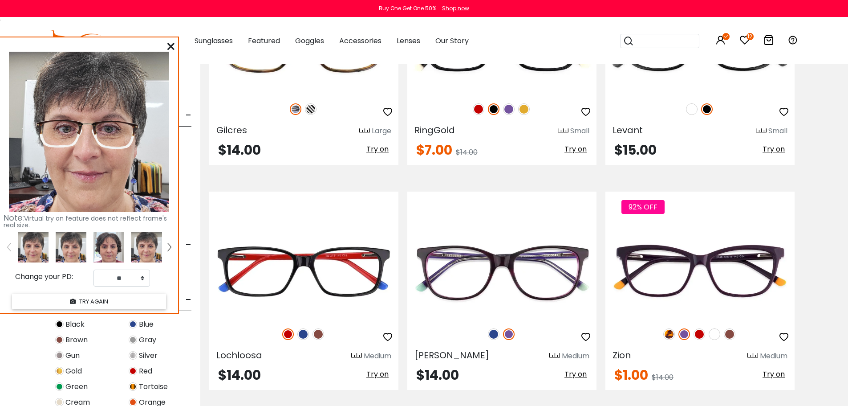
scroll to position [1871, 0]
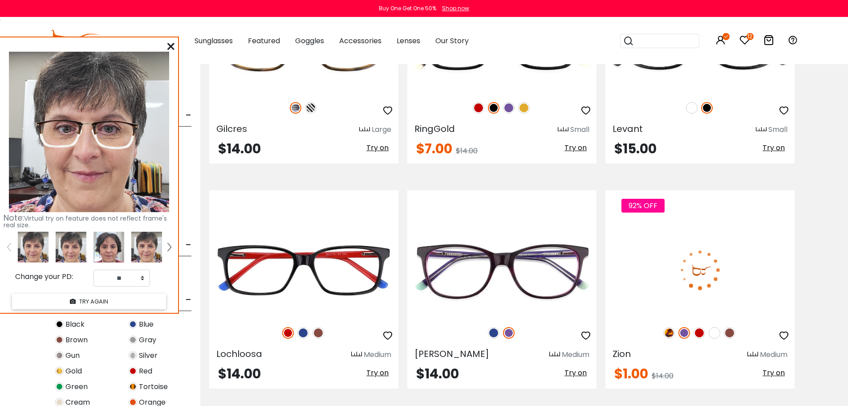
click at [667, 334] on img at bounding box center [670, 333] width 12 height 12
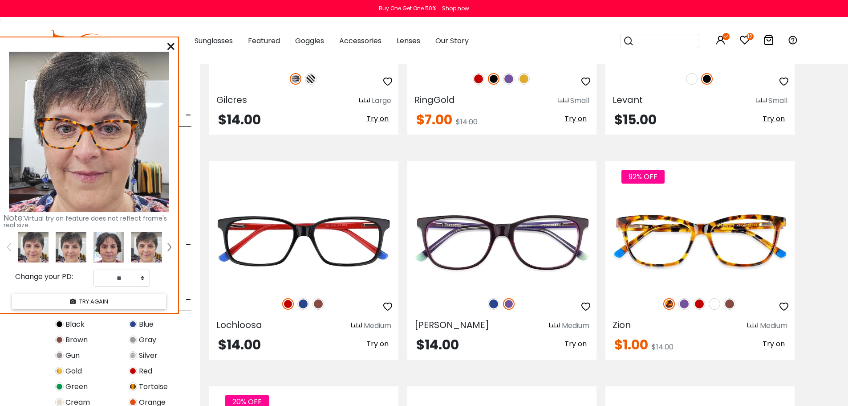
scroll to position [1915, 0]
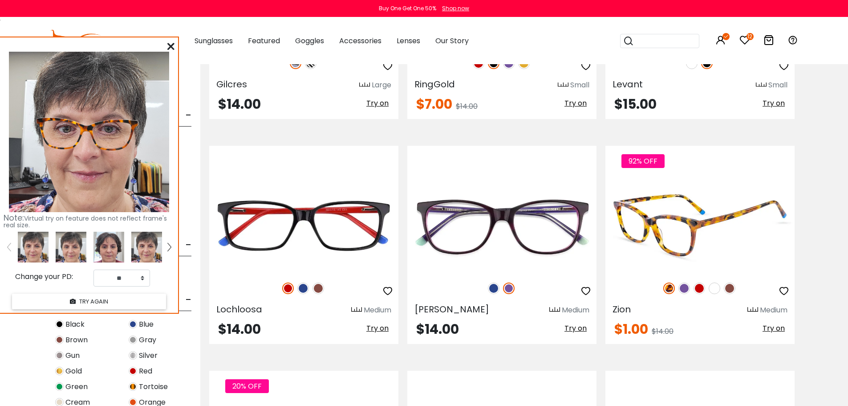
click at [732, 290] on img at bounding box center [730, 288] width 12 height 12
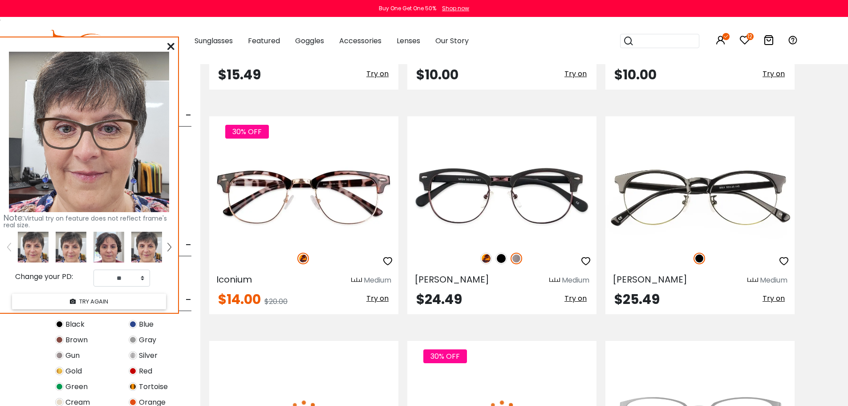
scroll to position [2628, 0]
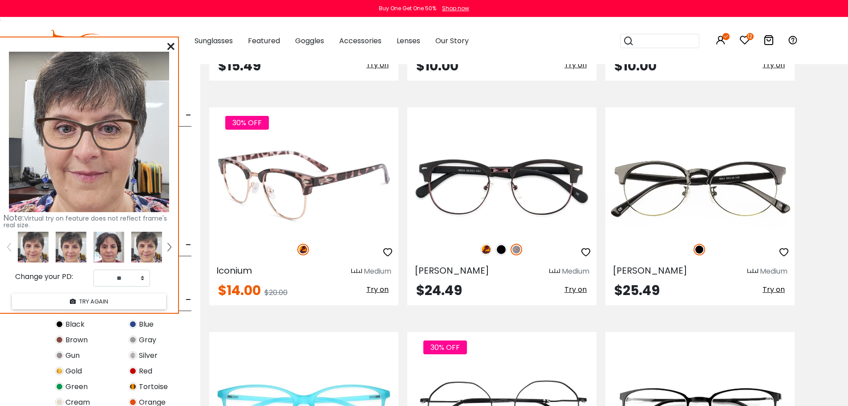
click at [375, 289] on span "Try on" at bounding box center [378, 289] width 22 height 10
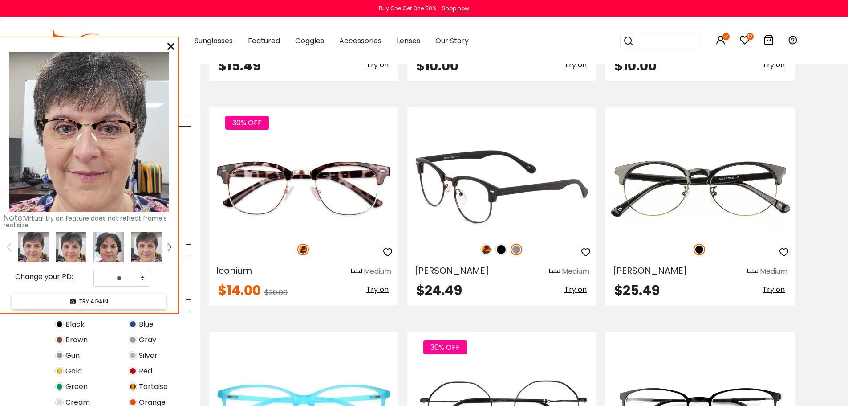
click at [583, 287] on span "Try on" at bounding box center [576, 289] width 22 height 10
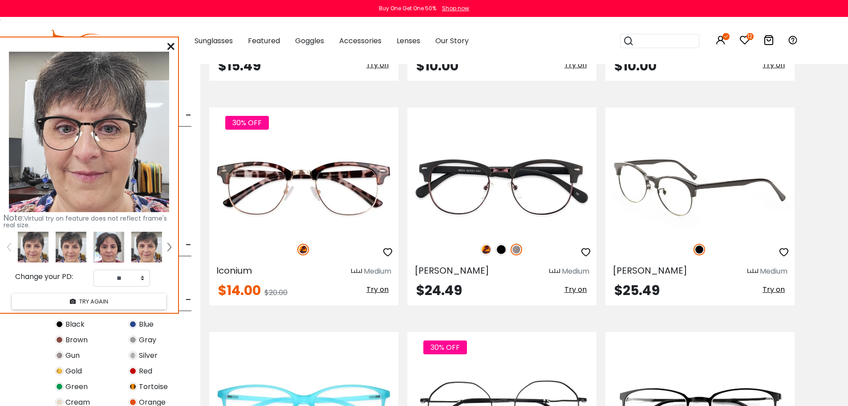
click at [778, 287] on span "Try on" at bounding box center [774, 289] width 22 height 10
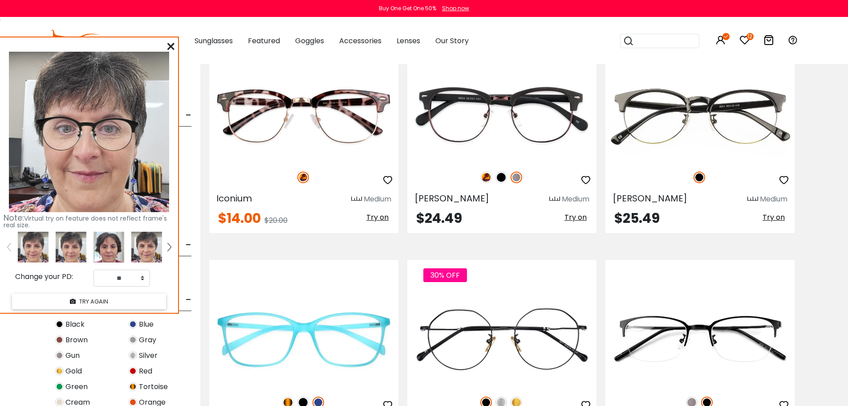
scroll to position [2806, 0]
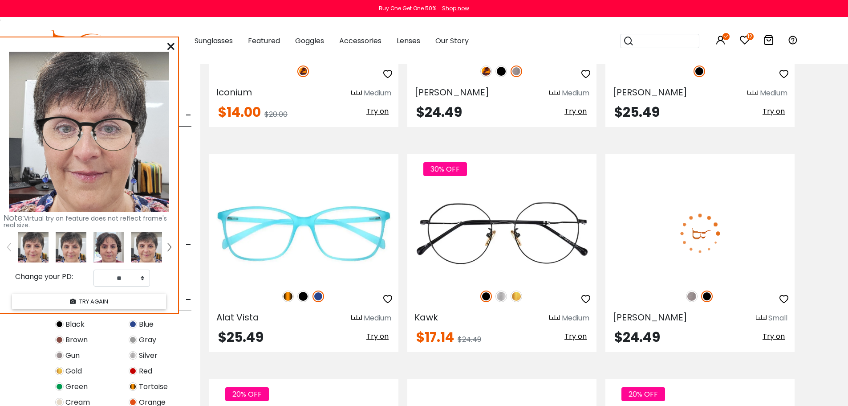
click at [771, 339] on span "Try on" at bounding box center [774, 336] width 22 height 10
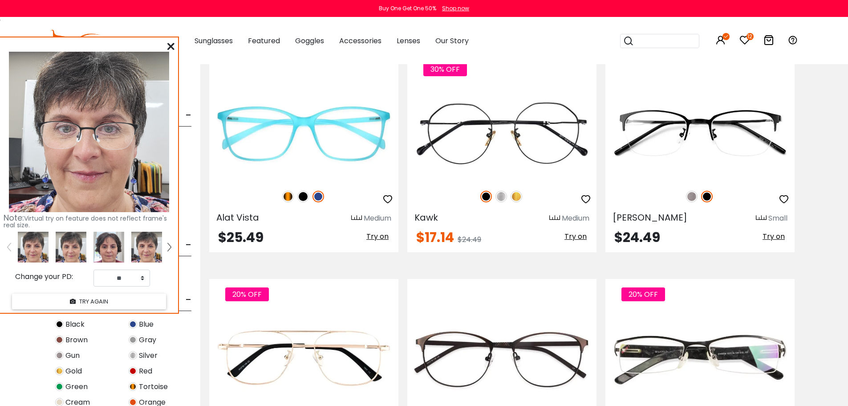
scroll to position [3029, 0]
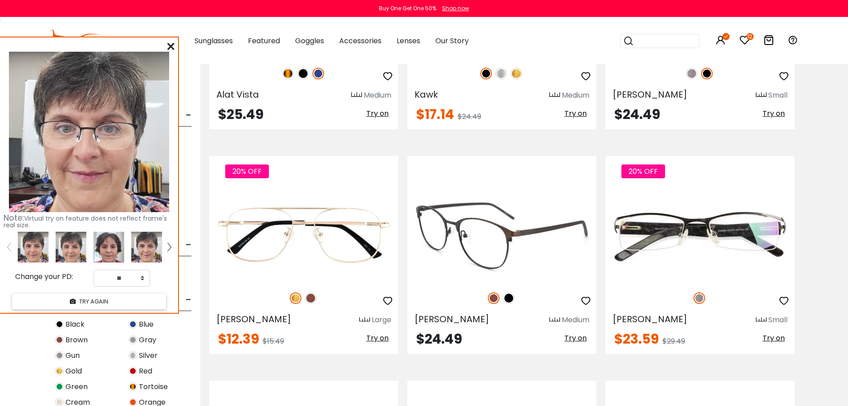
click at [580, 337] on span "Try on" at bounding box center [576, 338] width 22 height 10
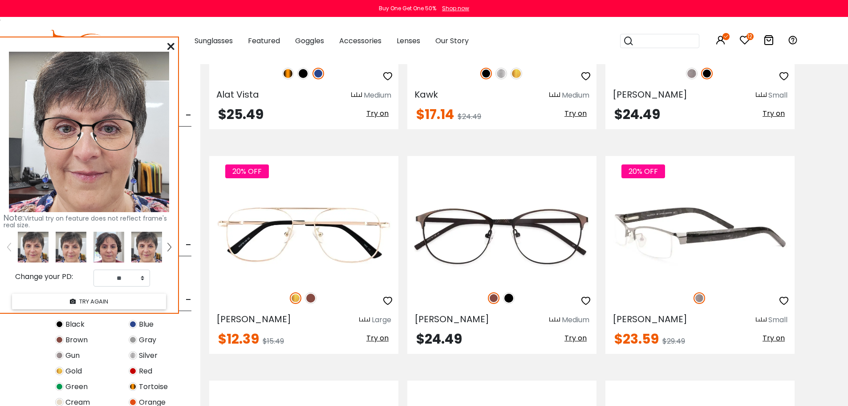
click at [771, 336] on span "Try on" at bounding box center [774, 338] width 22 height 10
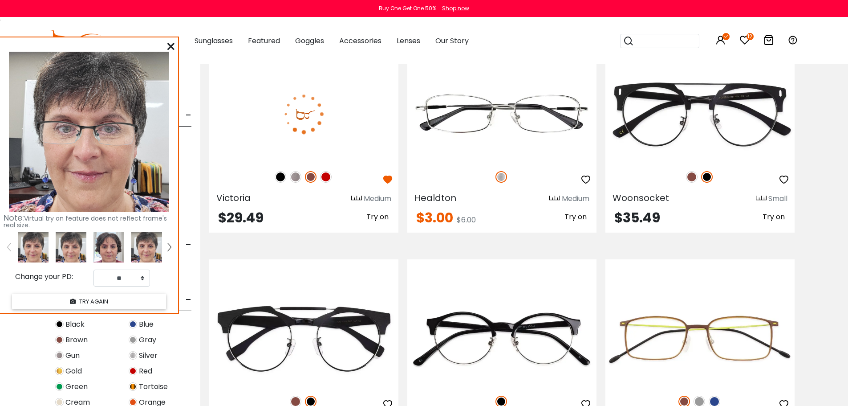
scroll to position [3786, 0]
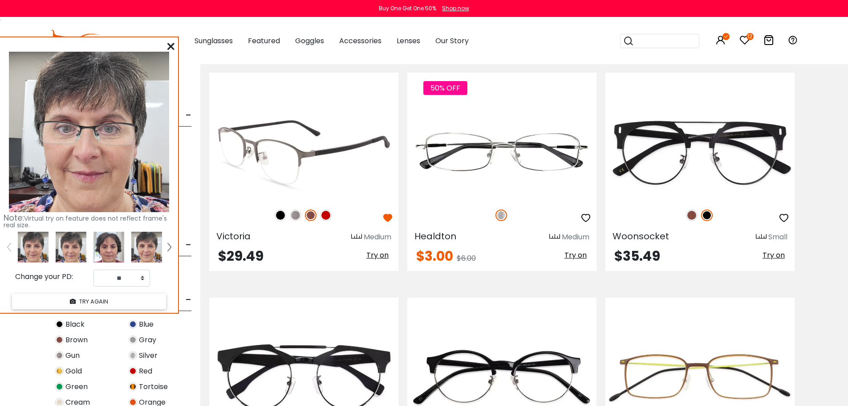
click at [381, 254] on span "Try on" at bounding box center [378, 255] width 22 height 10
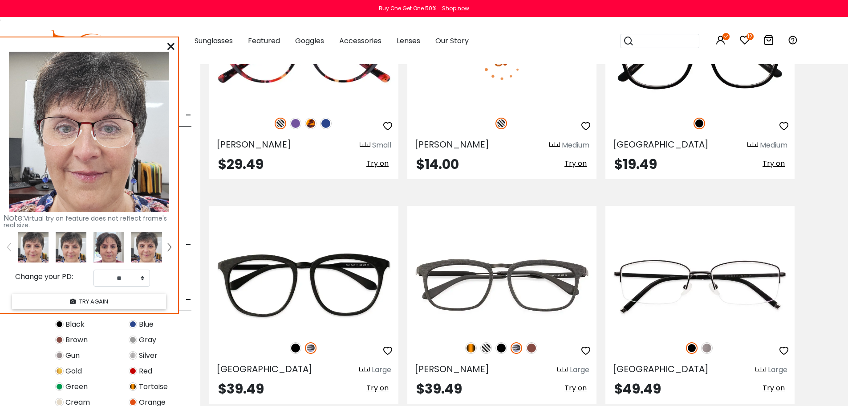
scroll to position [4231, 0]
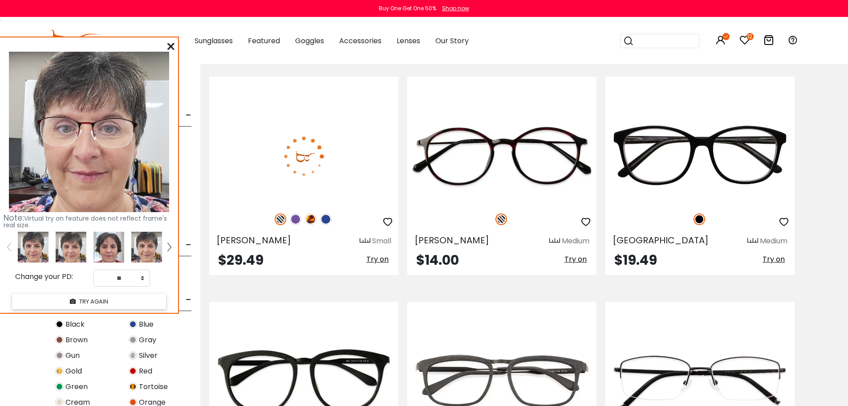
click at [305, 218] on div at bounding box center [303, 219] width 189 height 19
click at [309, 220] on img at bounding box center [311, 219] width 12 height 12
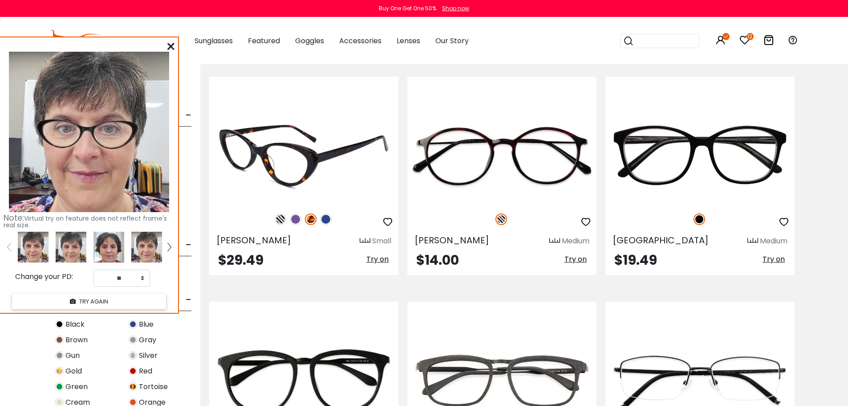
click at [384, 257] on span "Try on" at bounding box center [378, 259] width 22 height 10
click at [279, 217] on img at bounding box center [281, 219] width 12 height 12
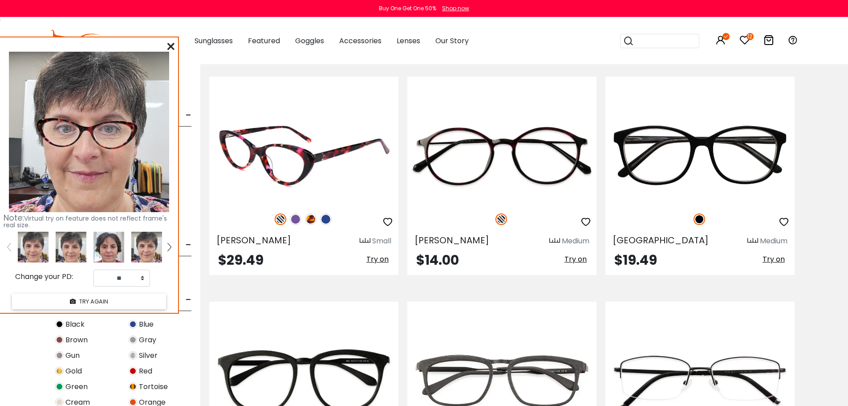
click at [299, 218] on img at bounding box center [296, 219] width 12 height 12
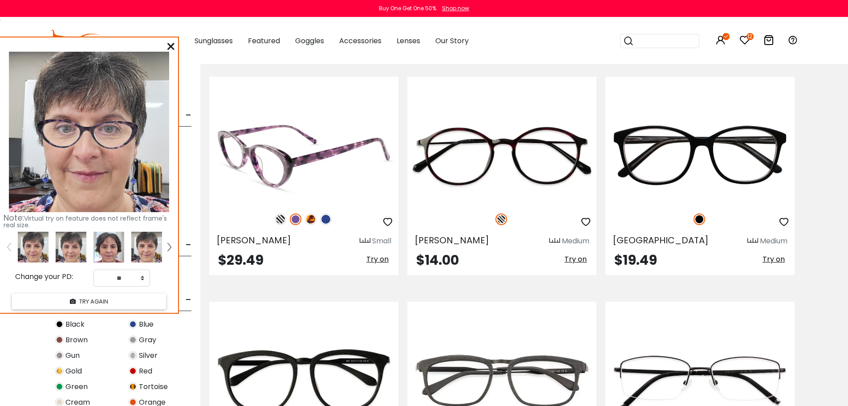
click at [322, 220] on img at bounding box center [326, 219] width 12 height 12
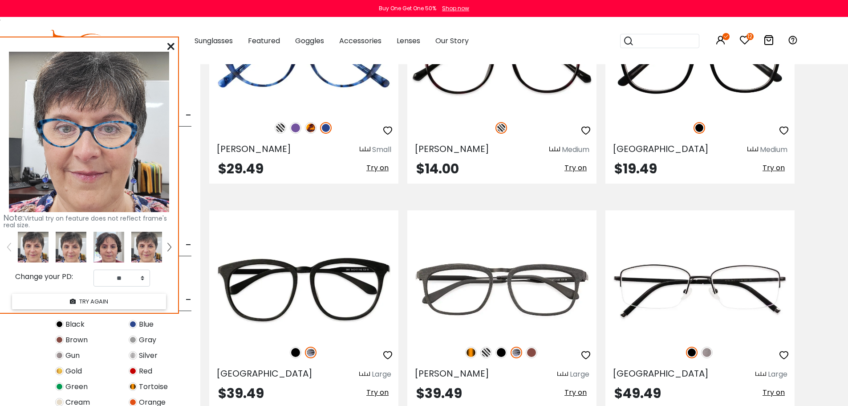
scroll to position [4409, 0]
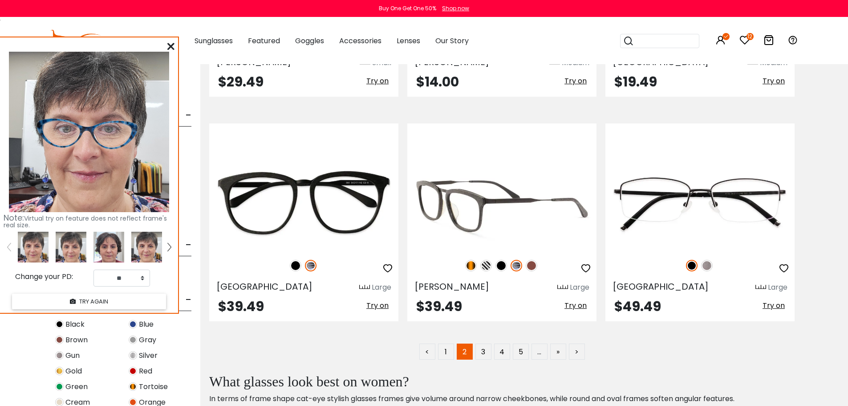
click at [470, 261] on img at bounding box center [471, 266] width 12 height 12
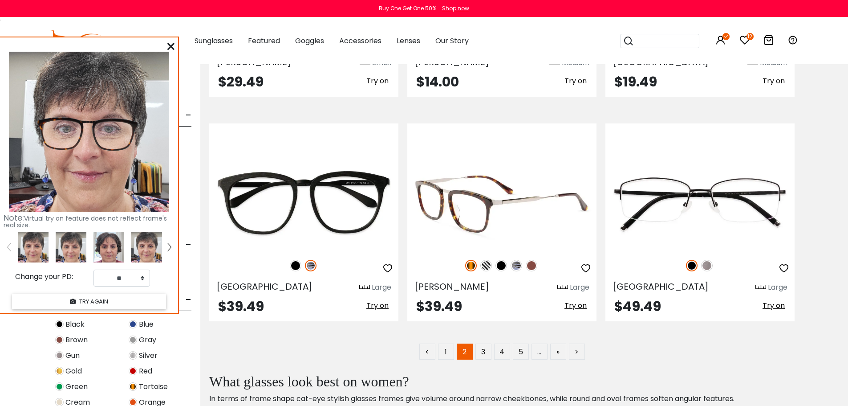
click at [535, 263] on img at bounding box center [532, 266] width 12 height 12
